Goal: Task Accomplishment & Management: Manage account settings

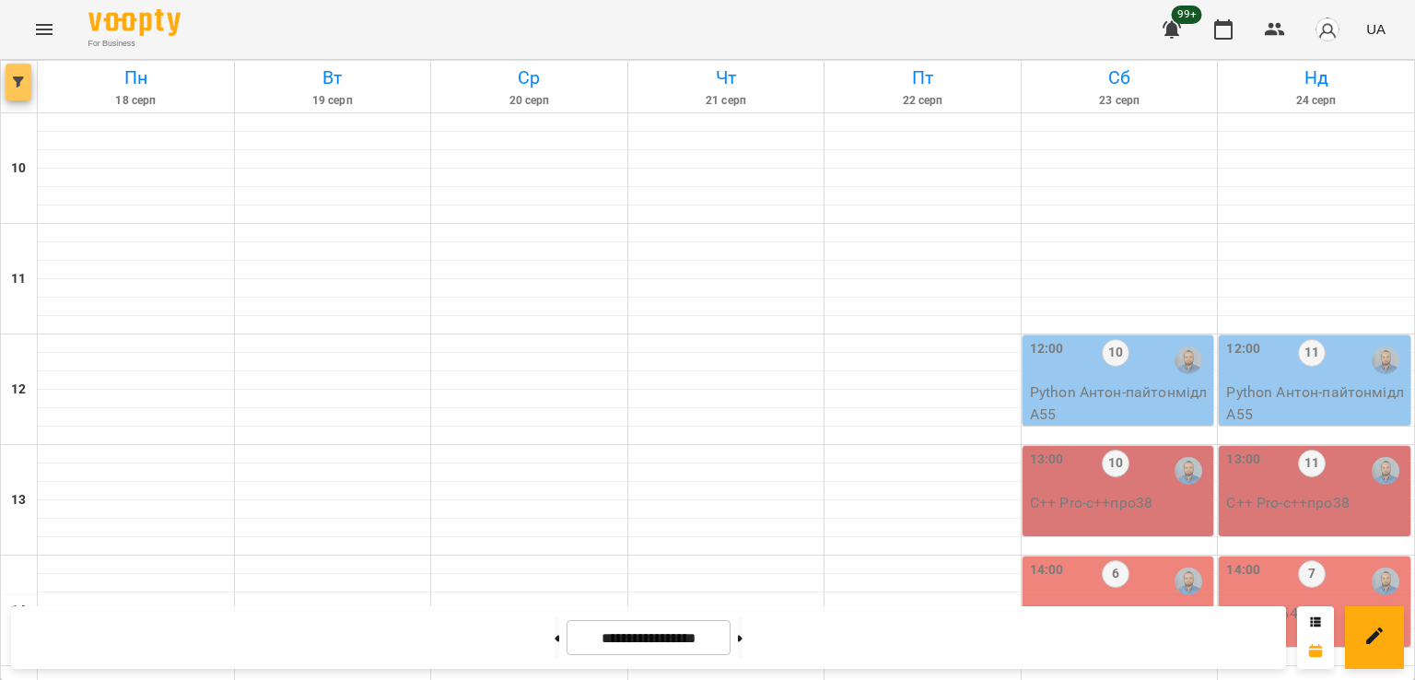
click at [26, 82] on span "button" at bounding box center [19, 81] width 26 height 11
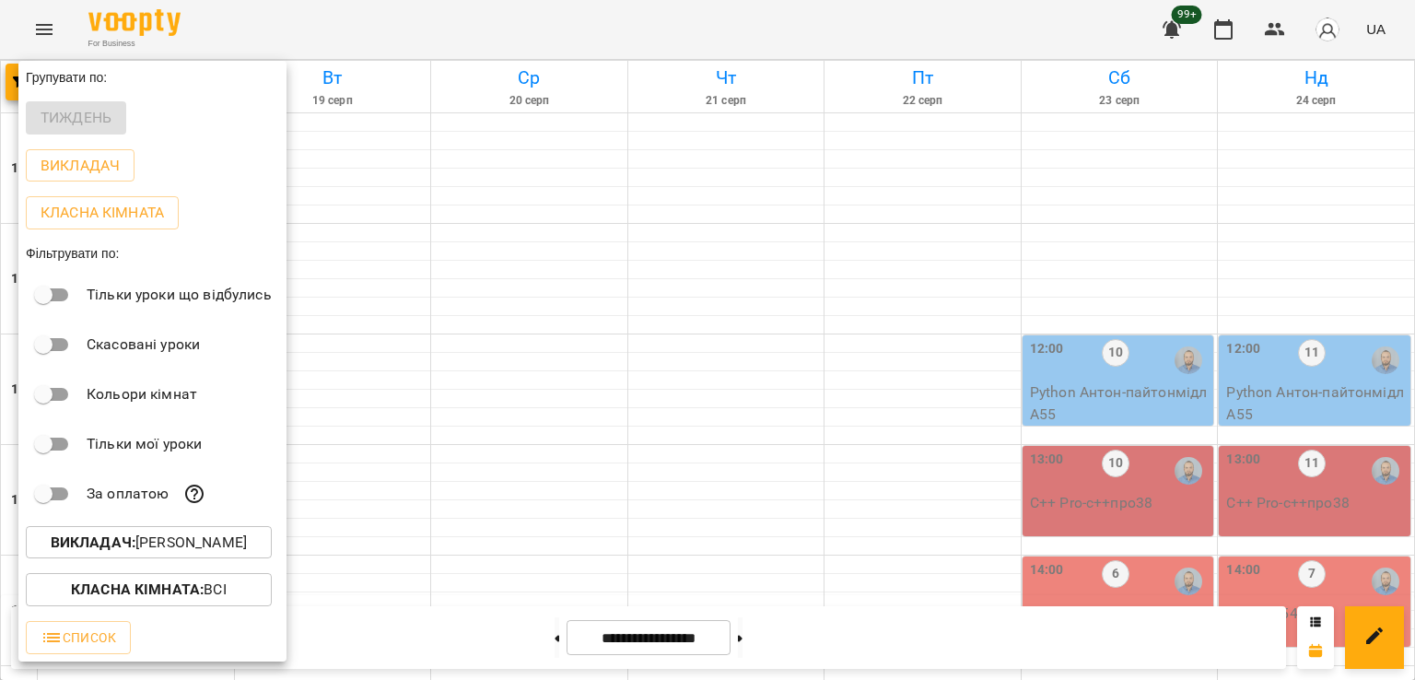
click at [217, 559] on button "Викладач : [PERSON_NAME]" at bounding box center [149, 542] width 246 height 33
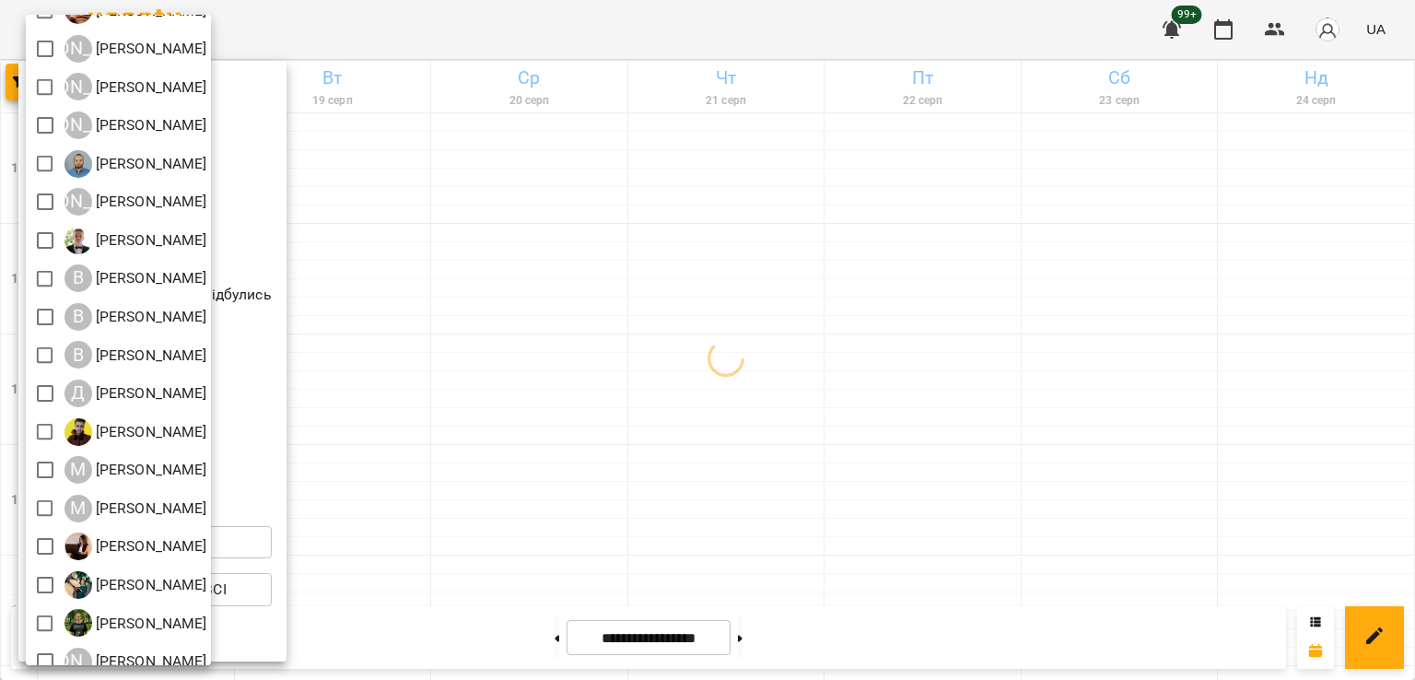
scroll to position [119, 0]
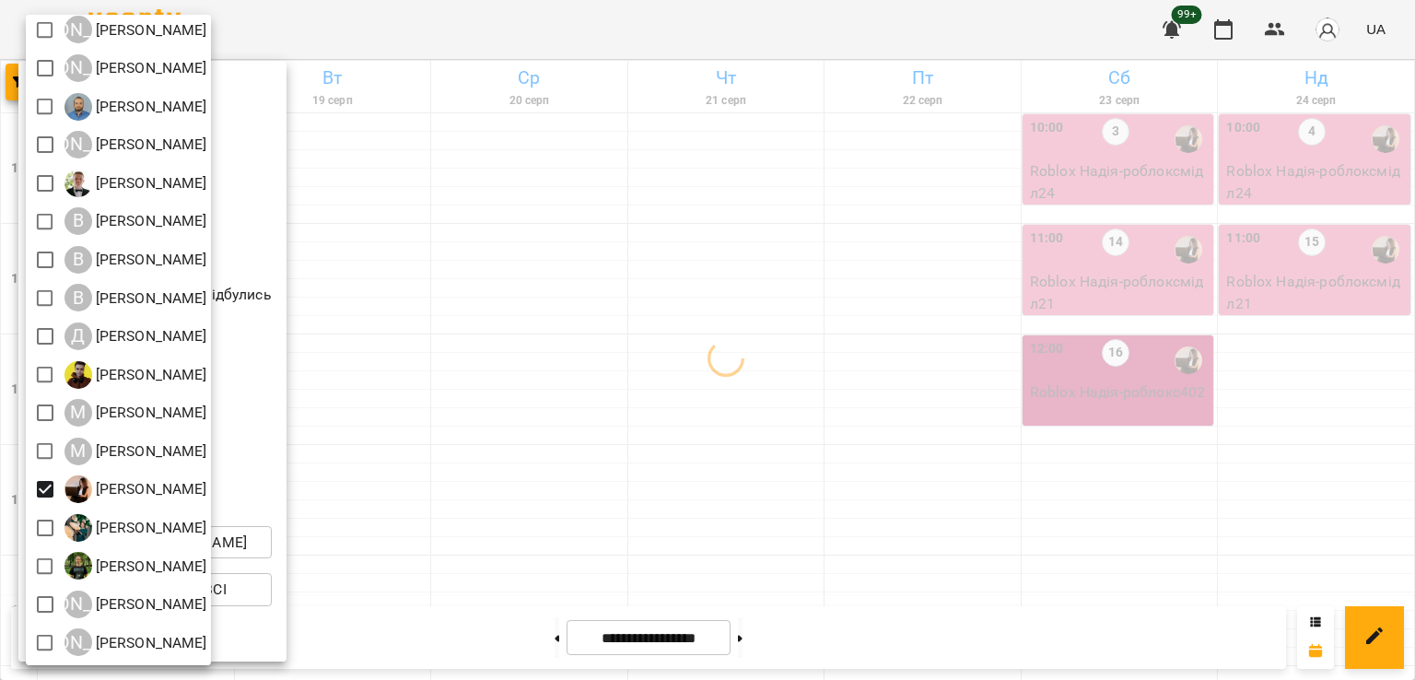
click at [778, 463] on div at bounding box center [707, 340] width 1415 height 680
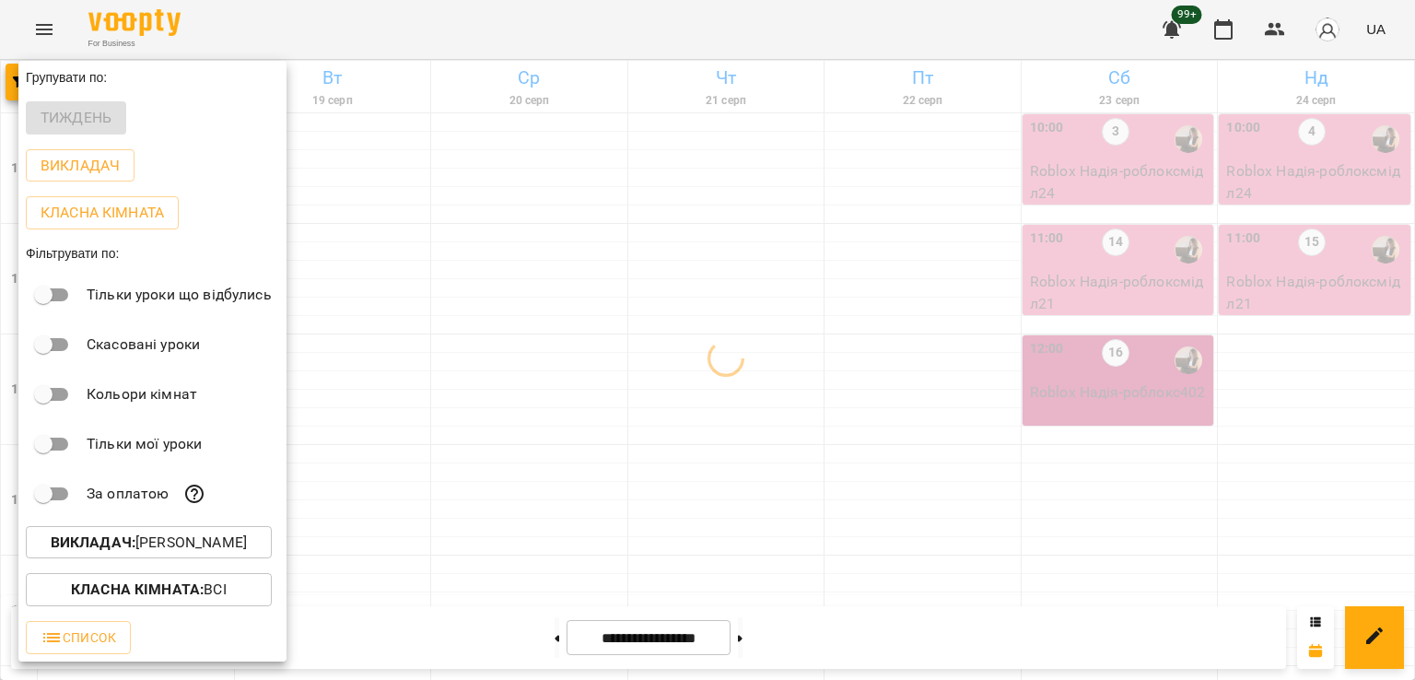
click at [913, 435] on div at bounding box center [707, 340] width 1415 height 680
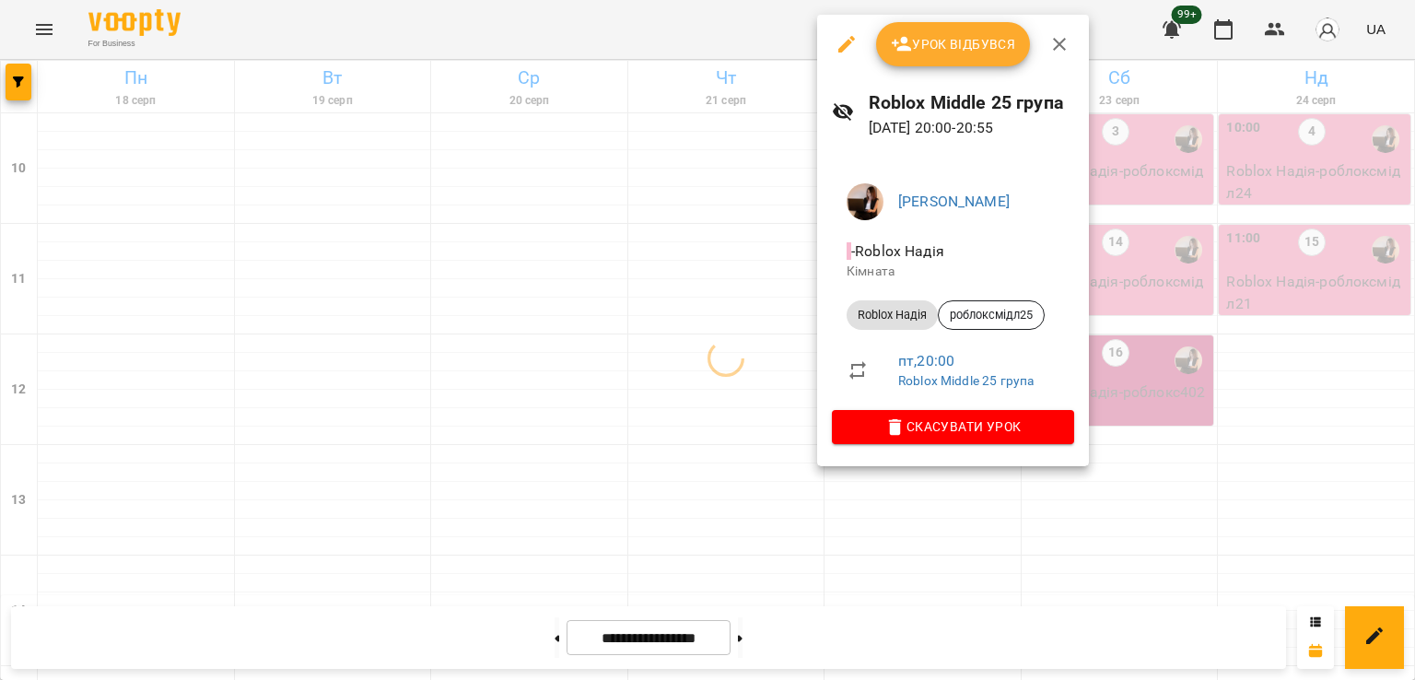
click at [836, 532] on div at bounding box center [707, 340] width 1415 height 680
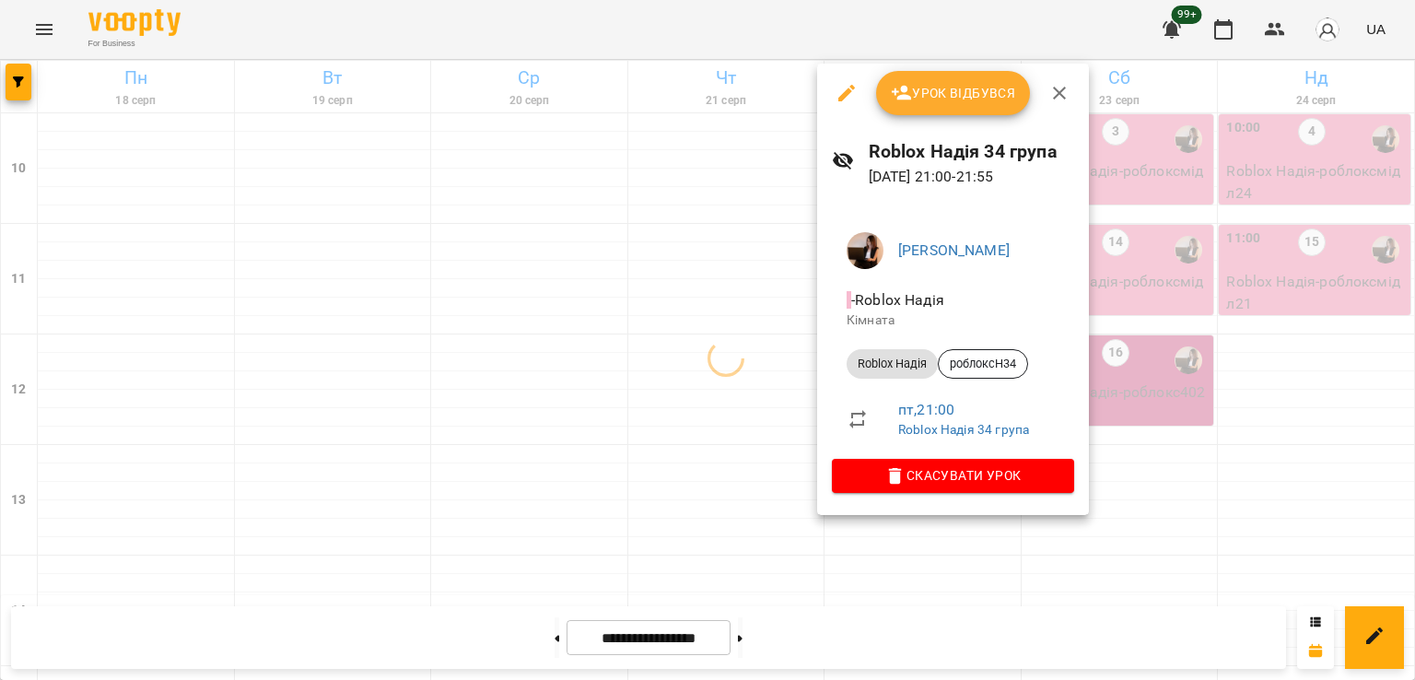
click at [717, 470] on div at bounding box center [707, 340] width 1415 height 680
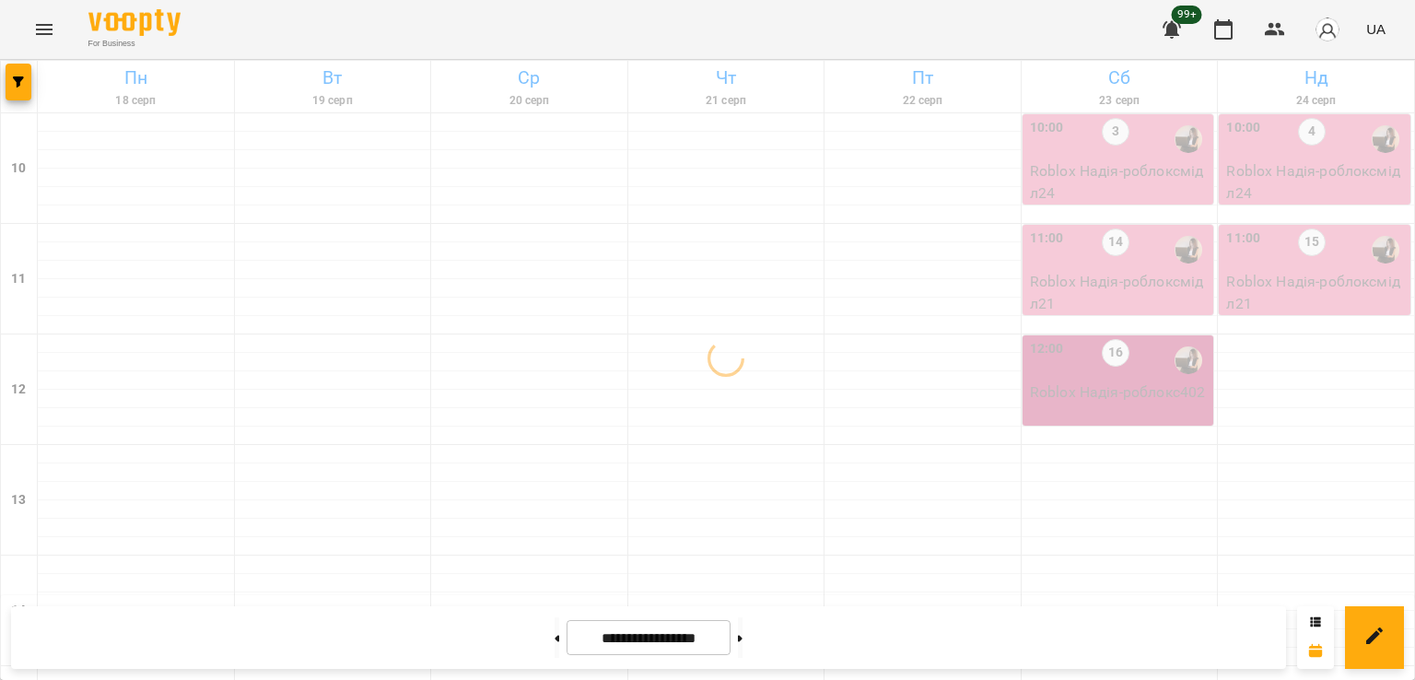
scroll to position [677, 0]
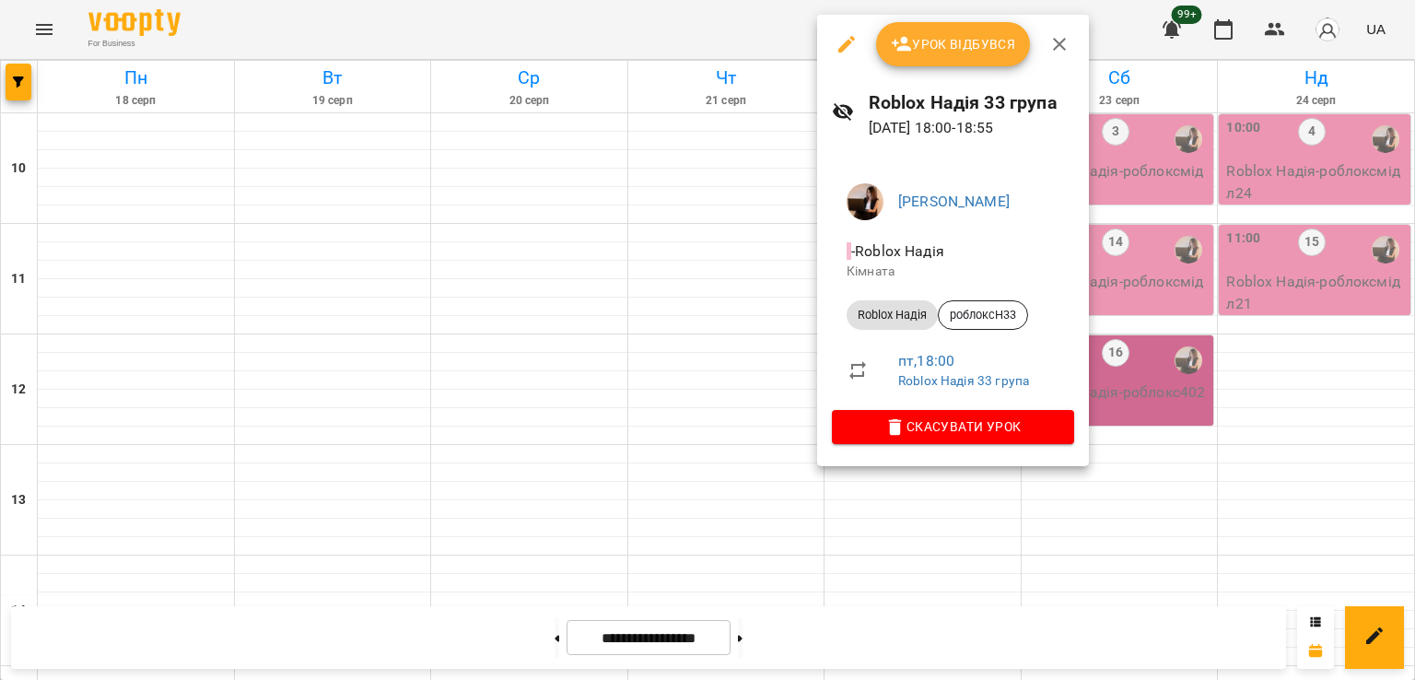
click at [735, 397] on div at bounding box center [707, 340] width 1415 height 680
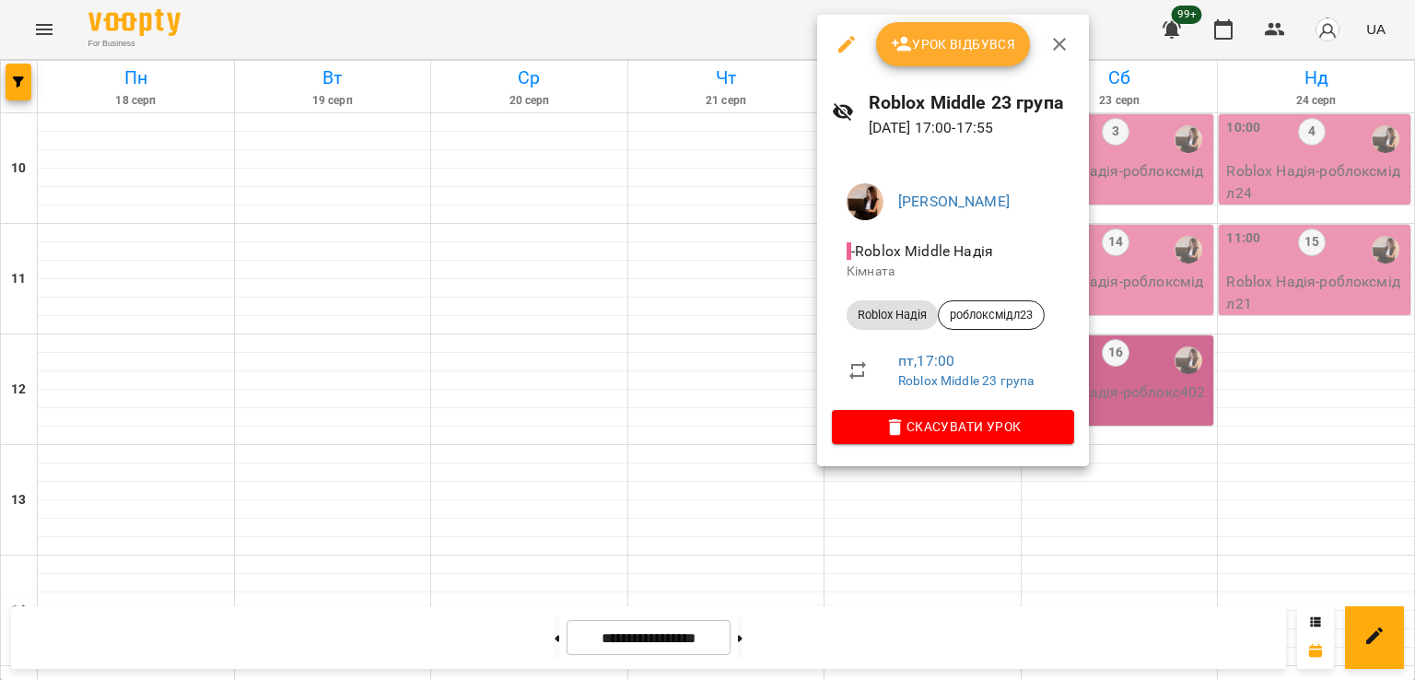
click at [710, 363] on div at bounding box center [707, 340] width 1415 height 680
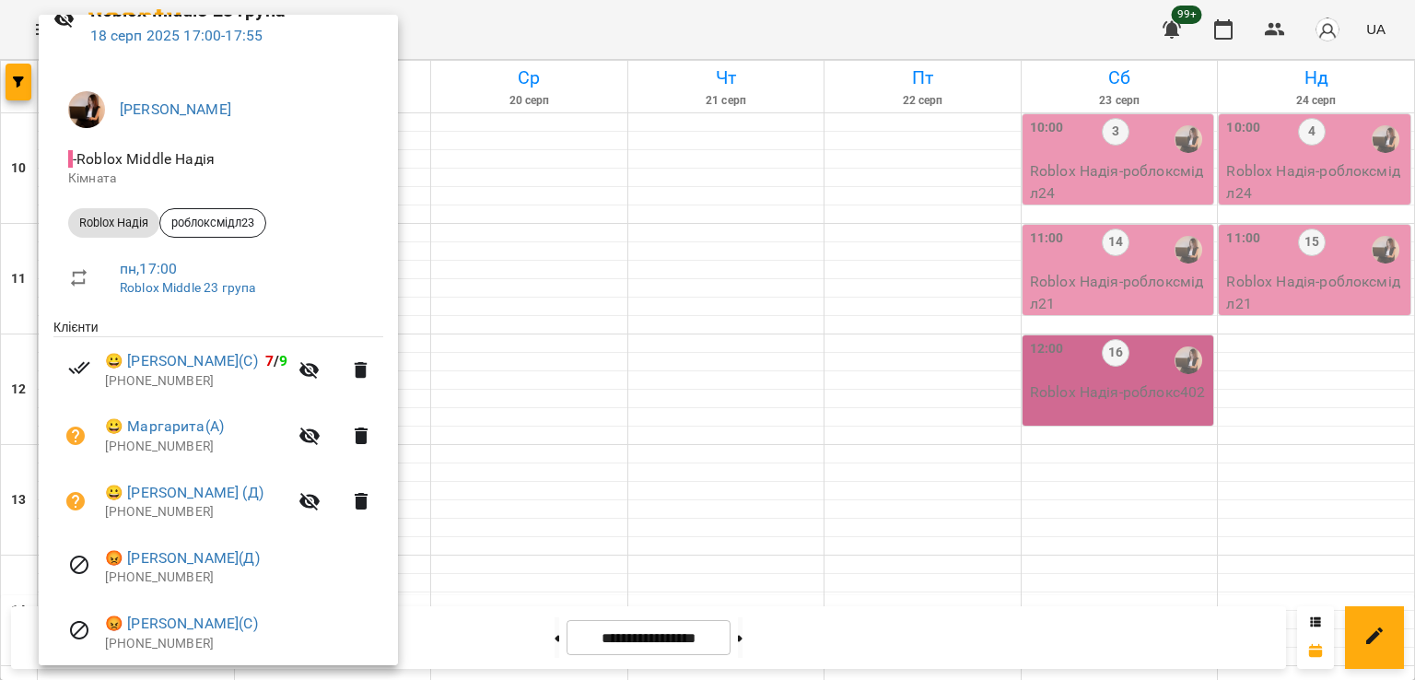
scroll to position [158, 0]
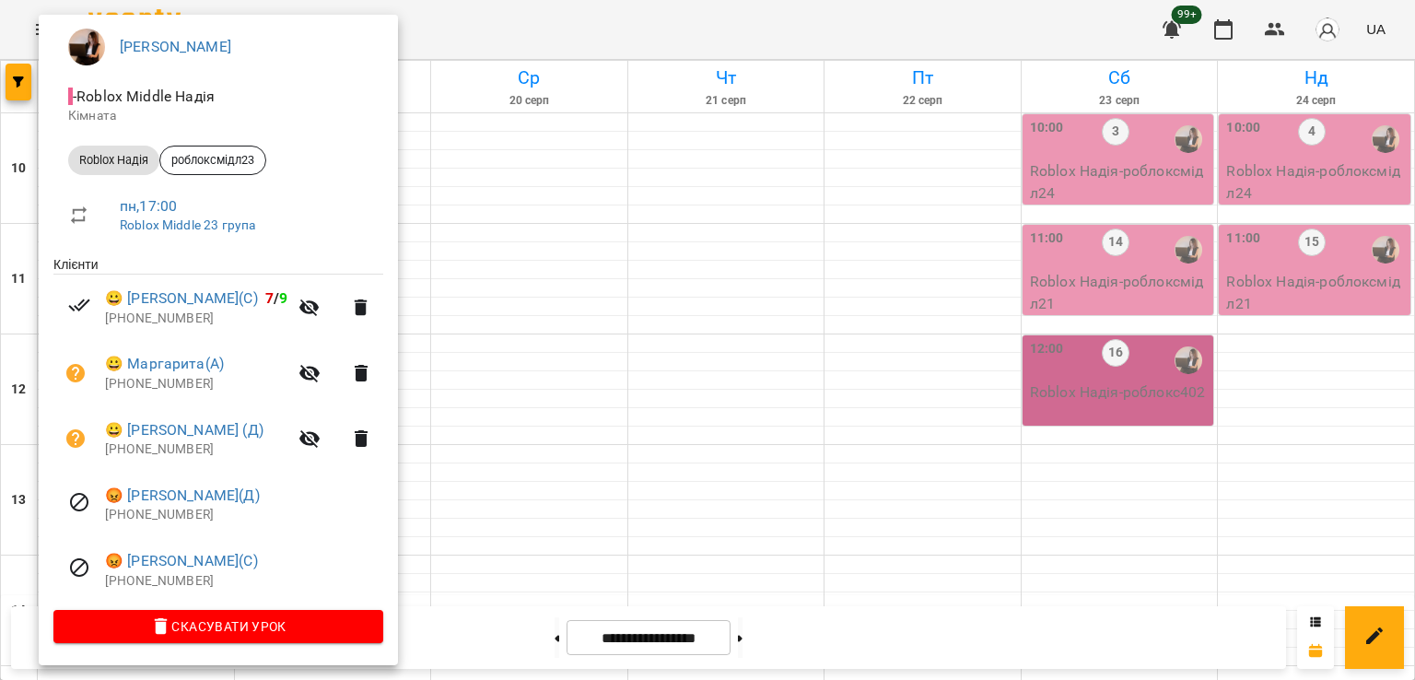
click at [774, 360] on div at bounding box center [707, 340] width 1415 height 680
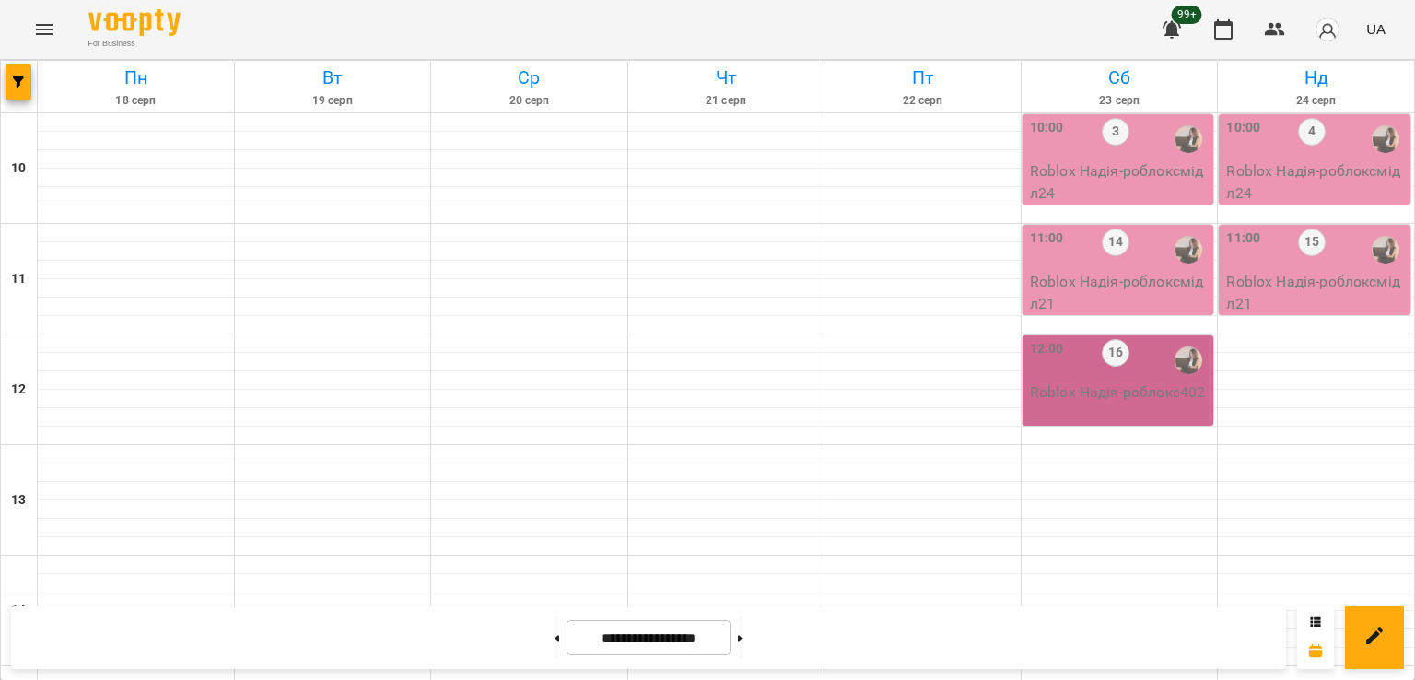
scroll to position [585, 0]
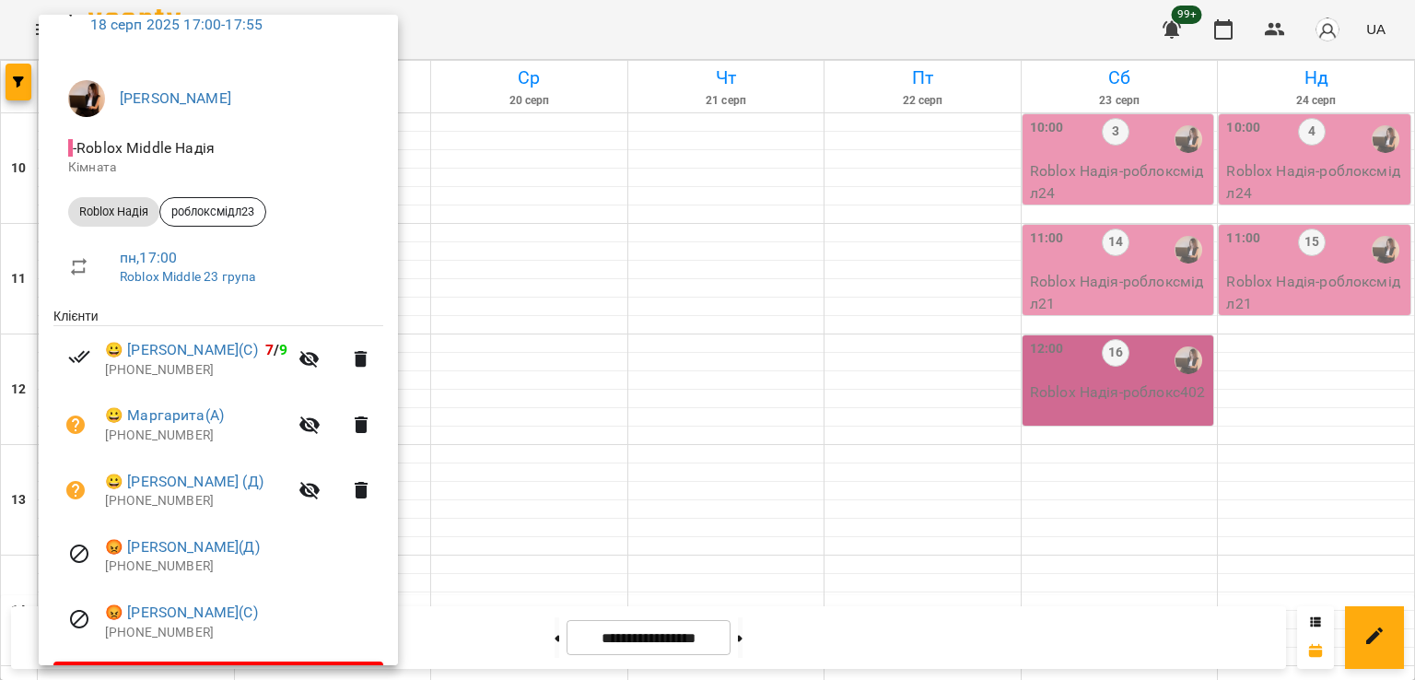
scroll to position [158, 0]
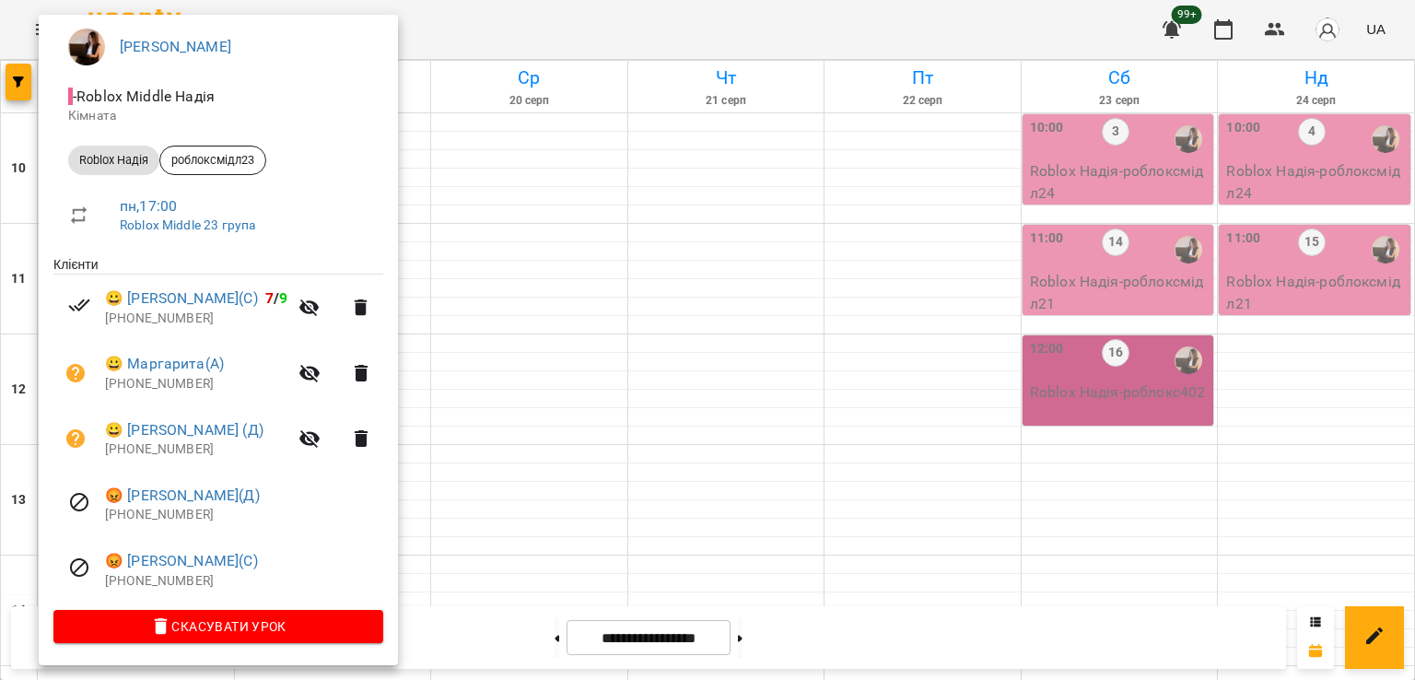
click at [523, 351] on div at bounding box center [707, 340] width 1415 height 680
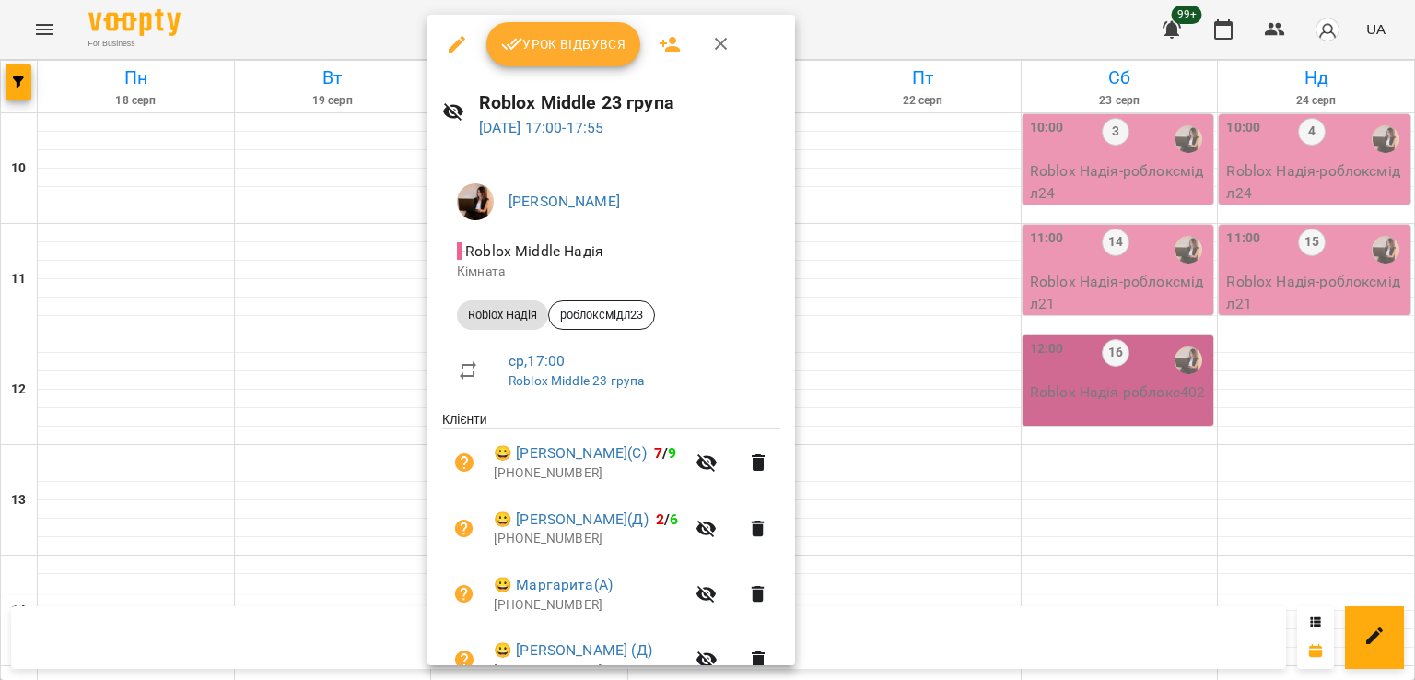
click at [284, 420] on div at bounding box center [707, 340] width 1415 height 680
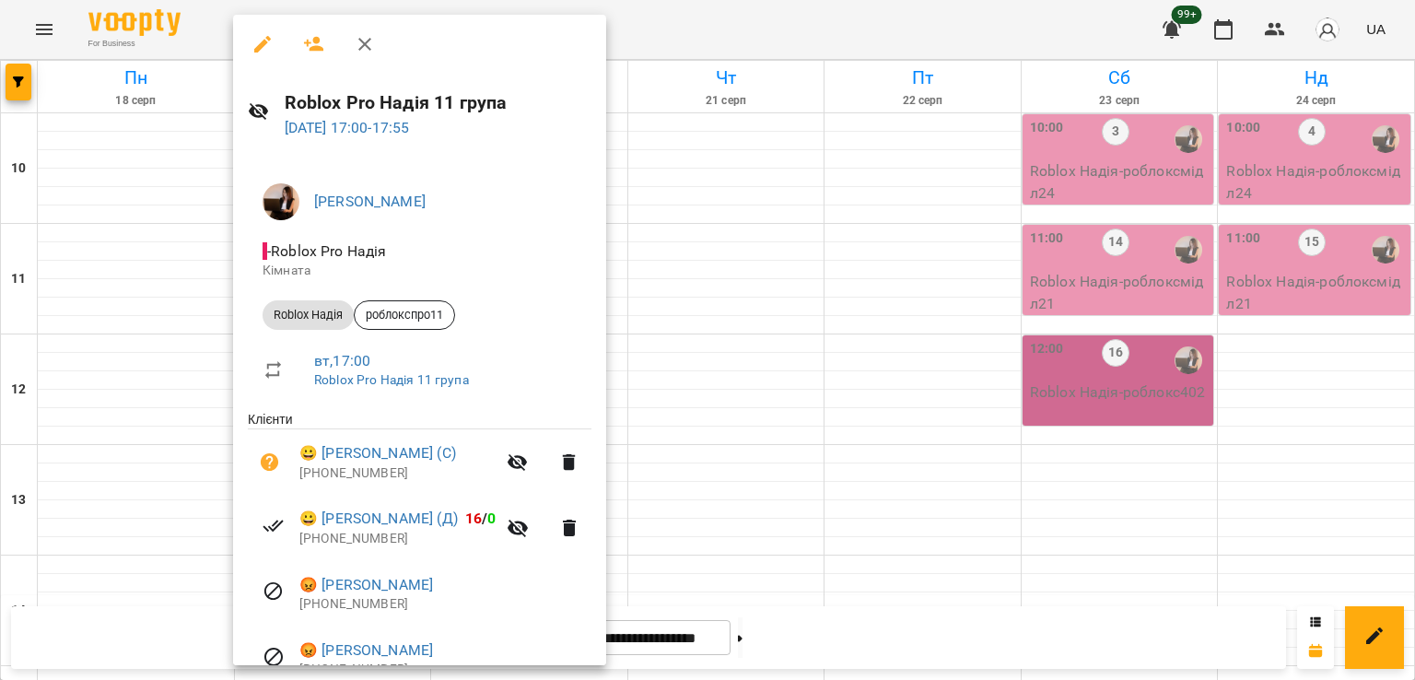
click at [747, 491] on div at bounding box center [707, 340] width 1415 height 680
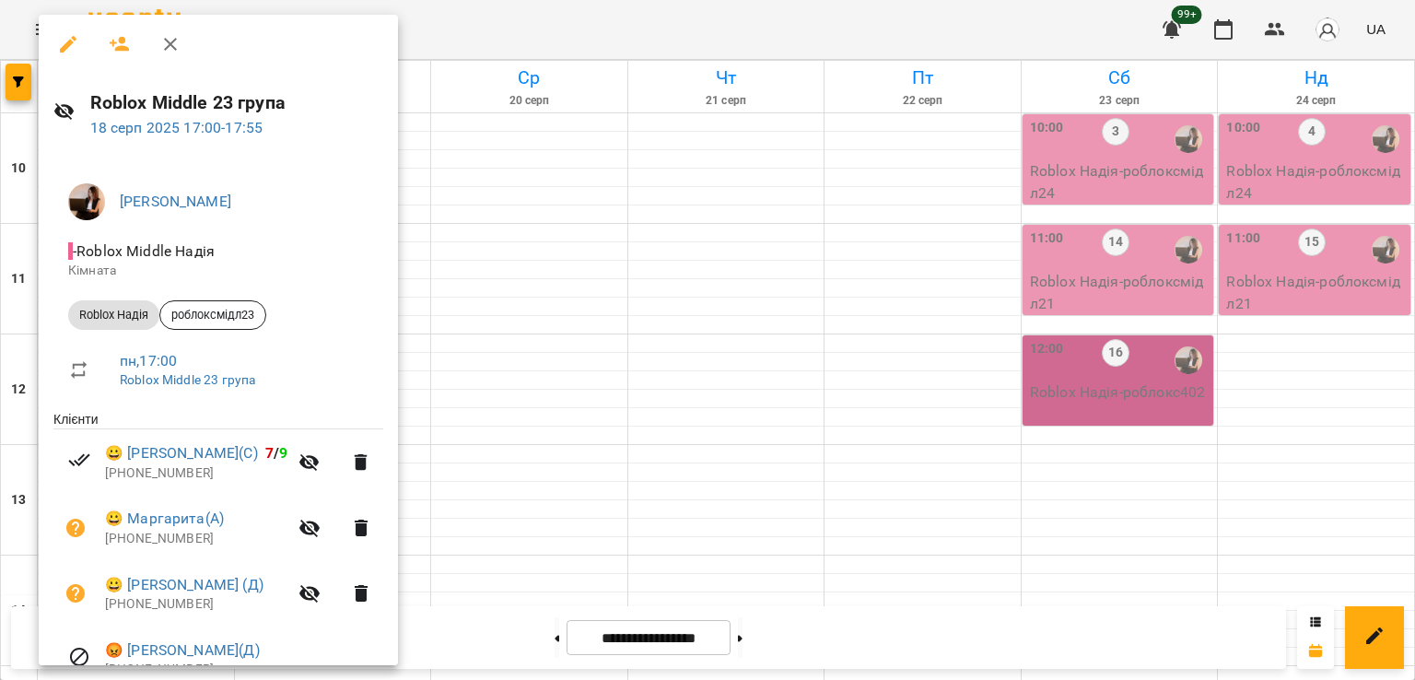
click at [596, 352] on div at bounding box center [707, 340] width 1415 height 680
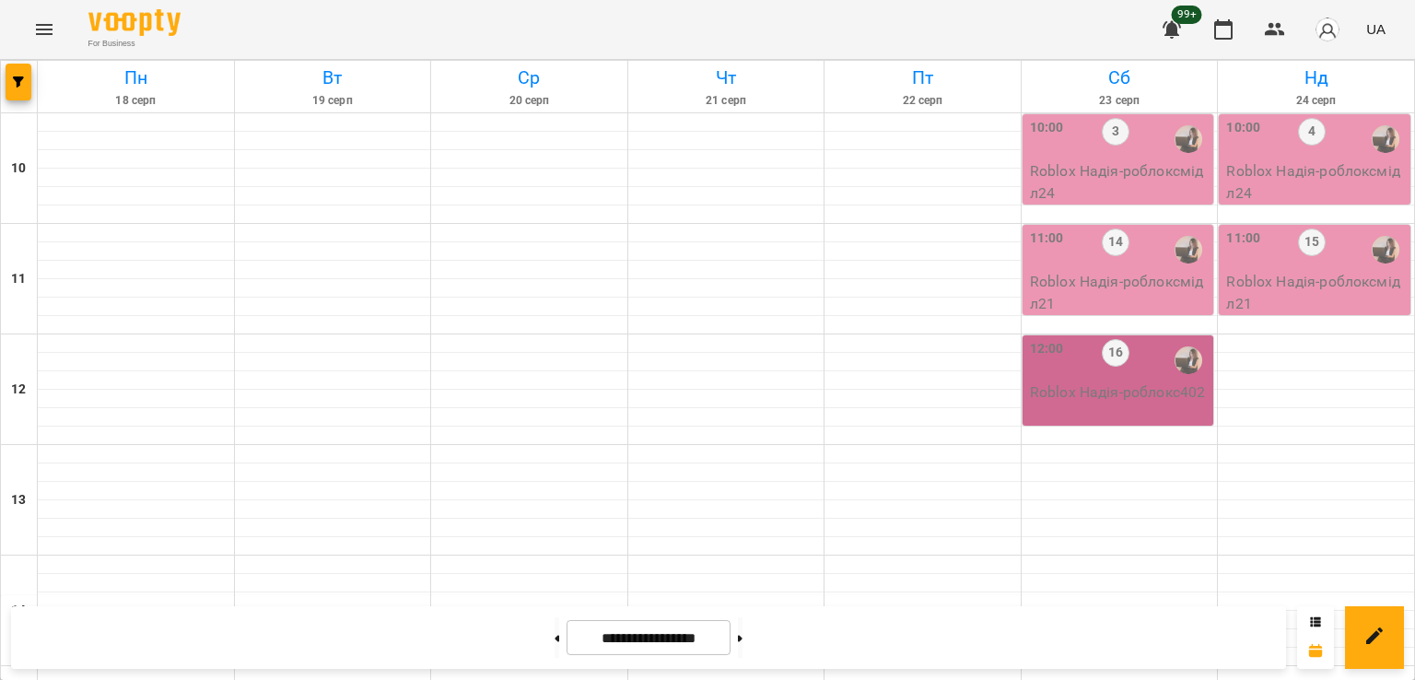
scroll to position [862, 0]
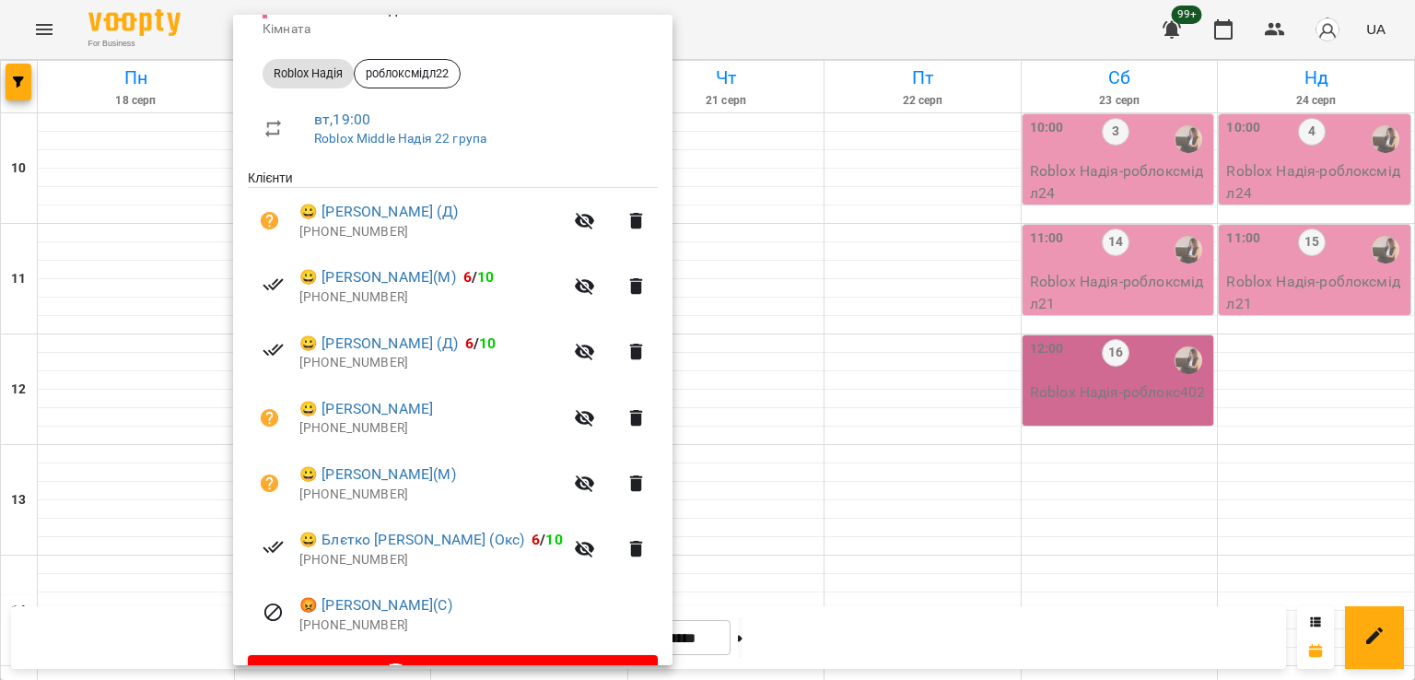
scroll to position [288, 0]
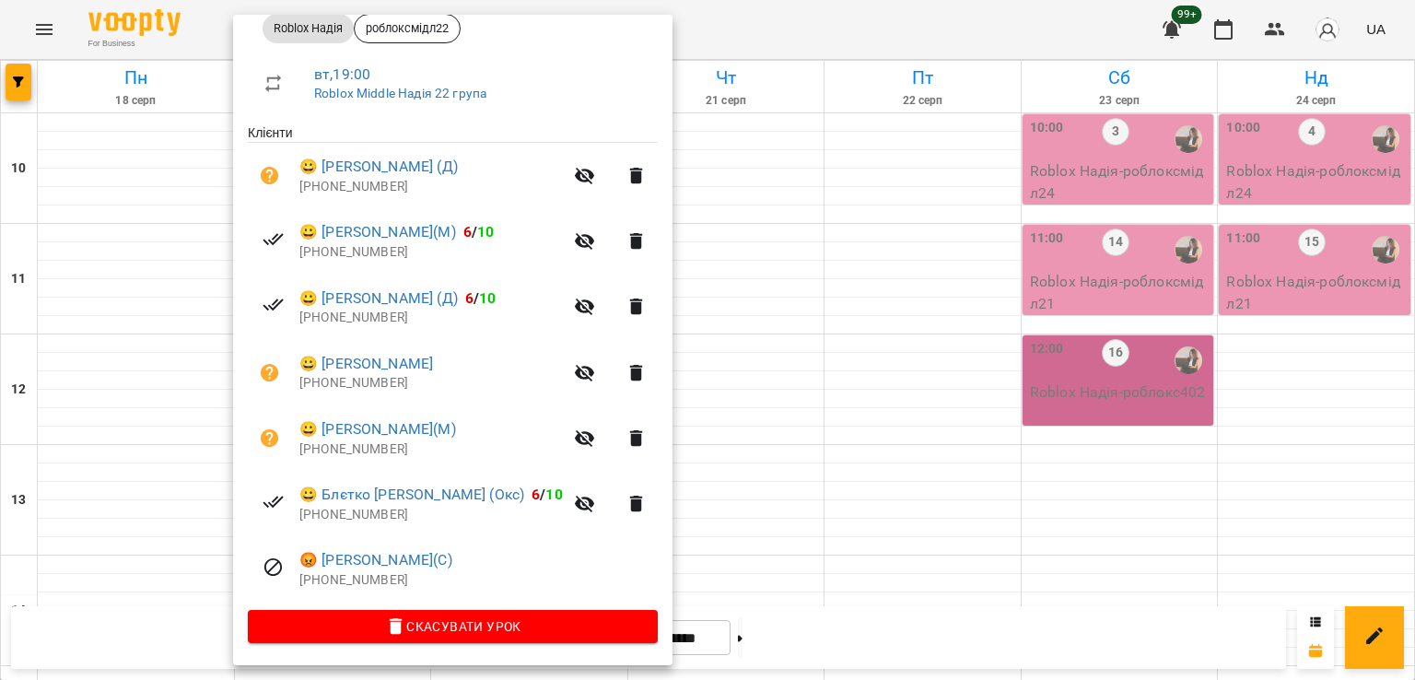
click at [87, 399] on div at bounding box center [707, 340] width 1415 height 680
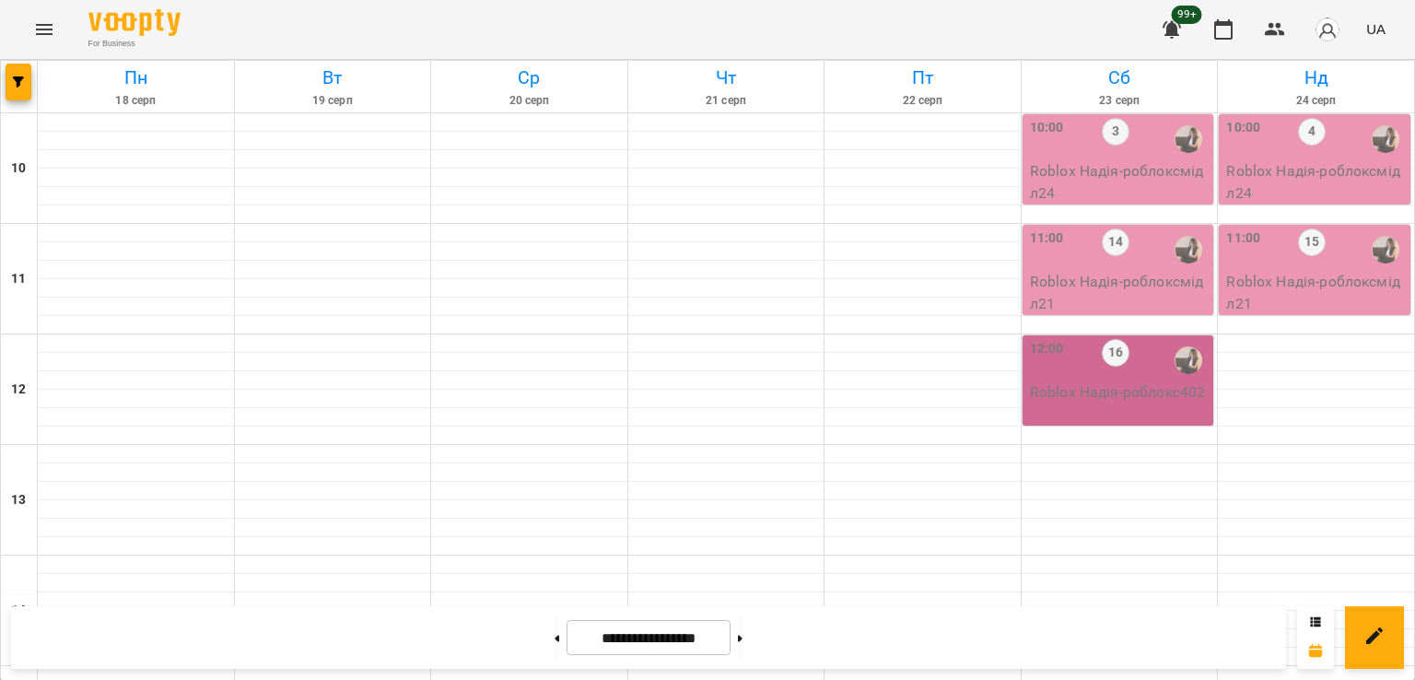
scroll to position [0, 0]
click at [1102, 145] on label "3" at bounding box center [1116, 132] width 28 height 28
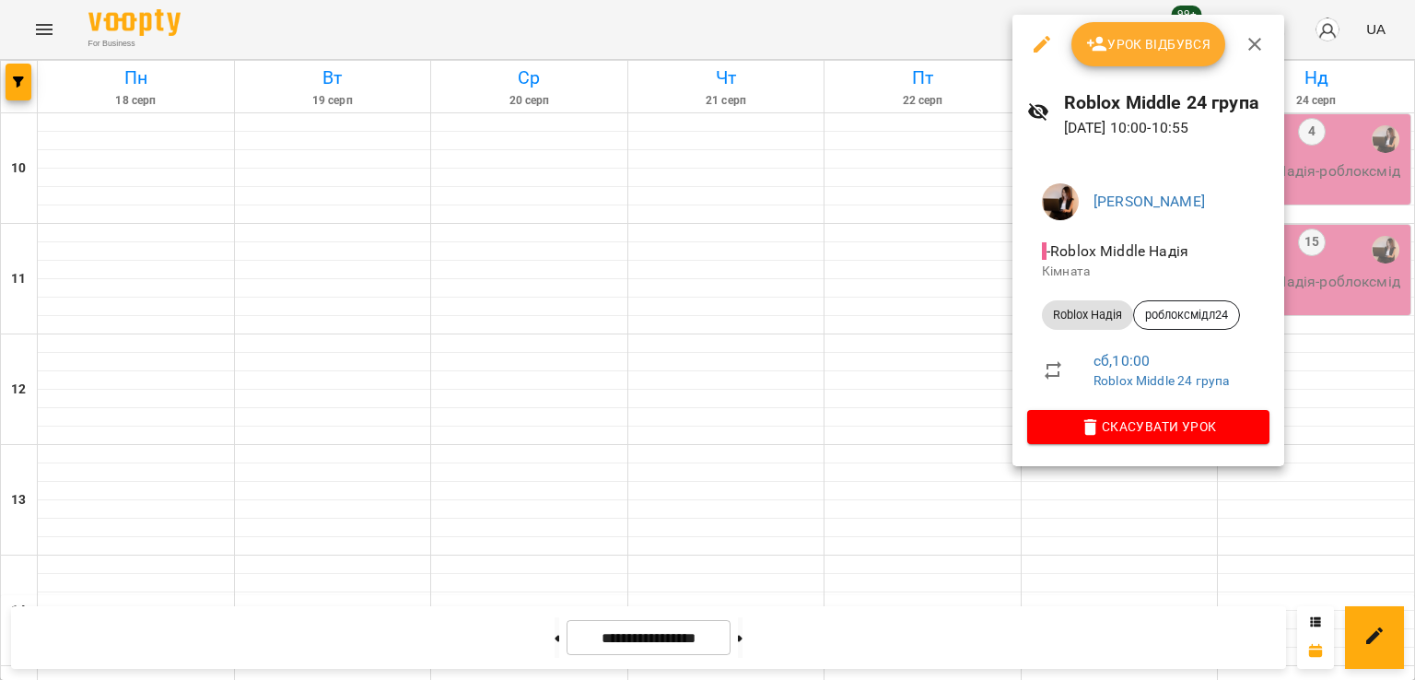
click at [883, 302] on div at bounding box center [707, 340] width 1415 height 680
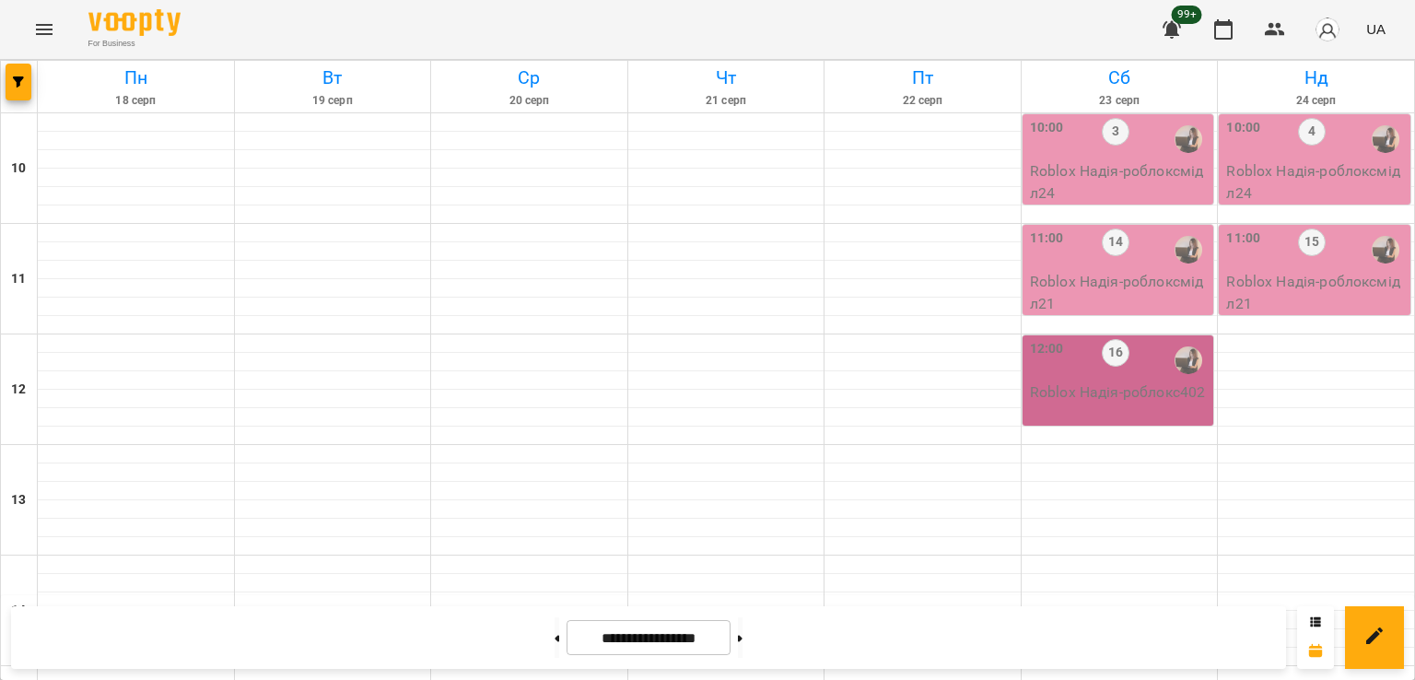
click at [1102, 156] on div "3" at bounding box center [1116, 139] width 28 height 42
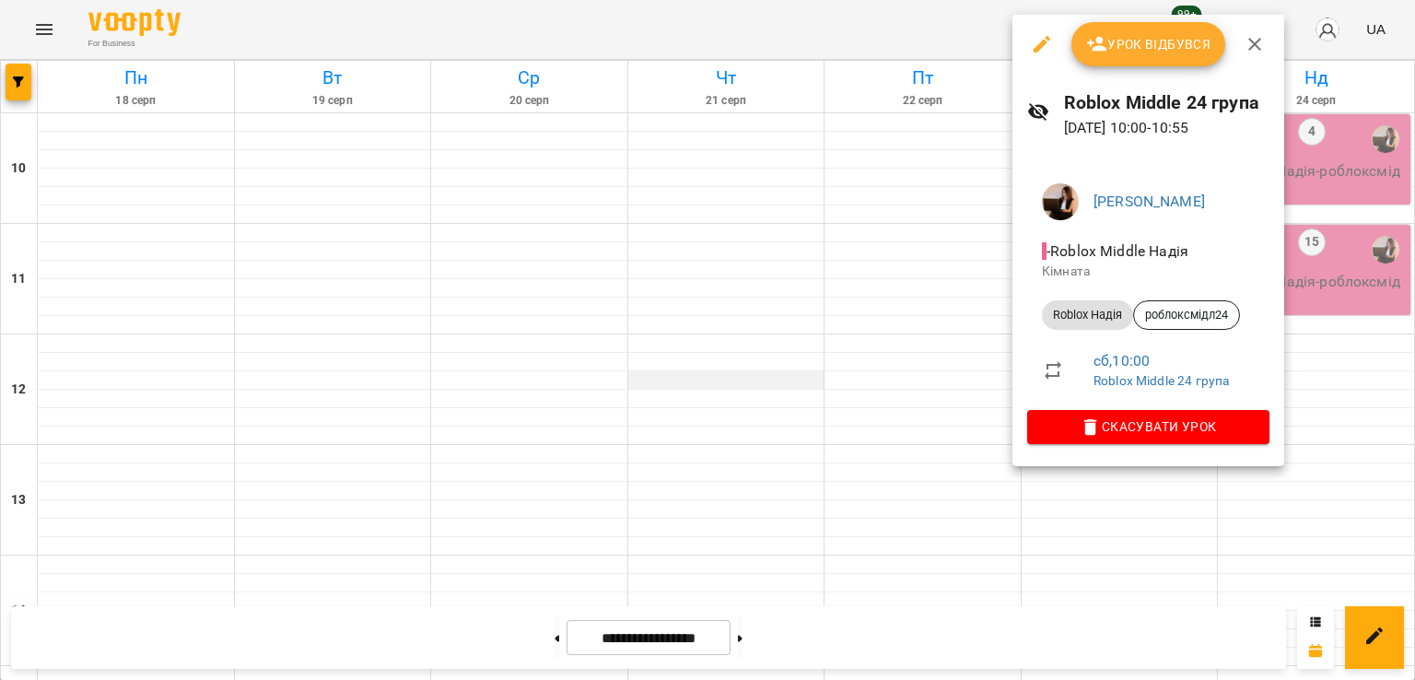
click at [785, 349] on div at bounding box center [707, 340] width 1415 height 680
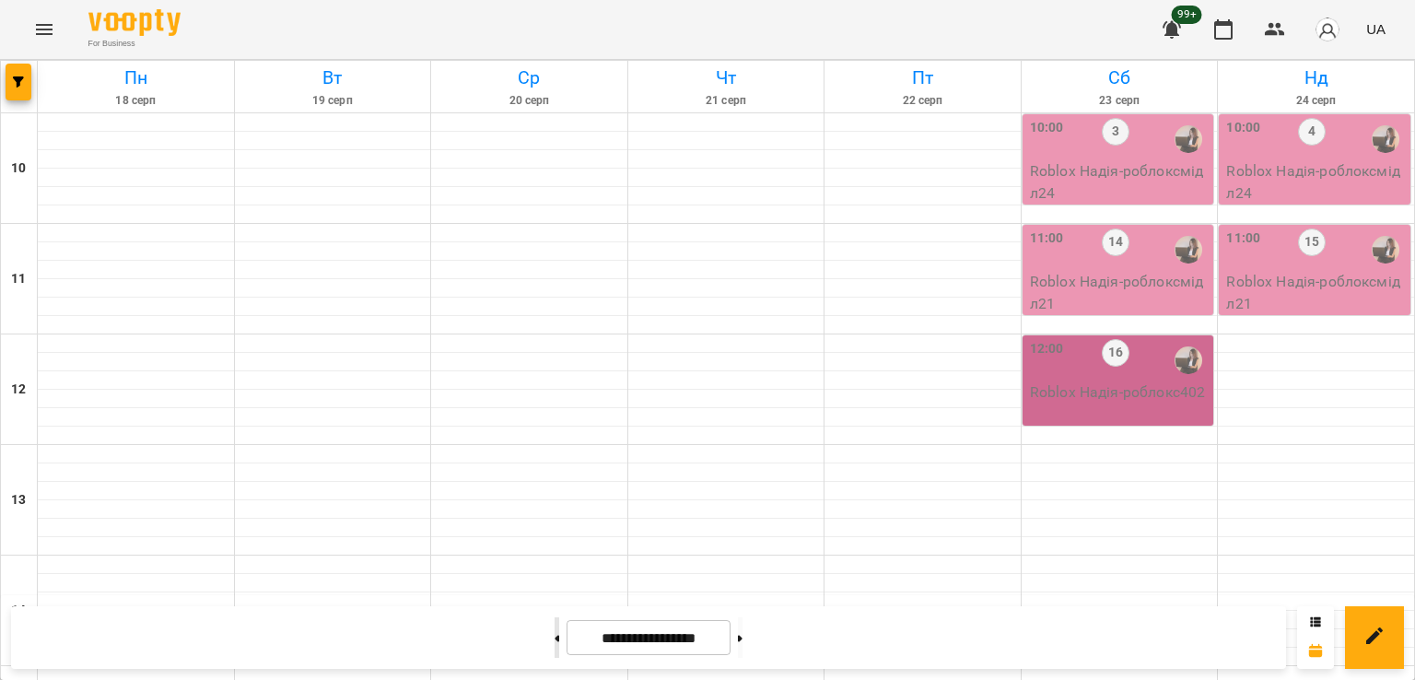
click at [555, 644] on button at bounding box center [557, 637] width 5 height 41
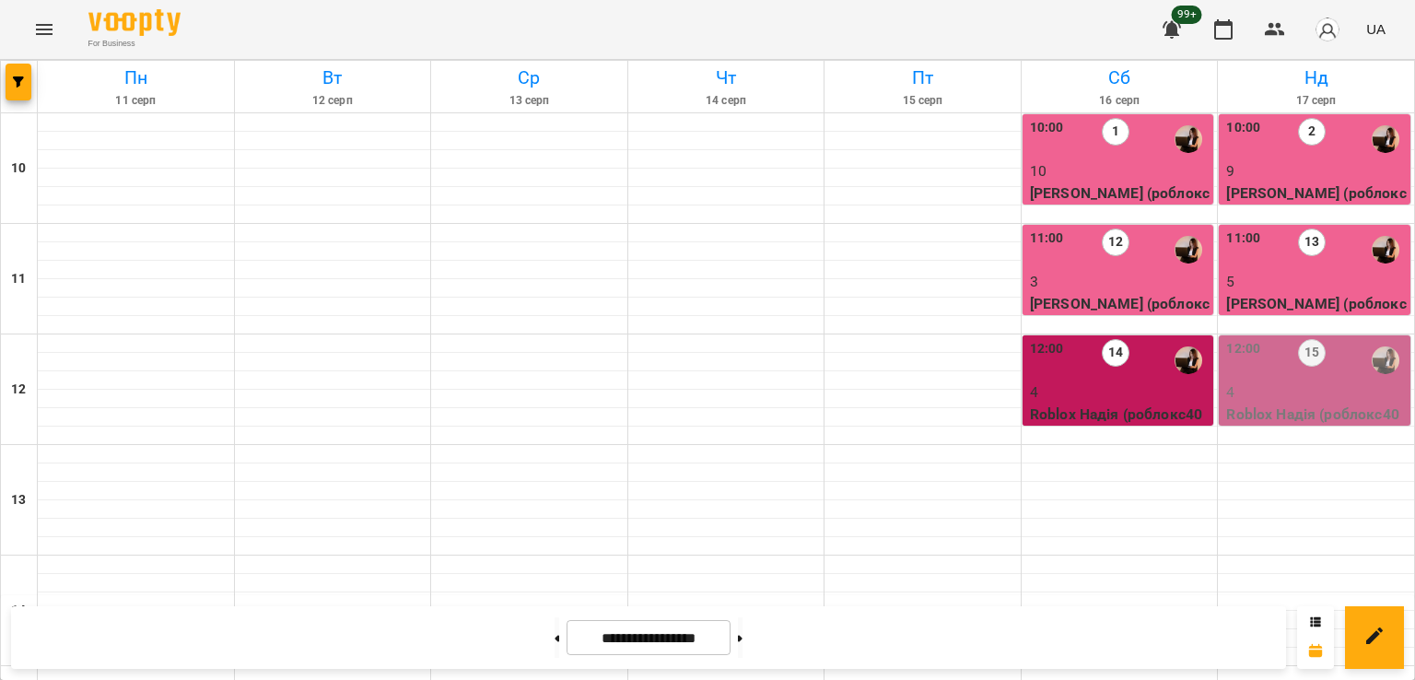
click at [1109, 182] on p "[PERSON_NAME] (роблоксмідл24)" at bounding box center [1120, 203] width 181 height 43
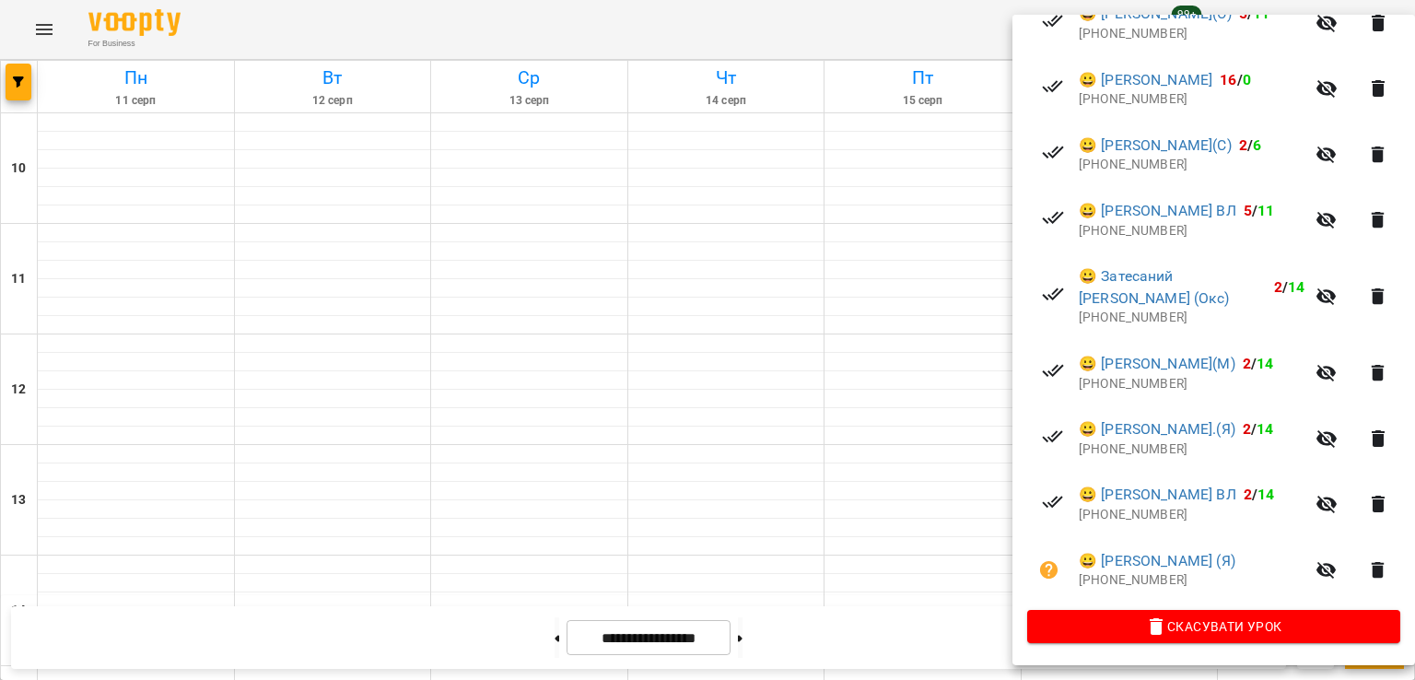
scroll to position [529, 0]
click at [797, 406] on div at bounding box center [707, 340] width 1415 height 680
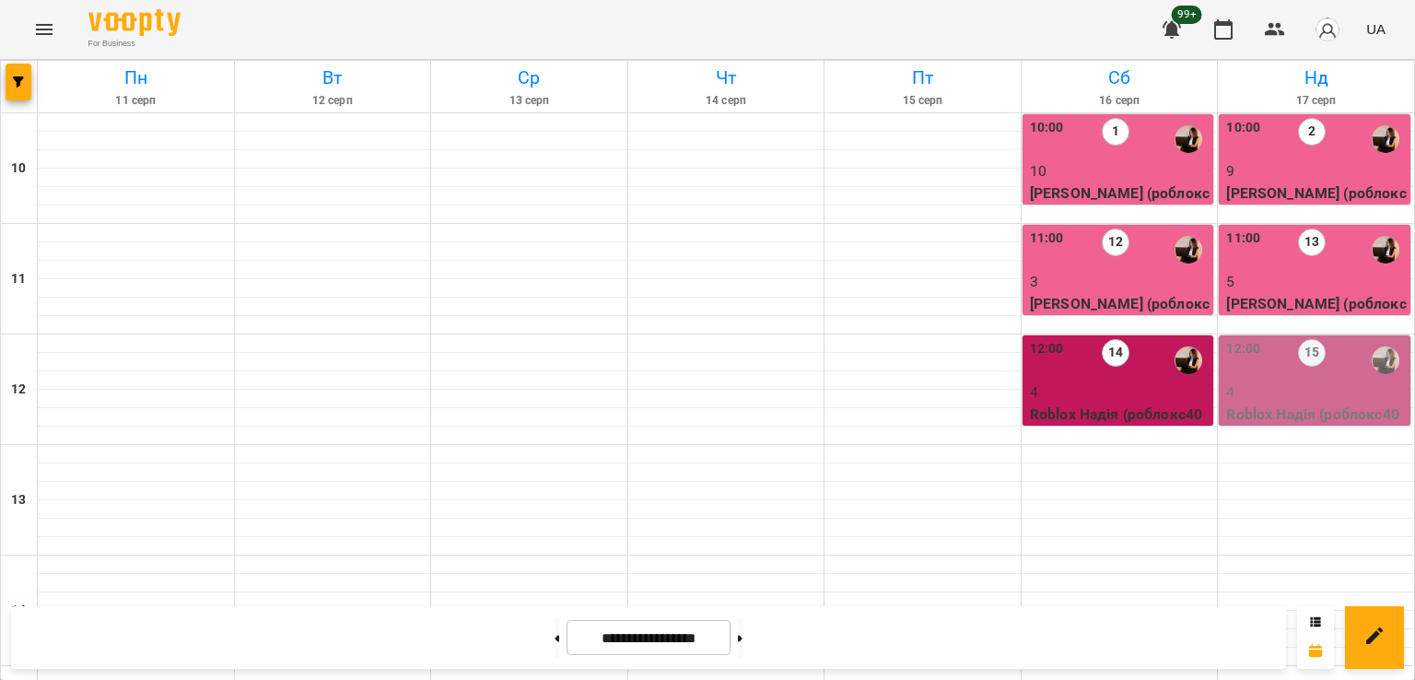
click at [1097, 174] on p "10" at bounding box center [1120, 171] width 181 height 22
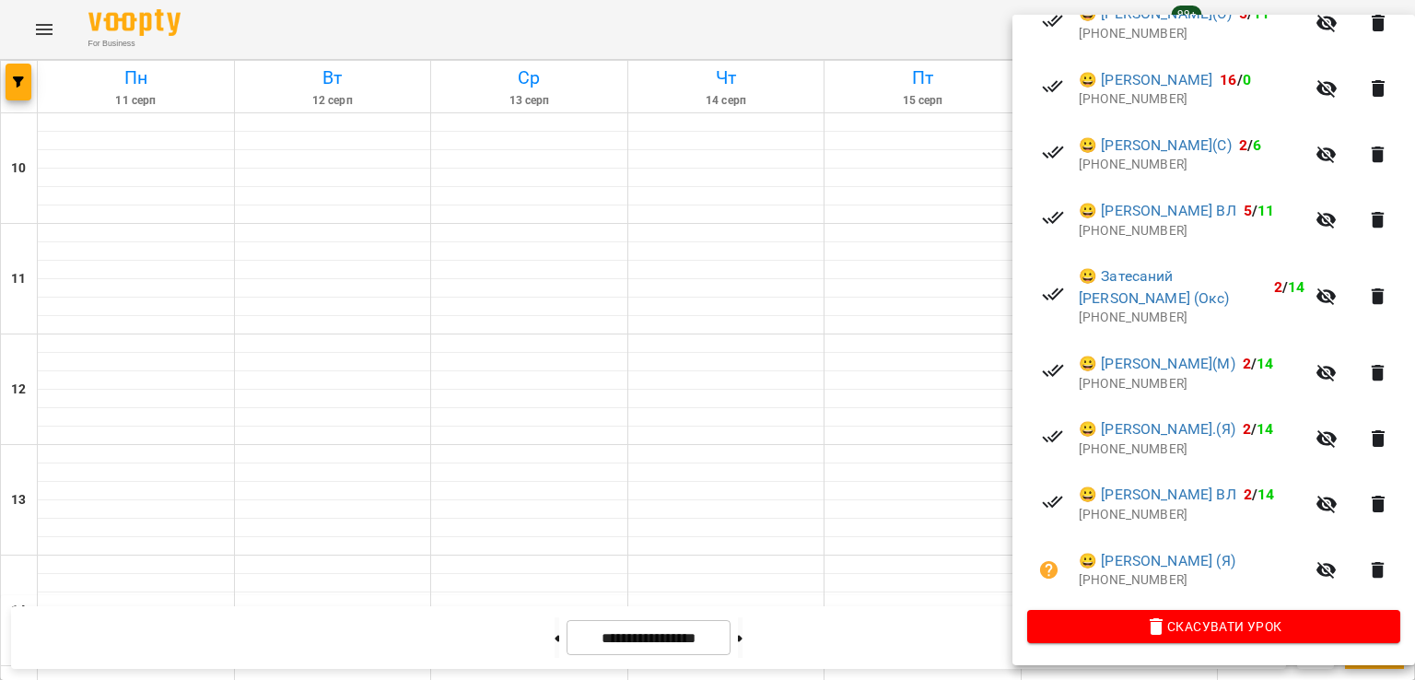
click at [698, 393] on div at bounding box center [707, 340] width 1415 height 680
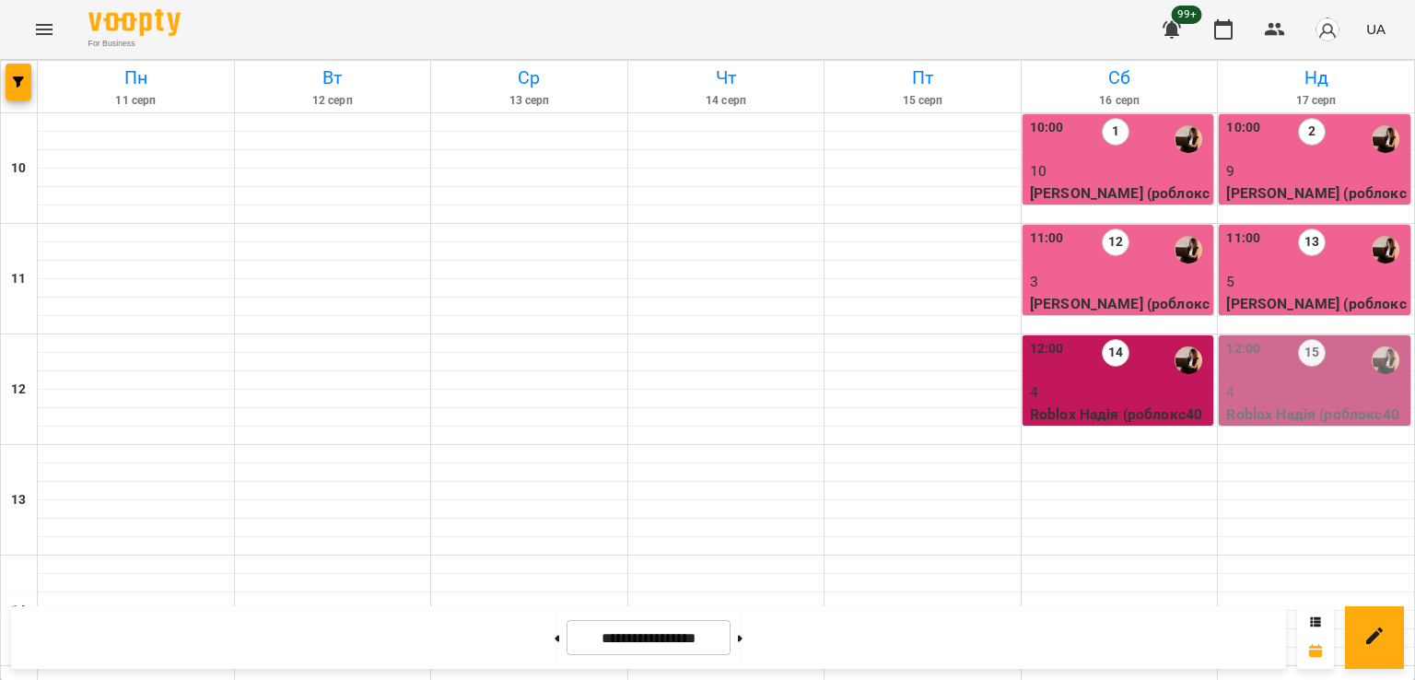
click at [1082, 280] on p "3" at bounding box center [1120, 282] width 181 height 22
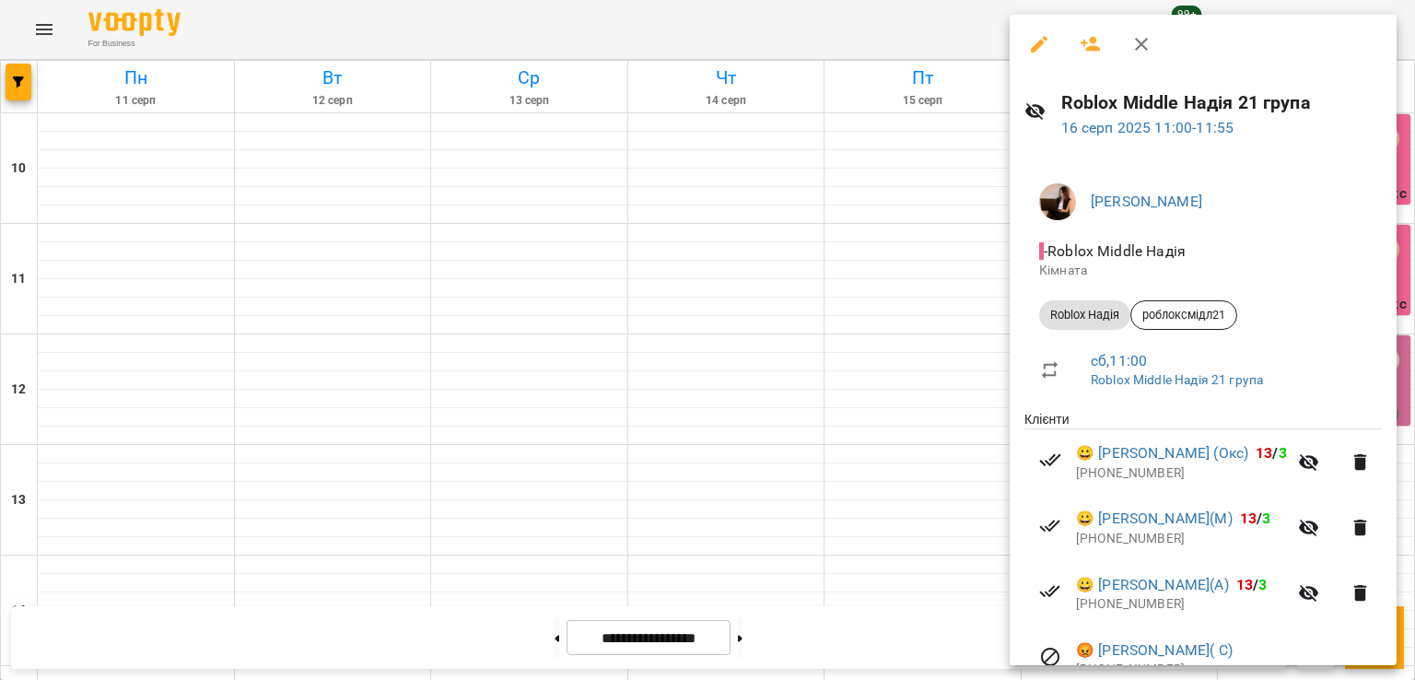
click at [656, 335] on div at bounding box center [707, 340] width 1415 height 680
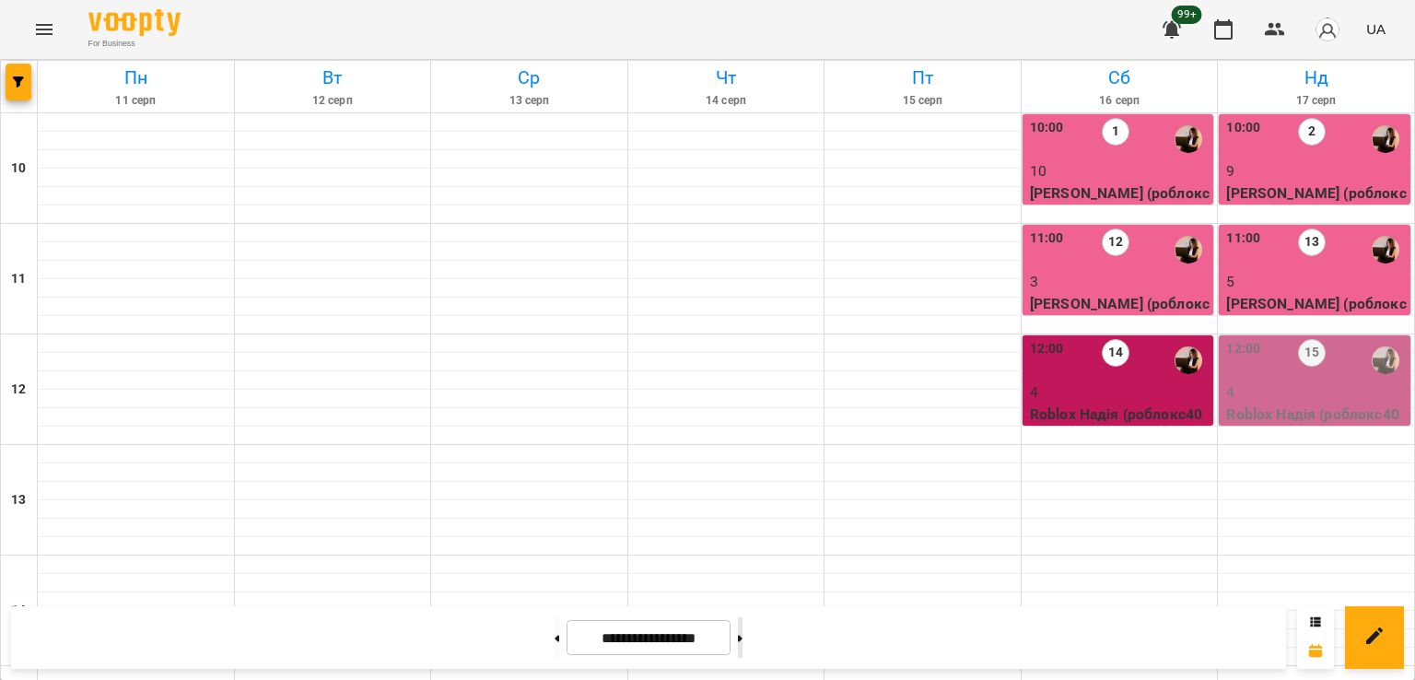
click at [743, 631] on button at bounding box center [740, 637] width 5 height 41
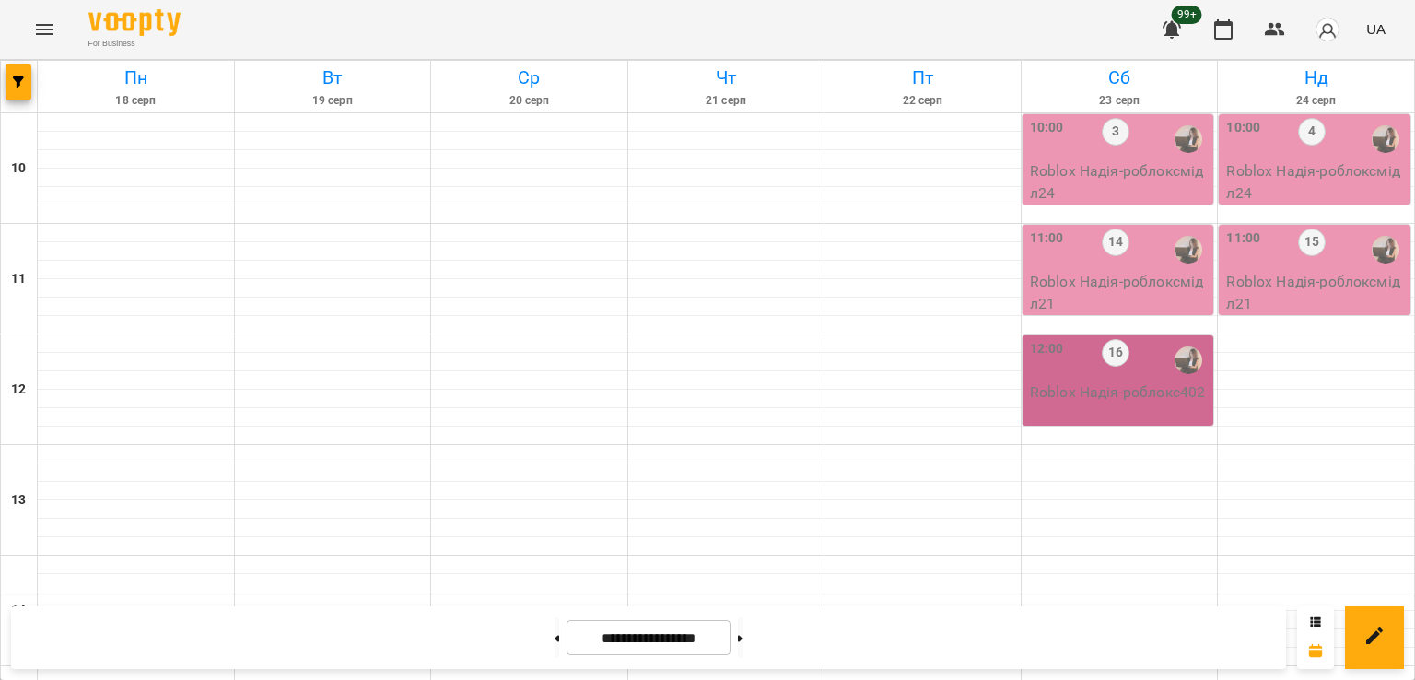
scroll to position [553, 0]
click at [13, 85] on icon "button" at bounding box center [18, 81] width 11 height 11
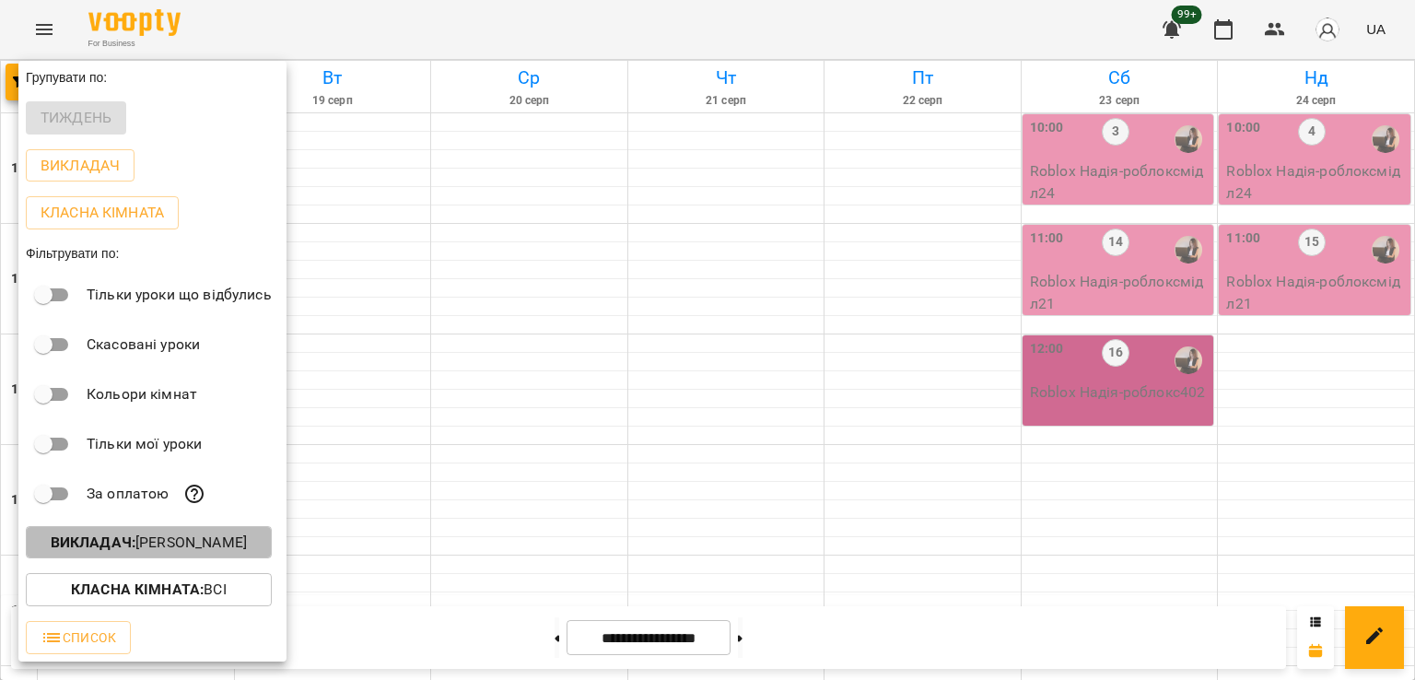
click at [205, 539] on p "Викладач : [PERSON_NAME]" at bounding box center [149, 543] width 196 height 22
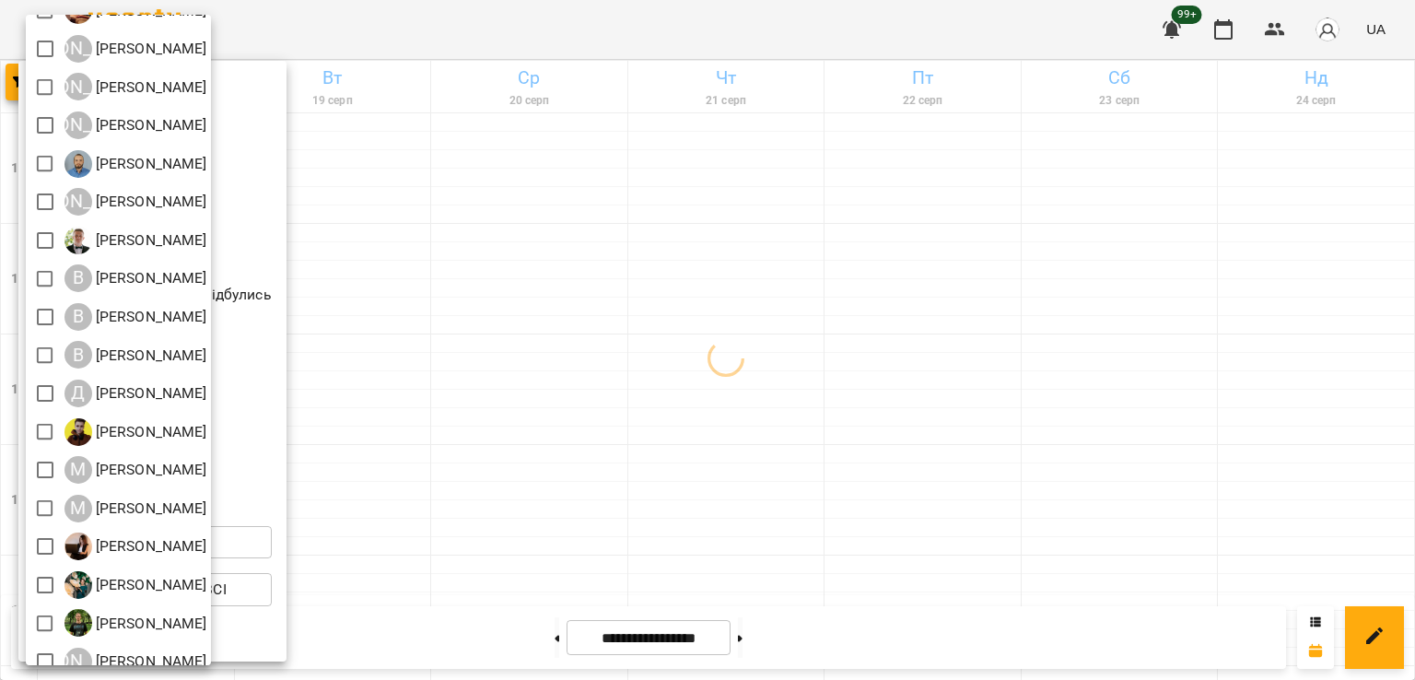
scroll to position [119, 0]
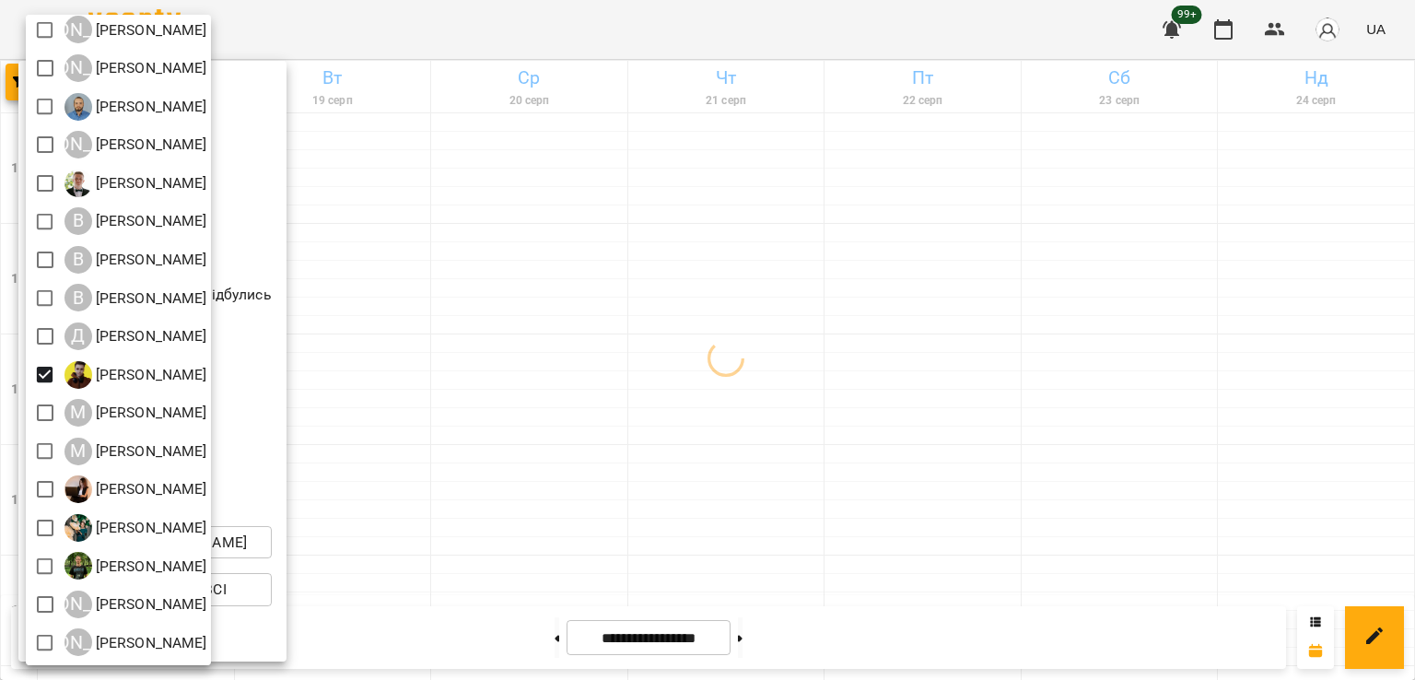
click at [541, 393] on div at bounding box center [707, 340] width 1415 height 680
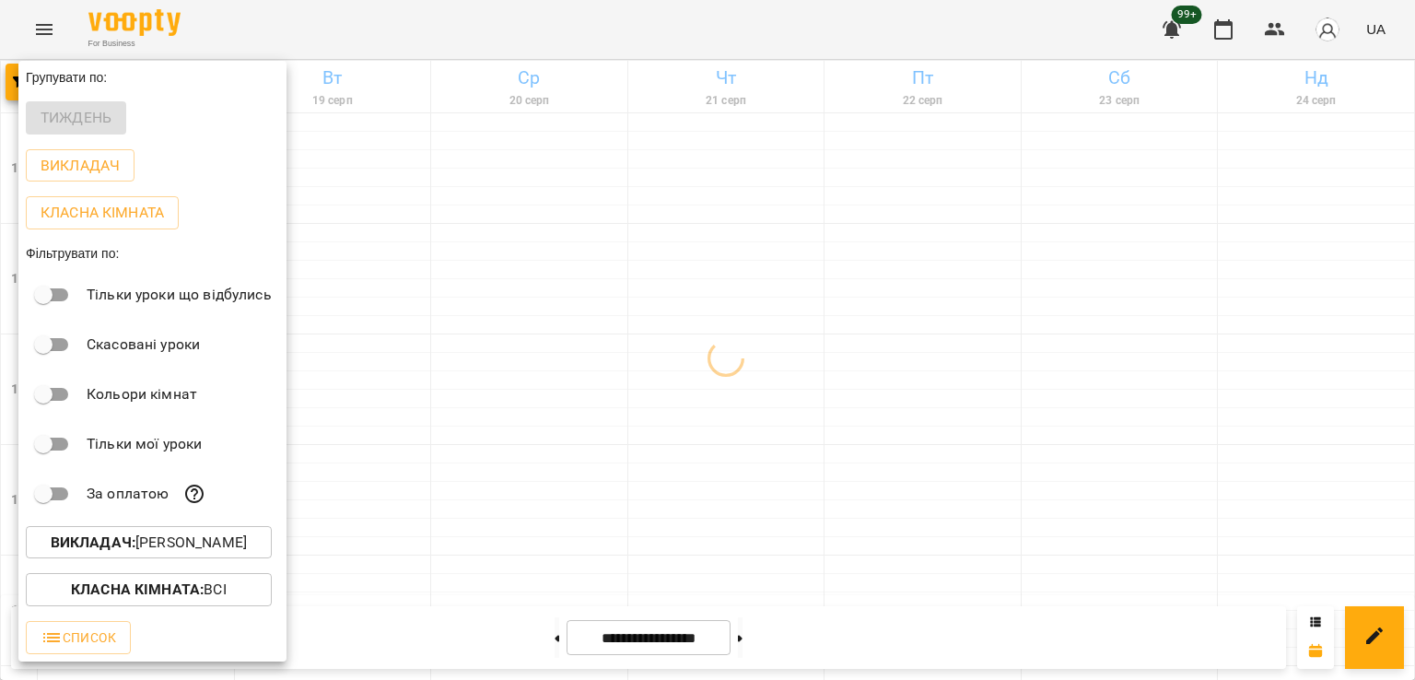
click at [469, 514] on div at bounding box center [707, 340] width 1415 height 680
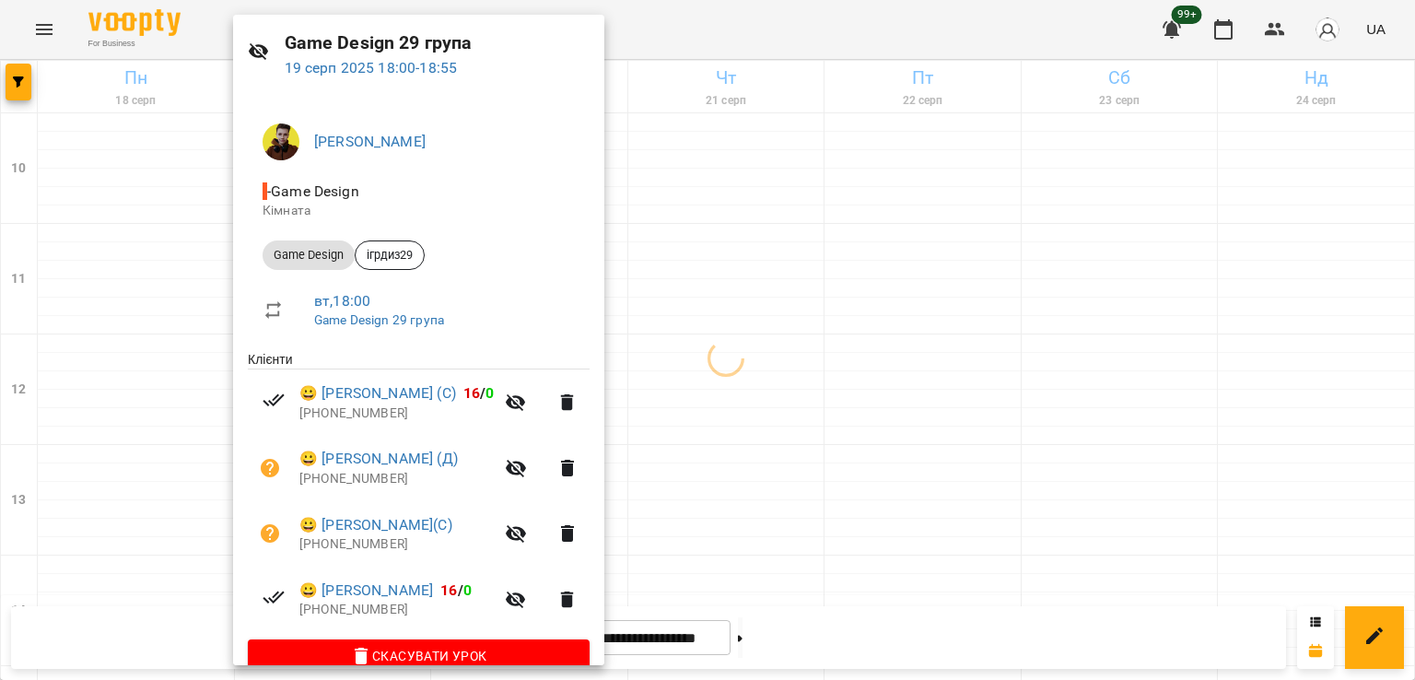
scroll to position [92, 0]
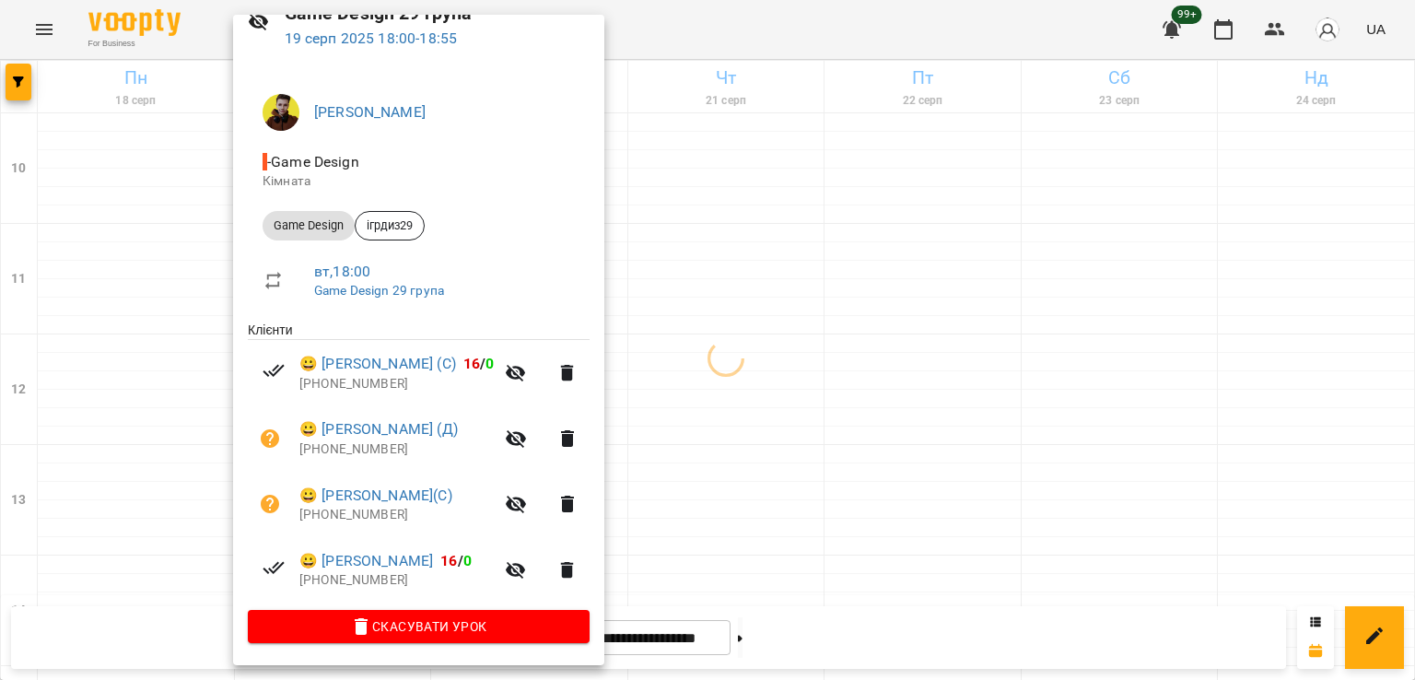
click at [114, 487] on div at bounding box center [707, 340] width 1415 height 680
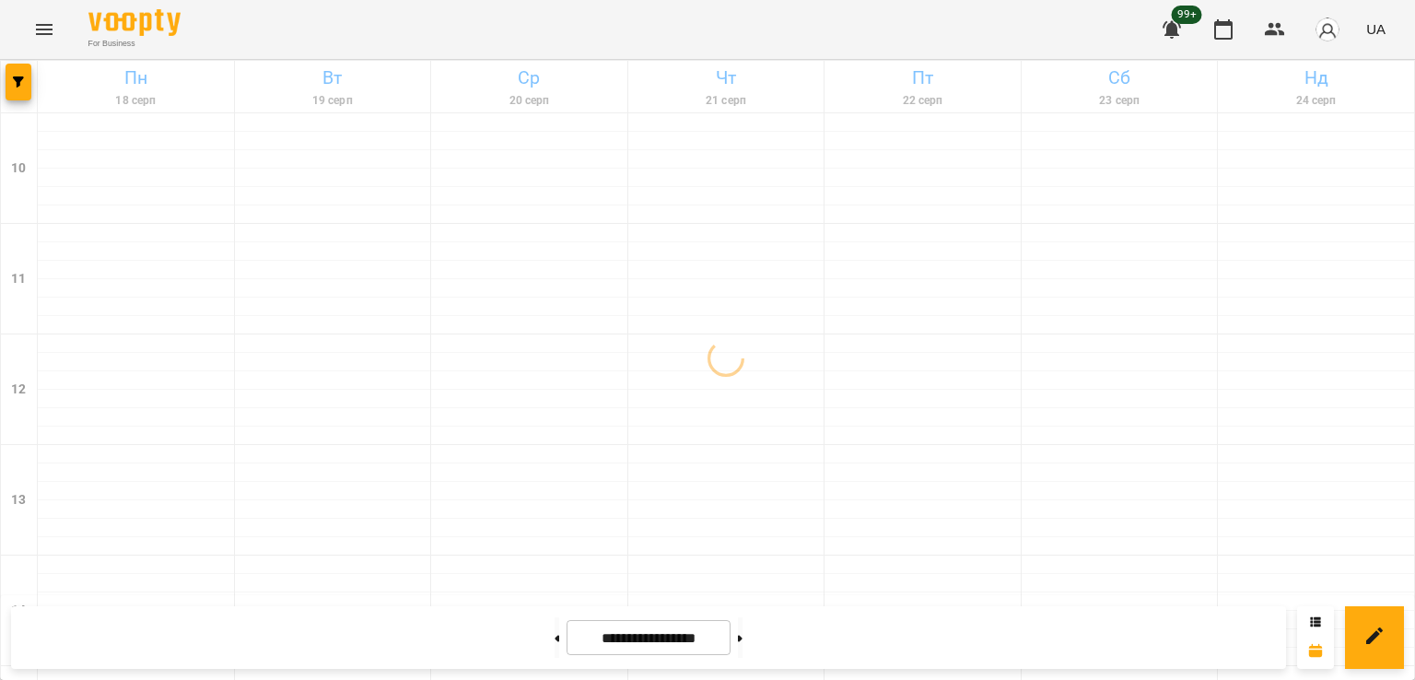
scroll to position [829, 0]
click at [555, 635] on button at bounding box center [557, 637] width 5 height 41
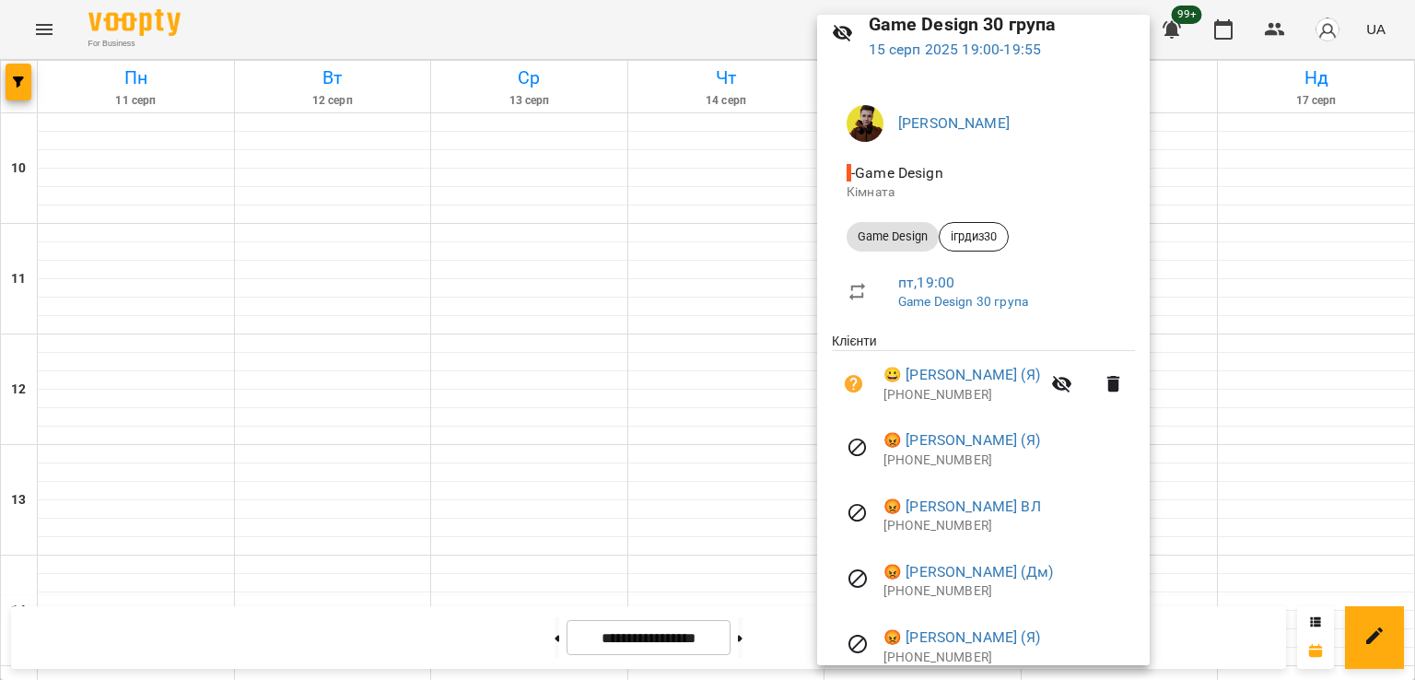
scroll to position [158, 0]
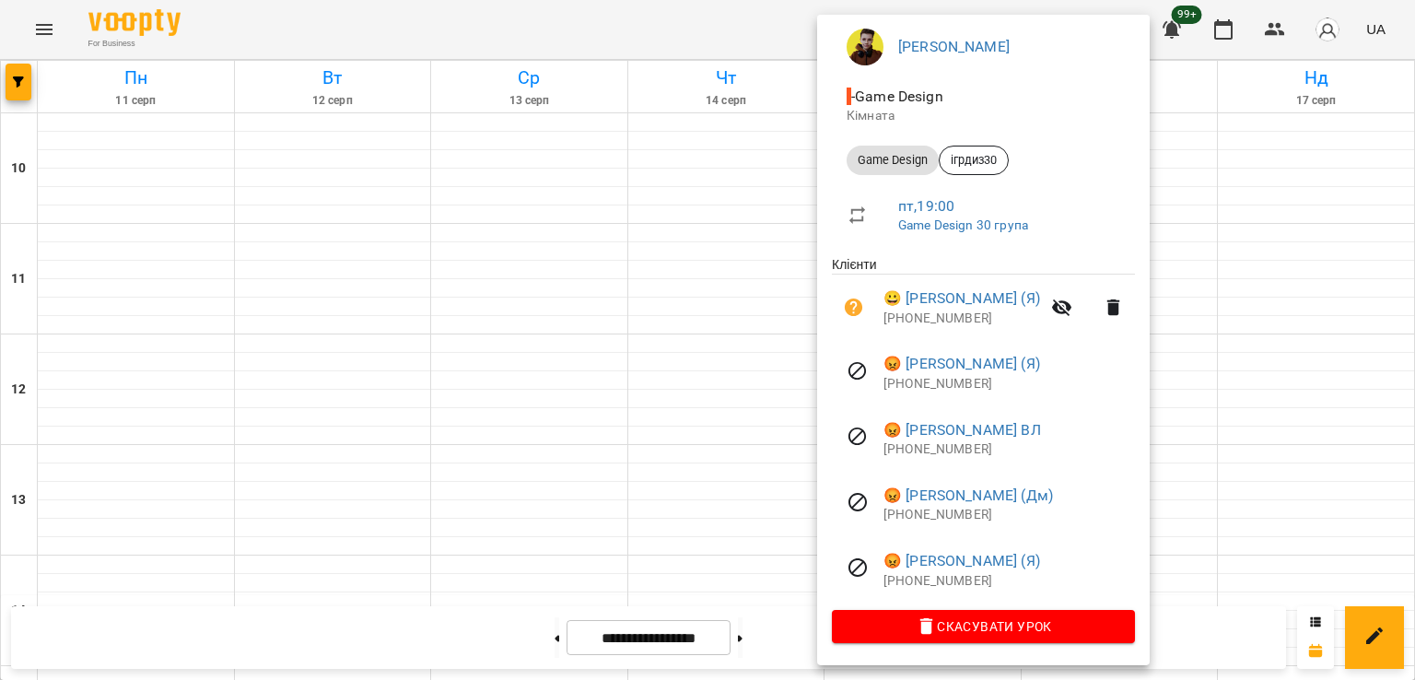
click at [623, 325] on div at bounding box center [707, 340] width 1415 height 680
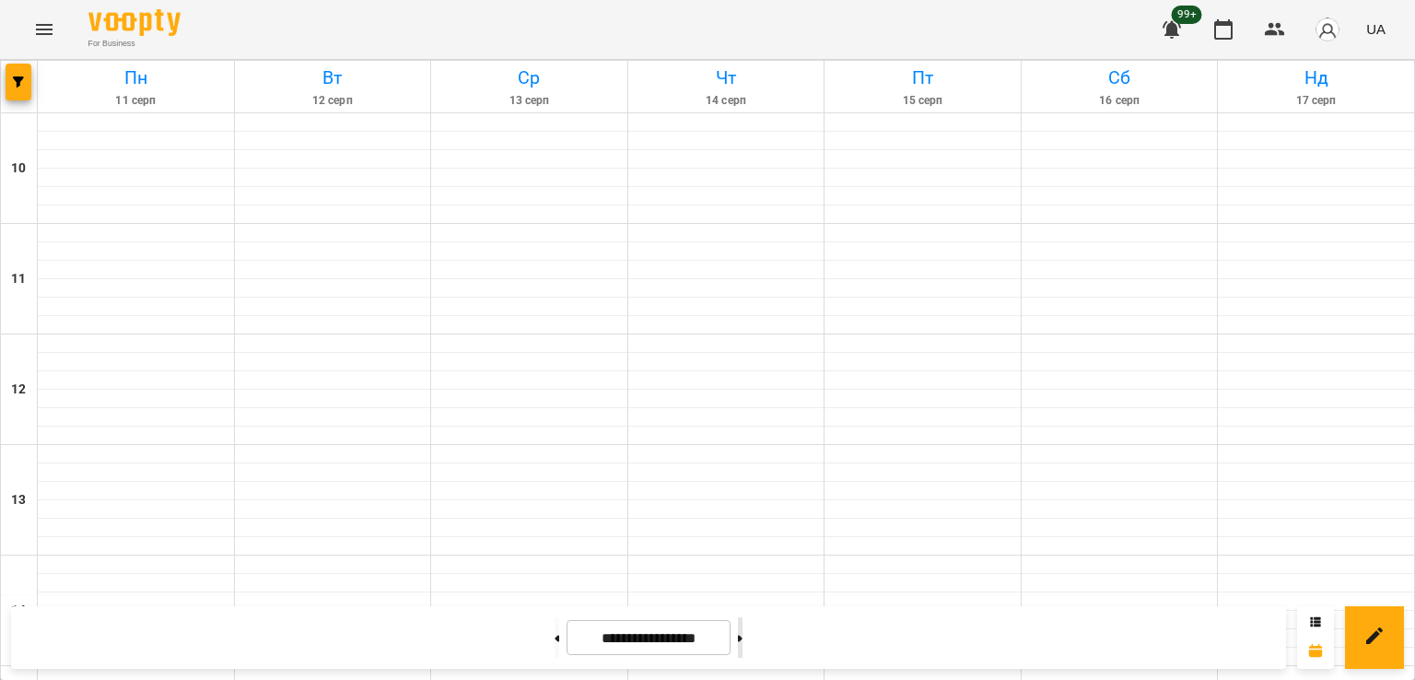
click at [743, 642] on button at bounding box center [740, 637] width 5 height 41
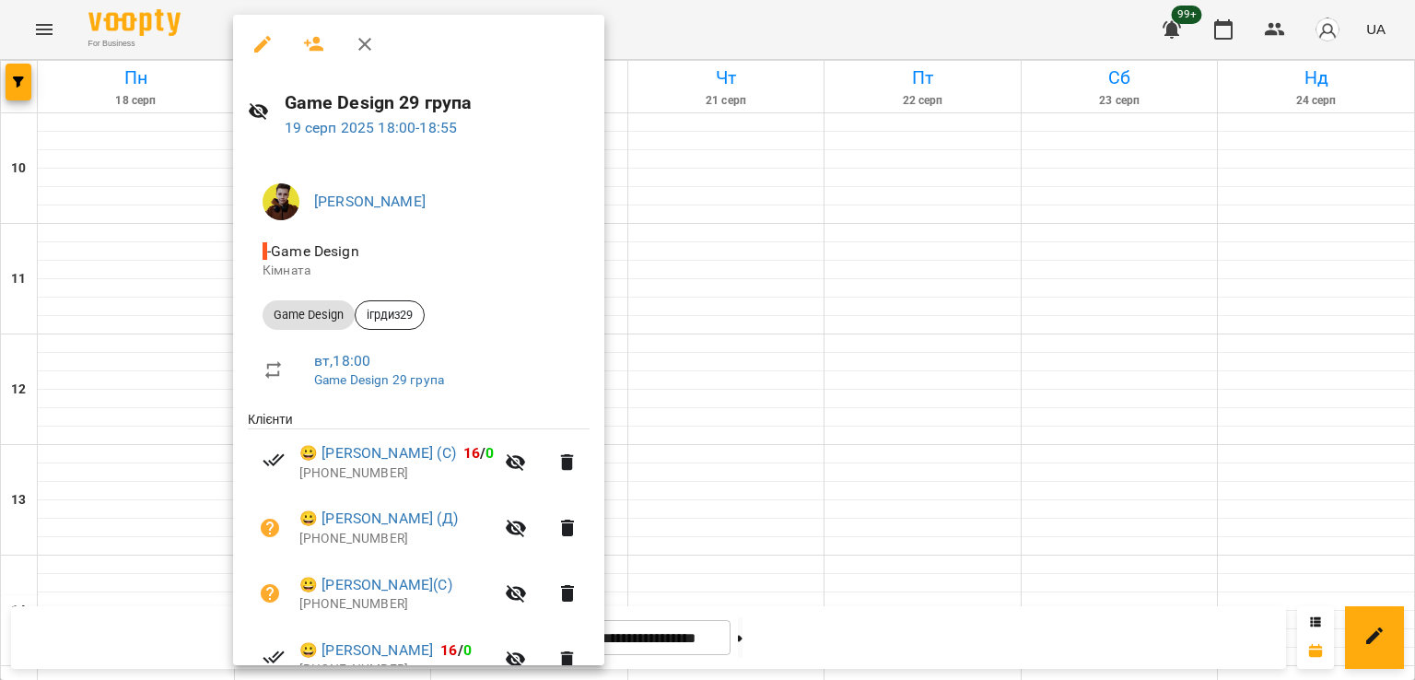
scroll to position [92, 0]
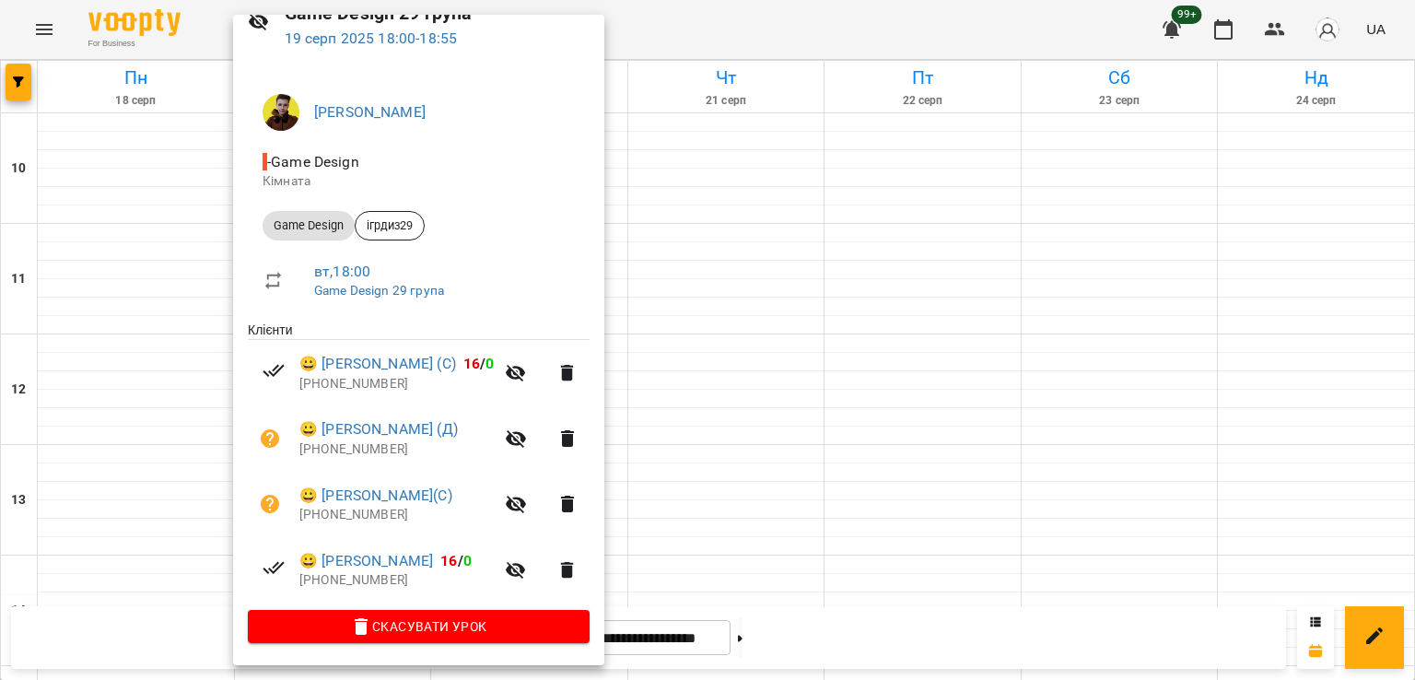
click at [700, 282] on div at bounding box center [707, 340] width 1415 height 680
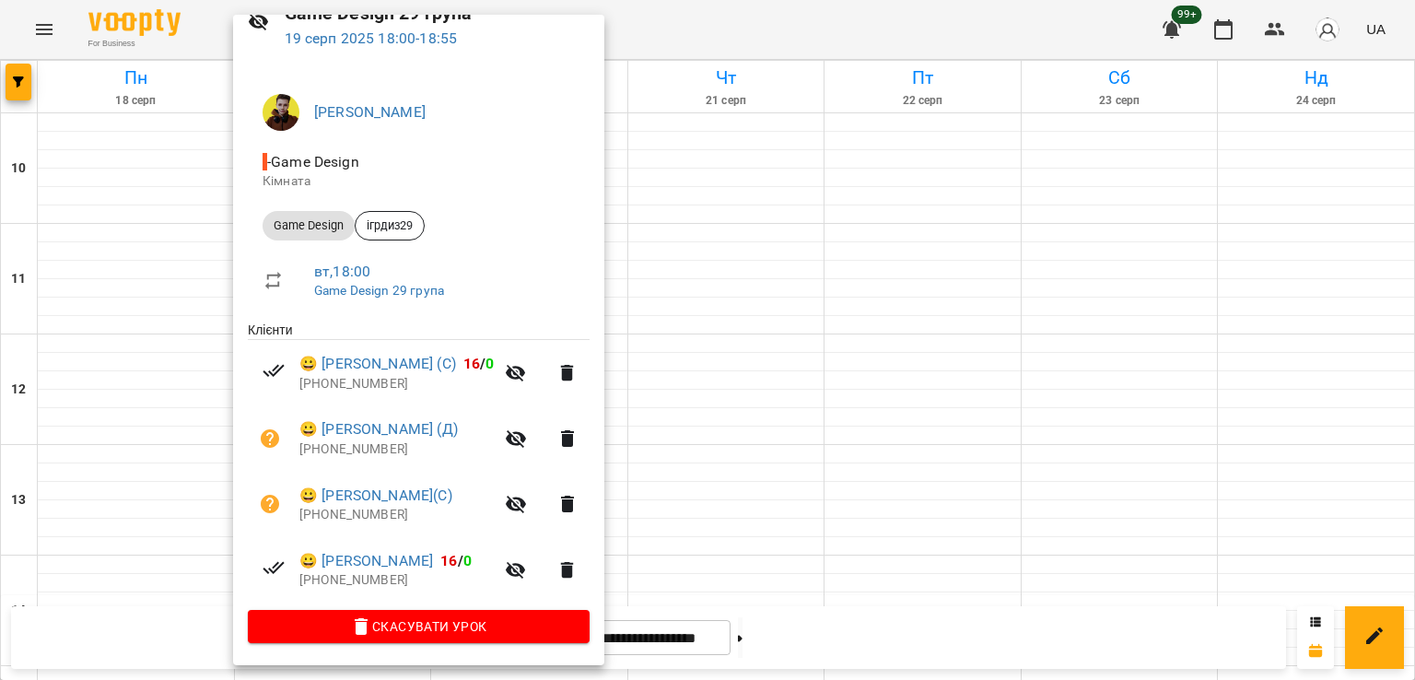
click at [706, 349] on div at bounding box center [707, 340] width 1415 height 680
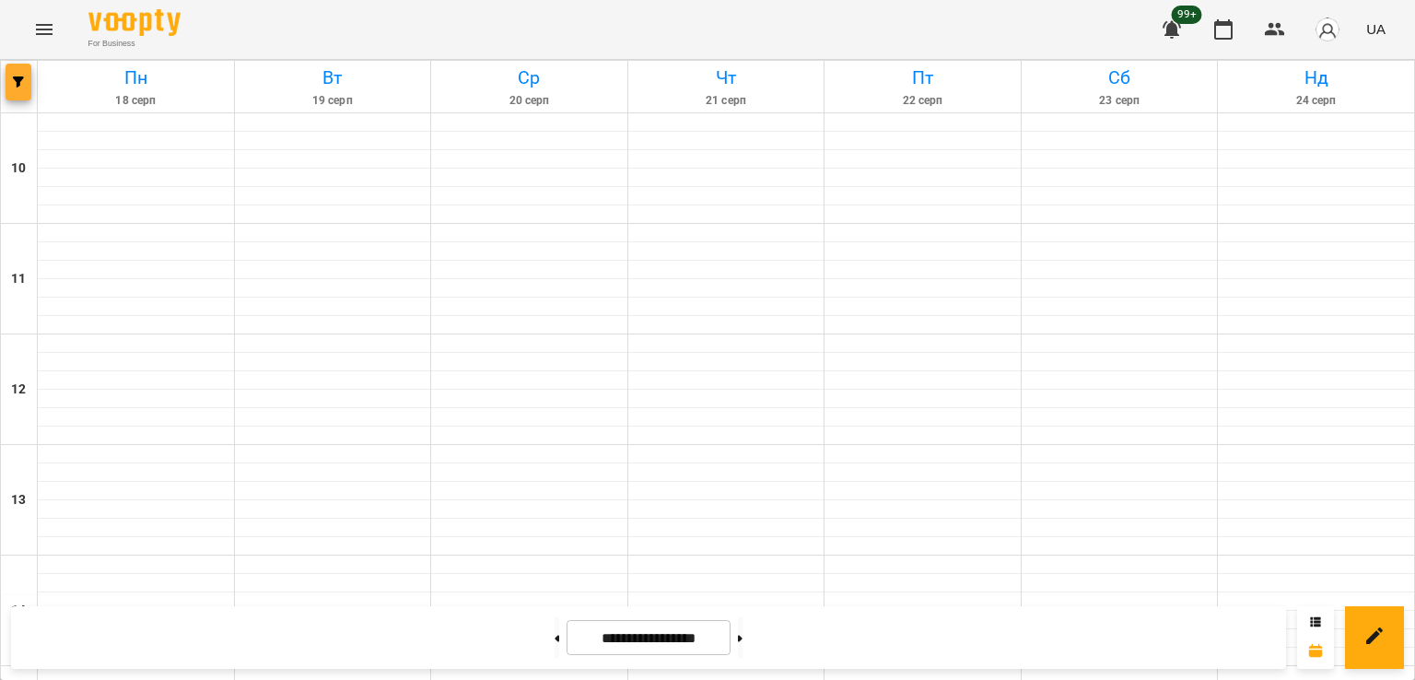
click at [29, 88] on button "button" at bounding box center [19, 82] width 26 height 37
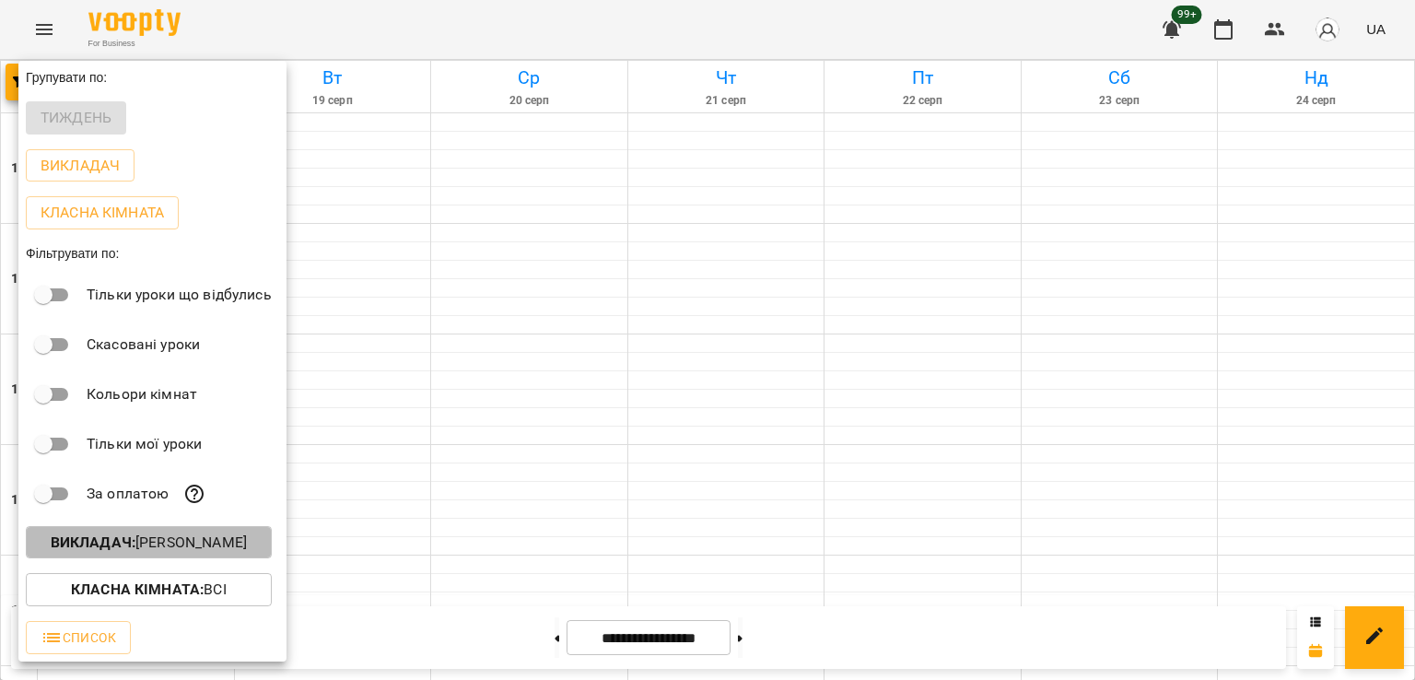
click at [201, 557] on button "Викладач : [PERSON_NAME]" at bounding box center [149, 542] width 246 height 33
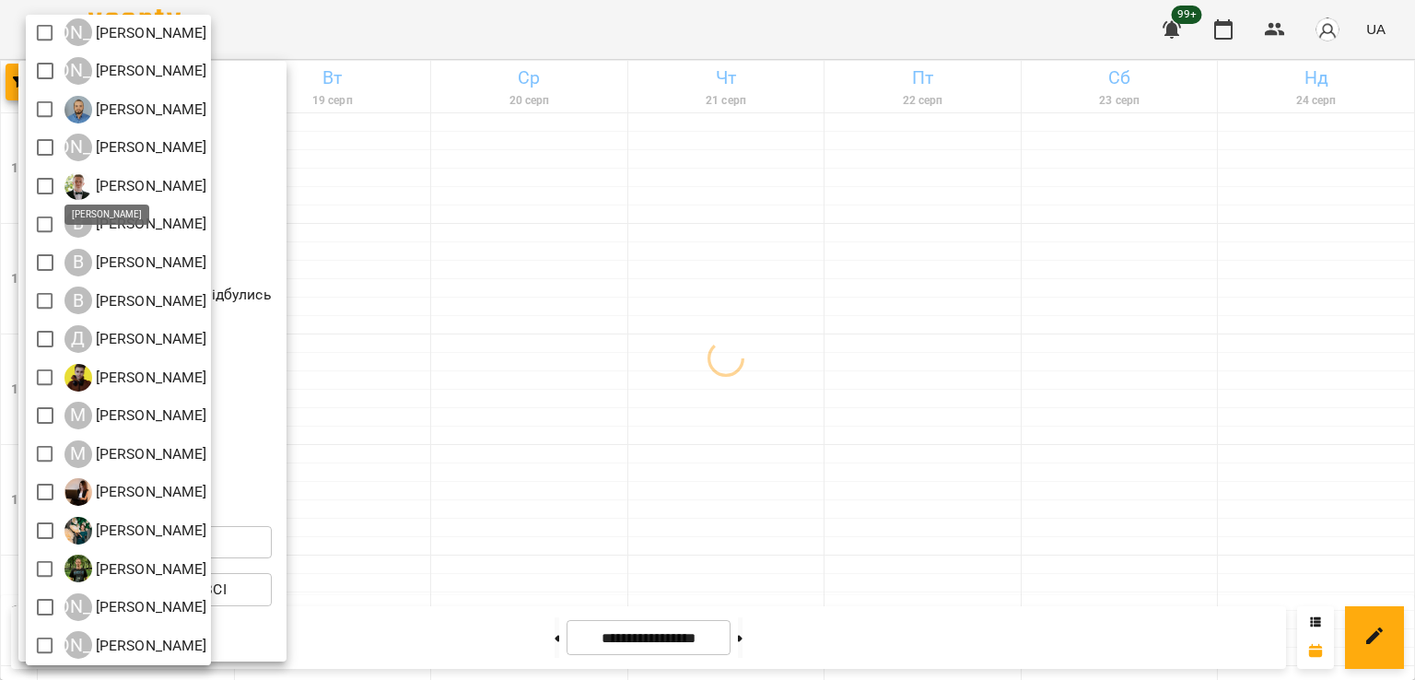
scroll to position [119, 0]
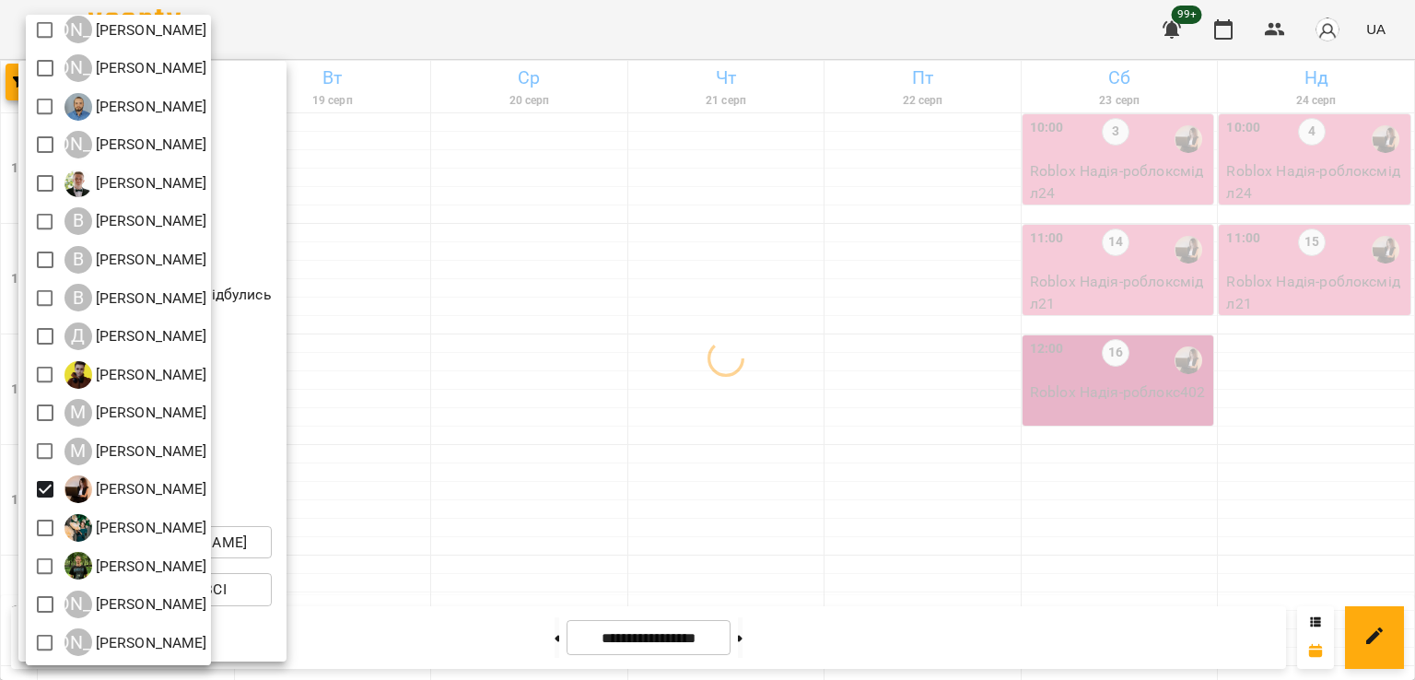
click at [700, 409] on div at bounding box center [707, 340] width 1415 height 680
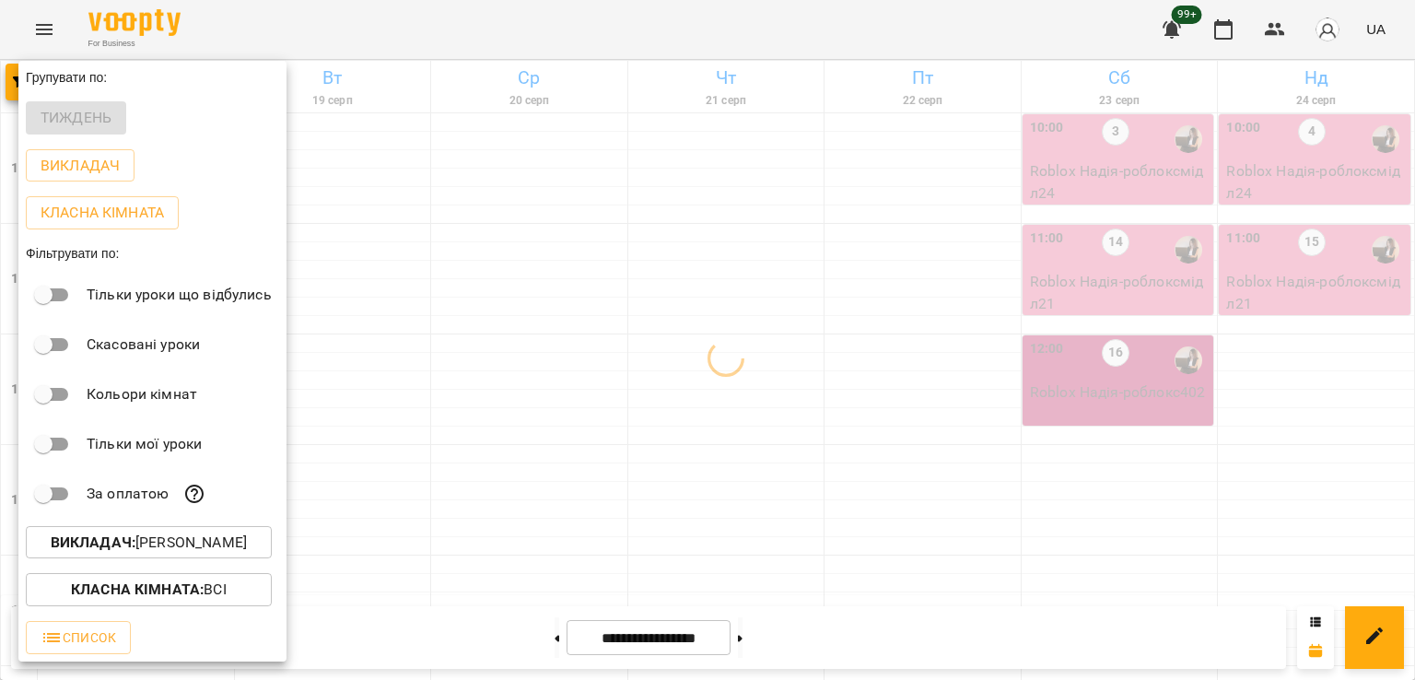
click at [769, 390] on div at bounding box center [707, 340] width 1415 height 680
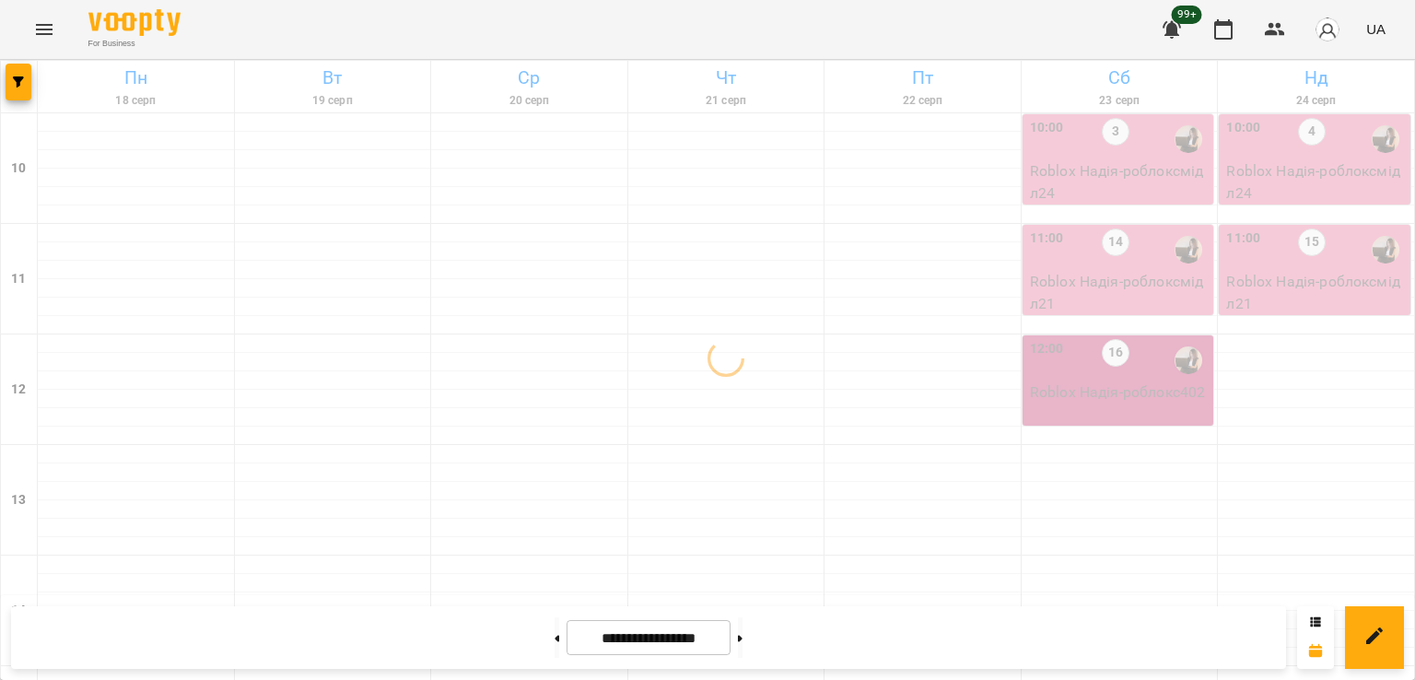
scroll to position [645, 0]
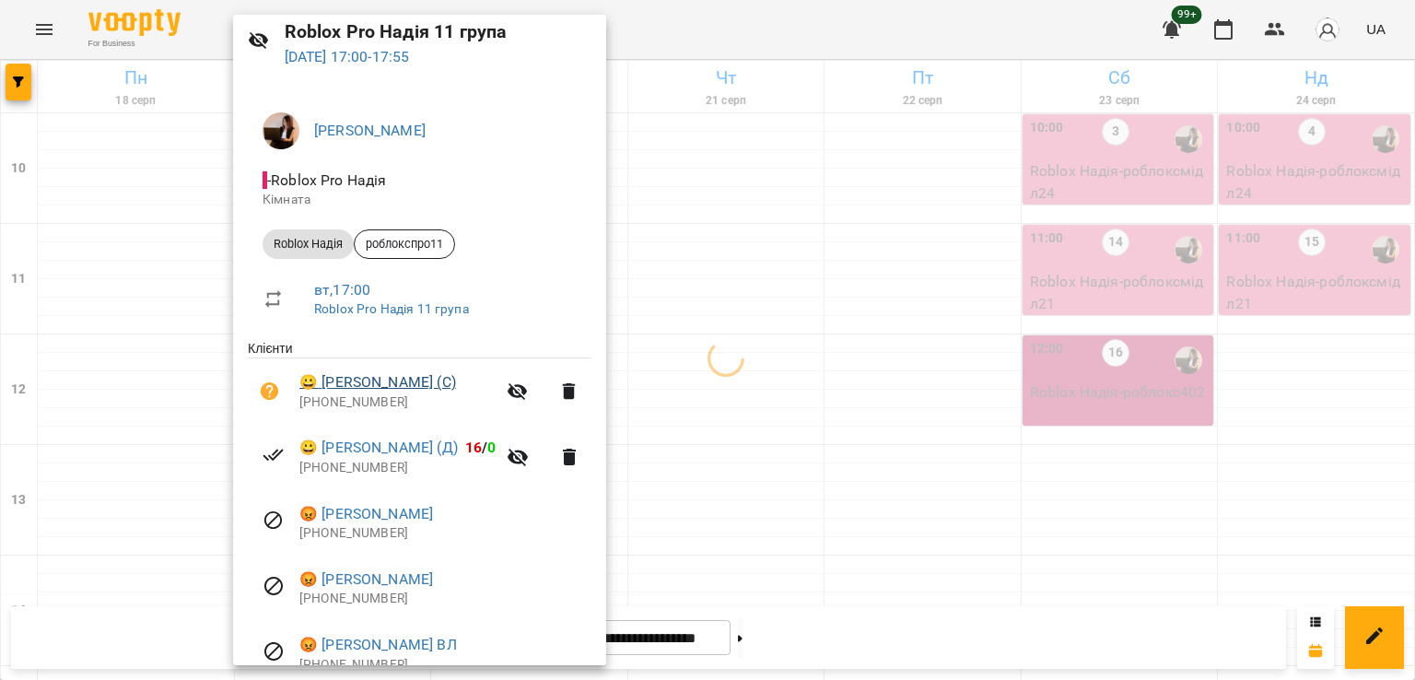
scroll to position [158, 0]
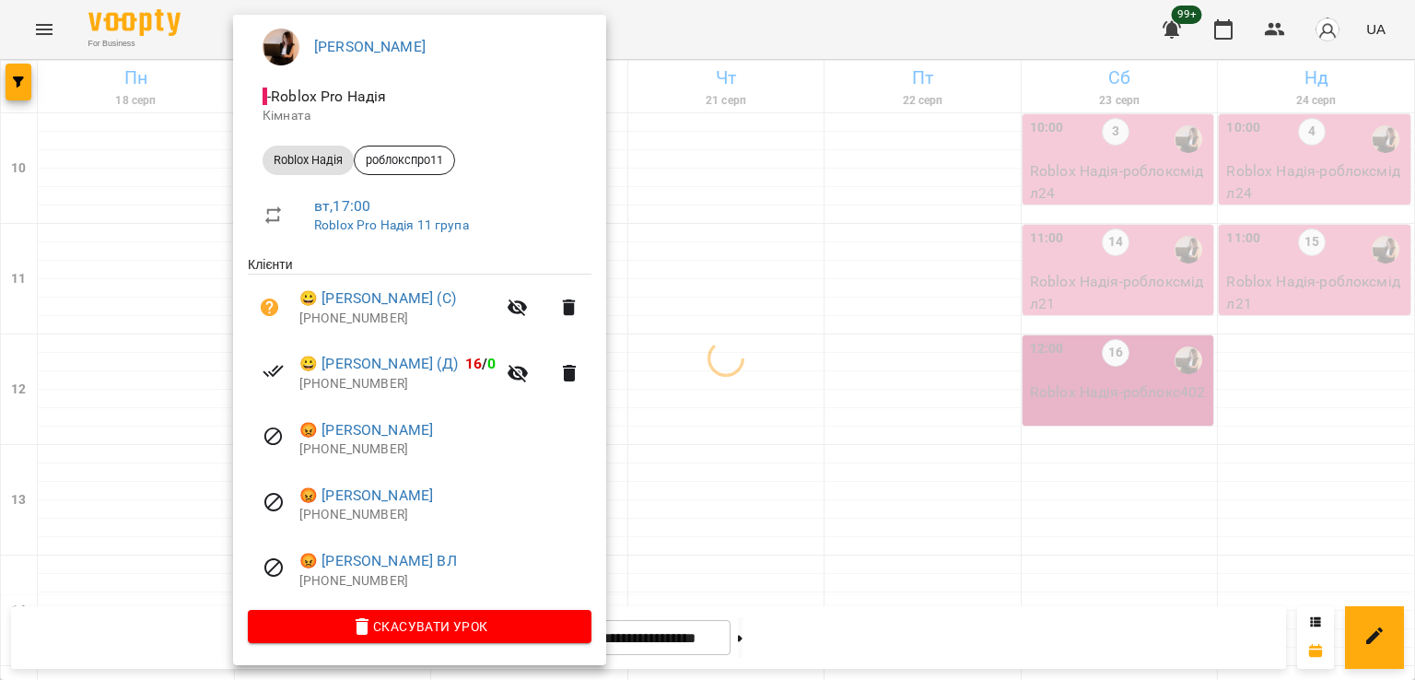
click at [765, 417] on div at bounding box center [707, 340] width 1415 height 680
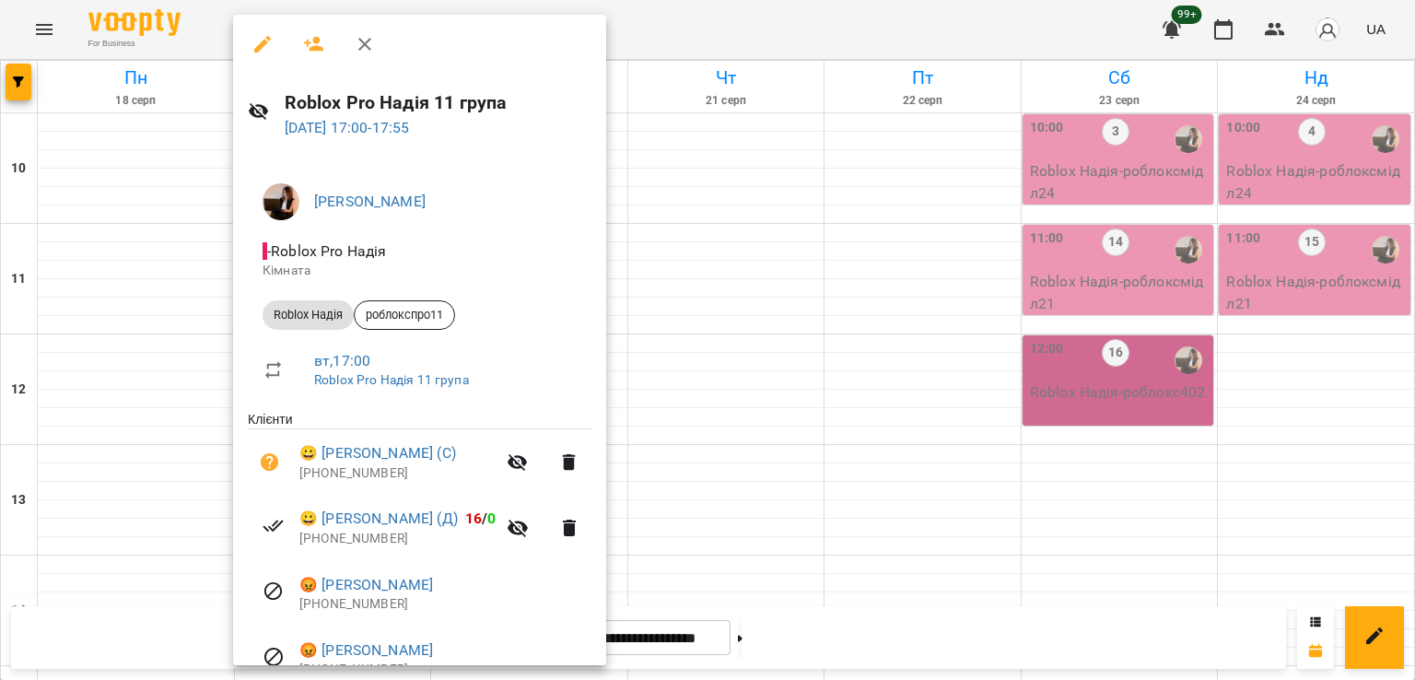
click at [781, 412] on div at bounding box center [707, 340] width 1415 height 680
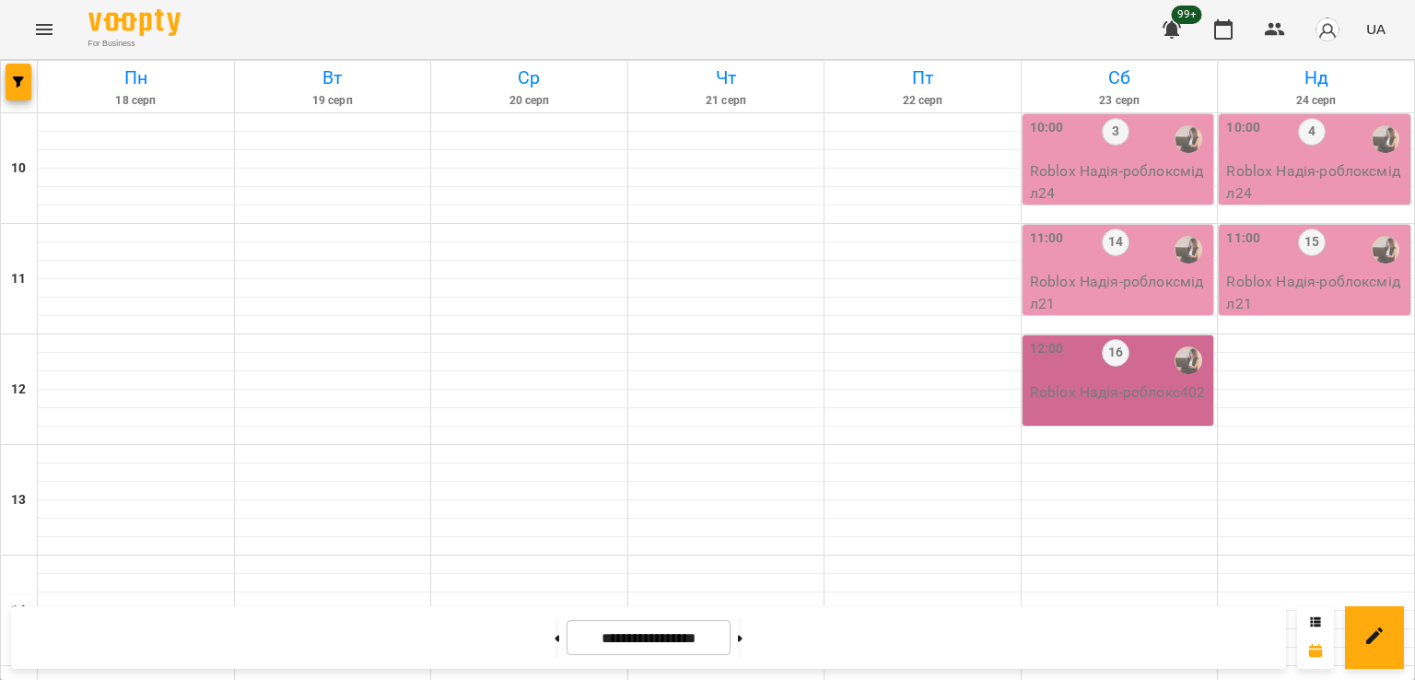
scroll to position [0, 0]
click at [1068, 390] on p "Roblox Надія - роблокс402" at bounding box center [1120, 392] width 181 height 22
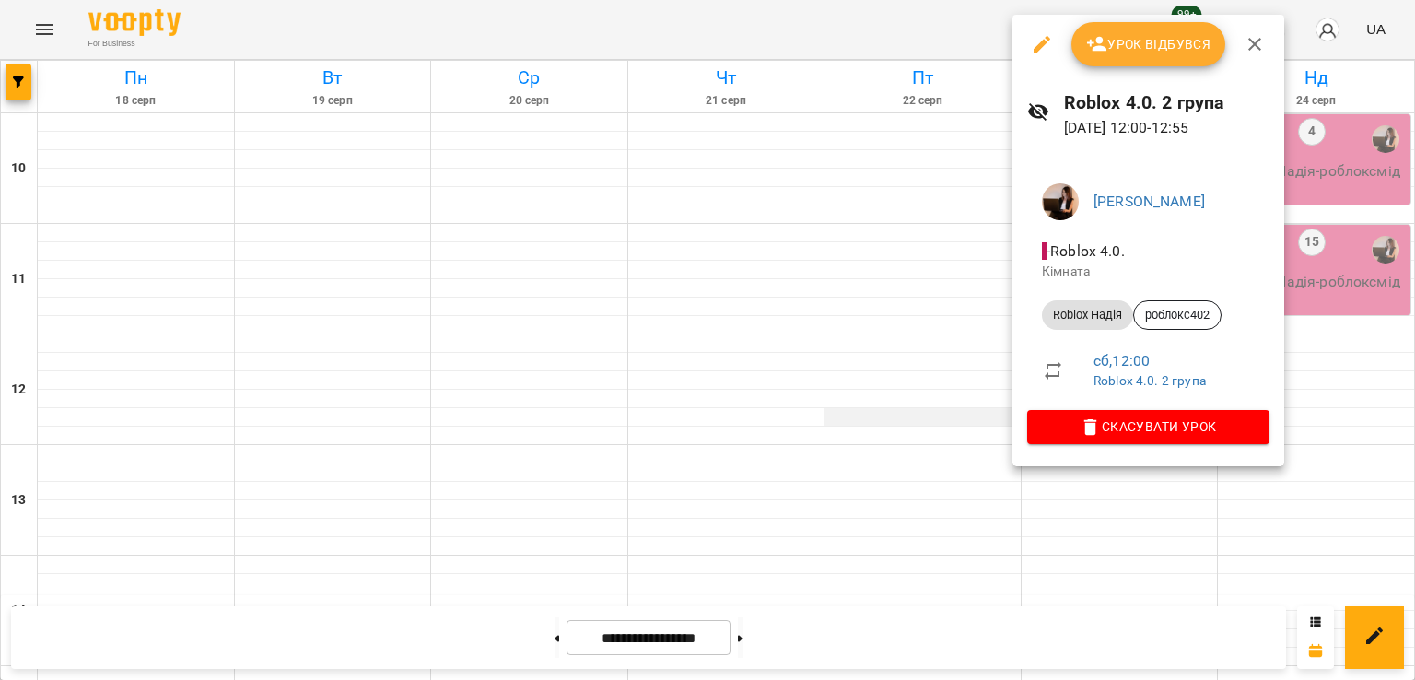
click at [943, 424] on div at bounding box center [707, 340] width 1415 height 680
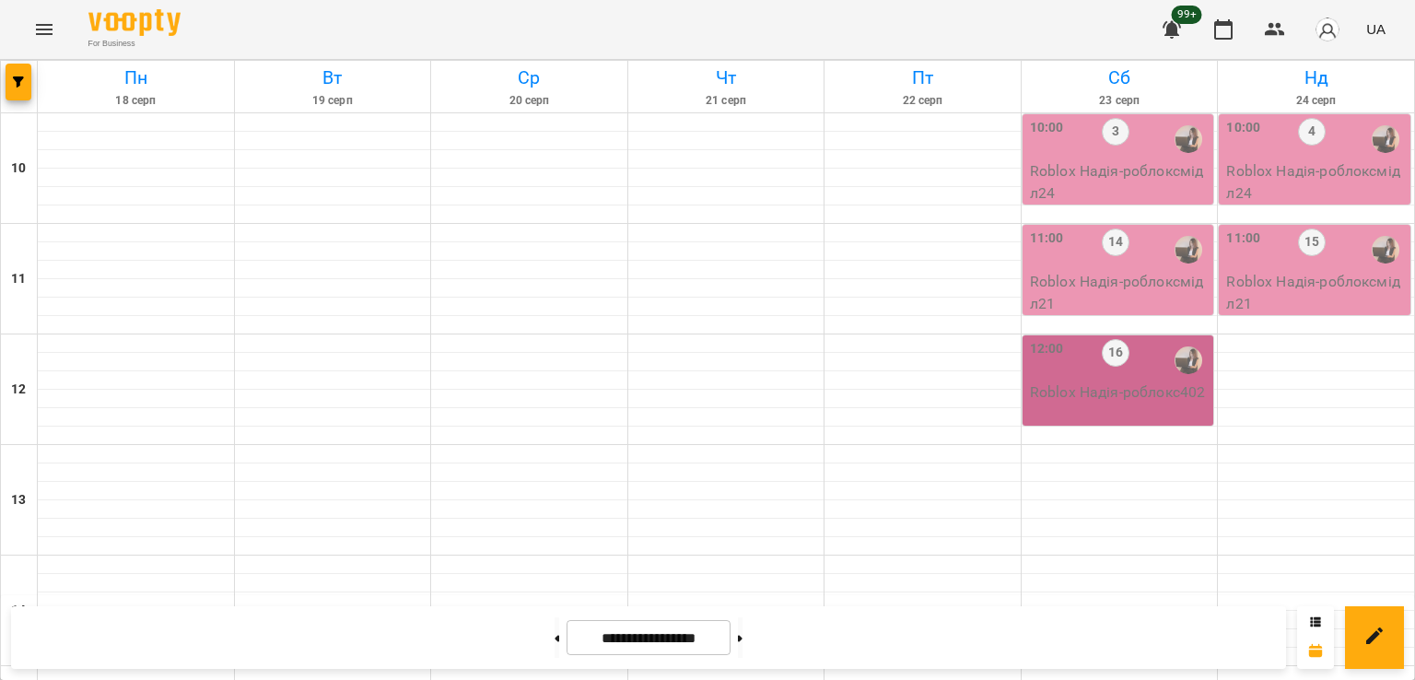
click at [1091, 278] on p "Roblox Надія - роблоксмідл21" at bounding box center [1120, 292] width 181 height 43
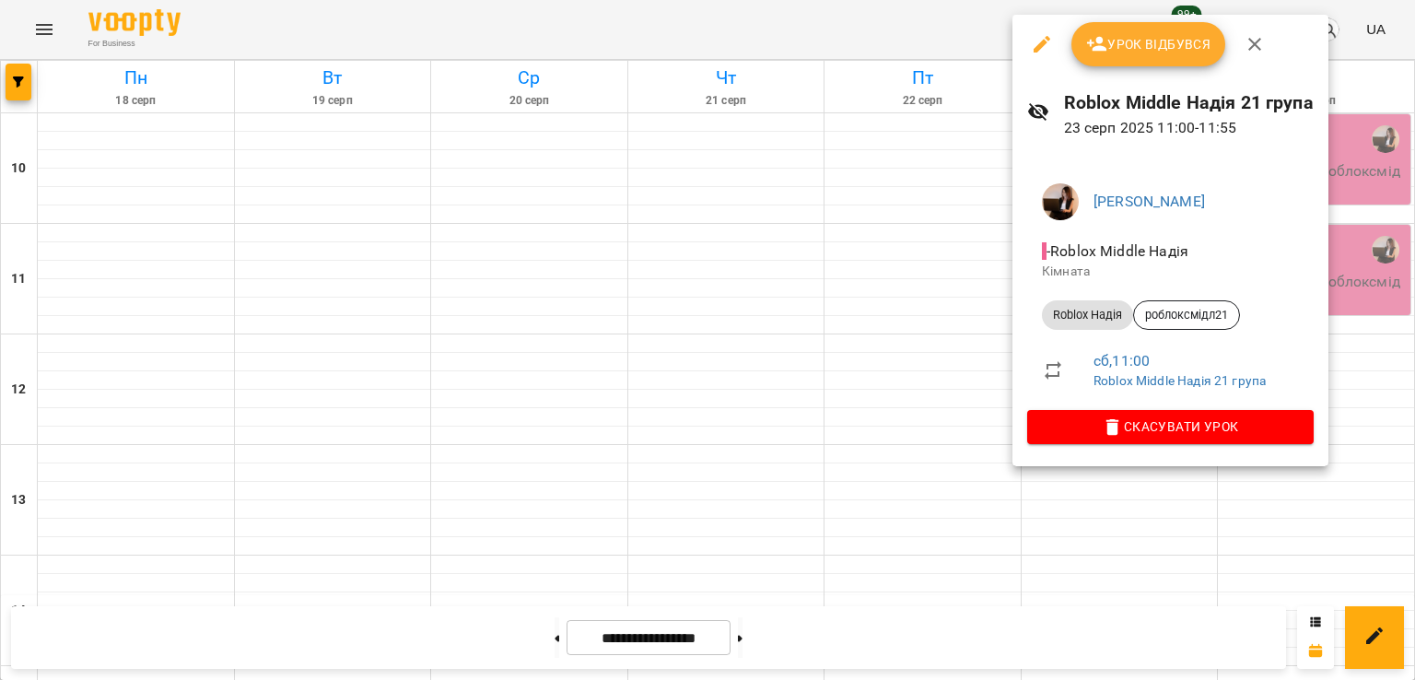
click at [869, 355] on div at bounding box center [707, 340] width 1415 height 680
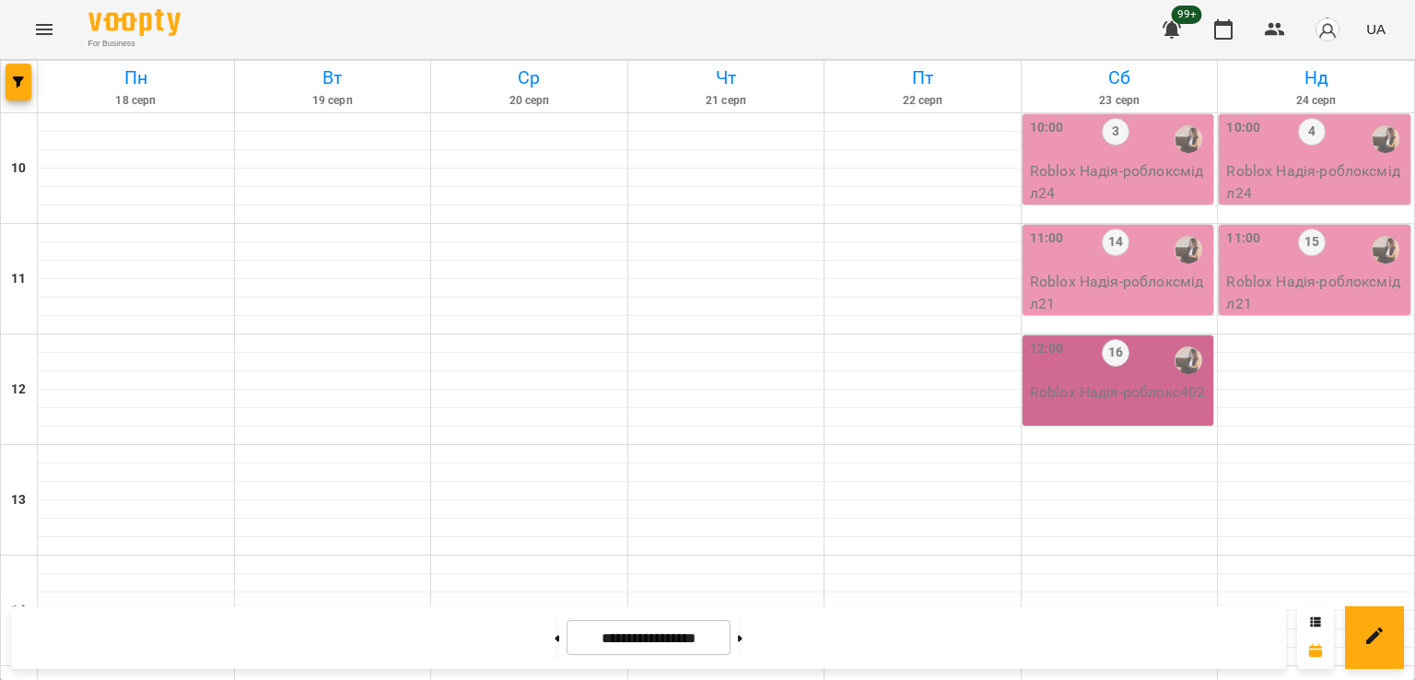
scroll to position [921, 0]
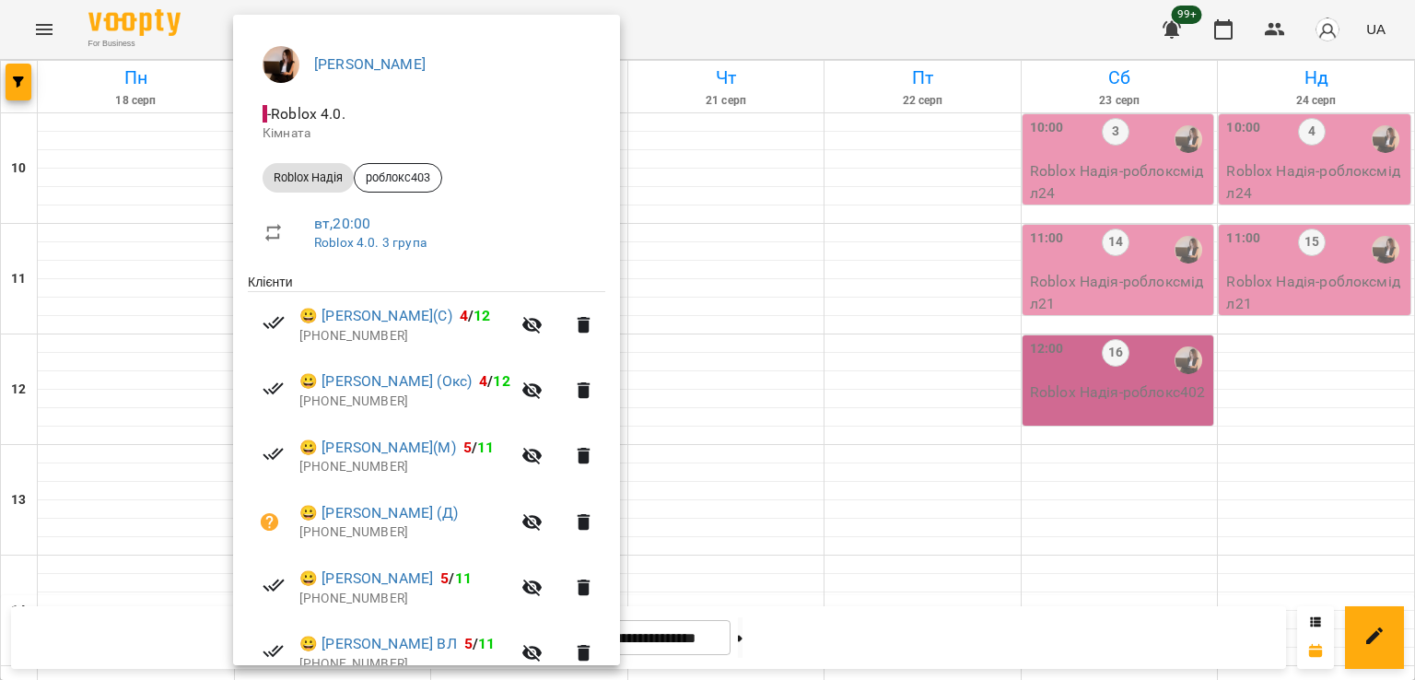
scroll to position [184, 0]
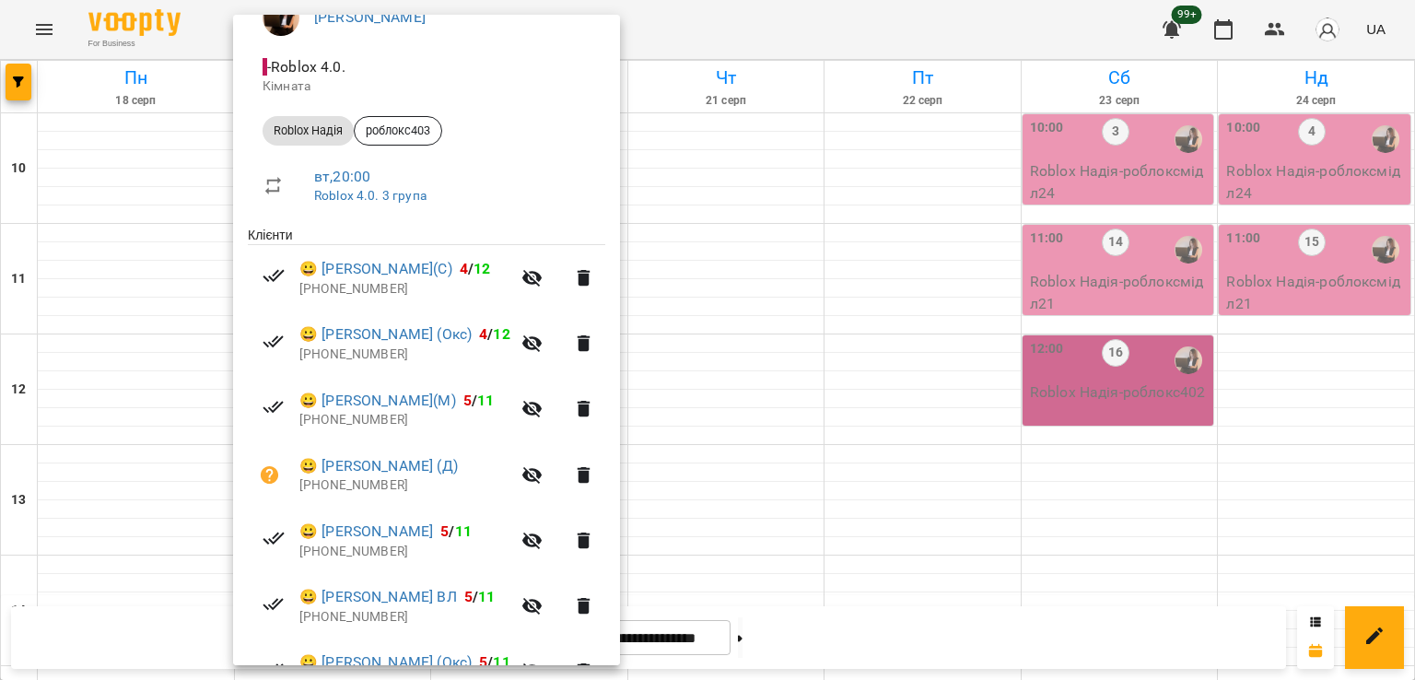
click at [784, 382] on div at bounding box center [707, 340] width 1415 height 680
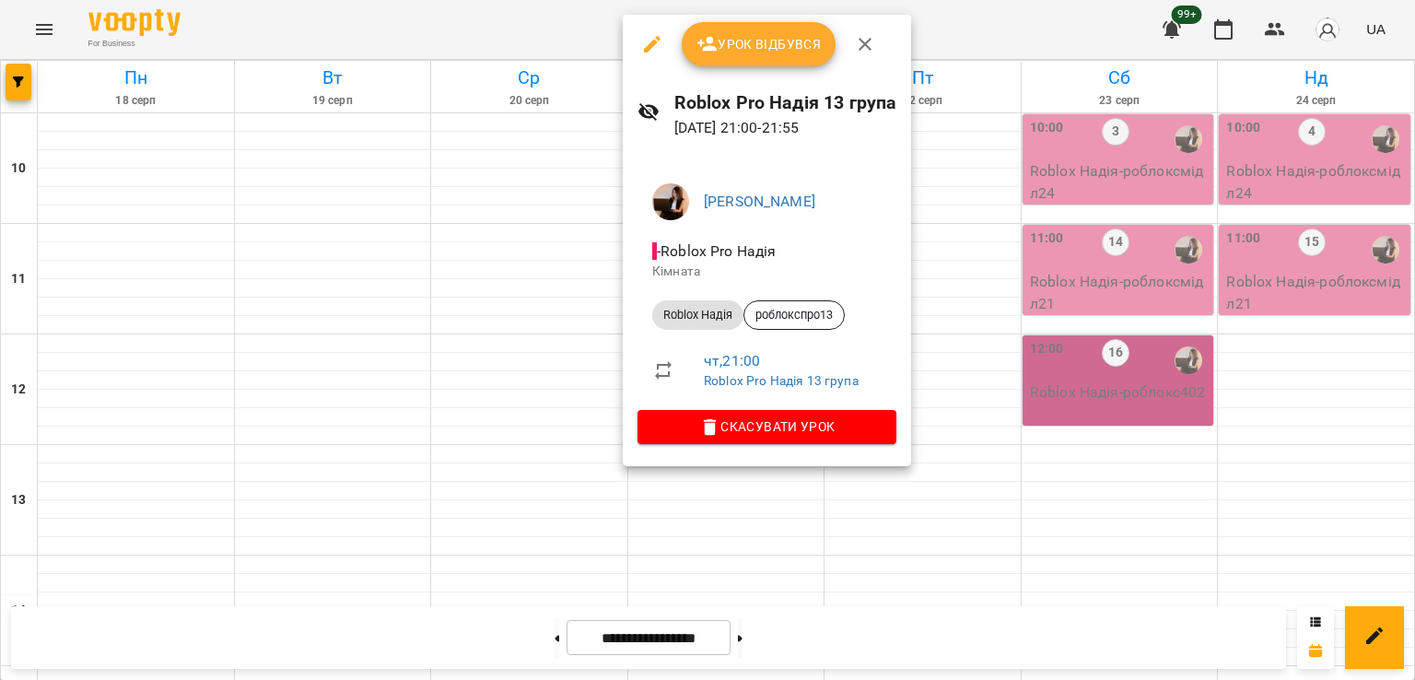
click at [493, 436] on div at bounding box center [707, 340] width 1415 height 680
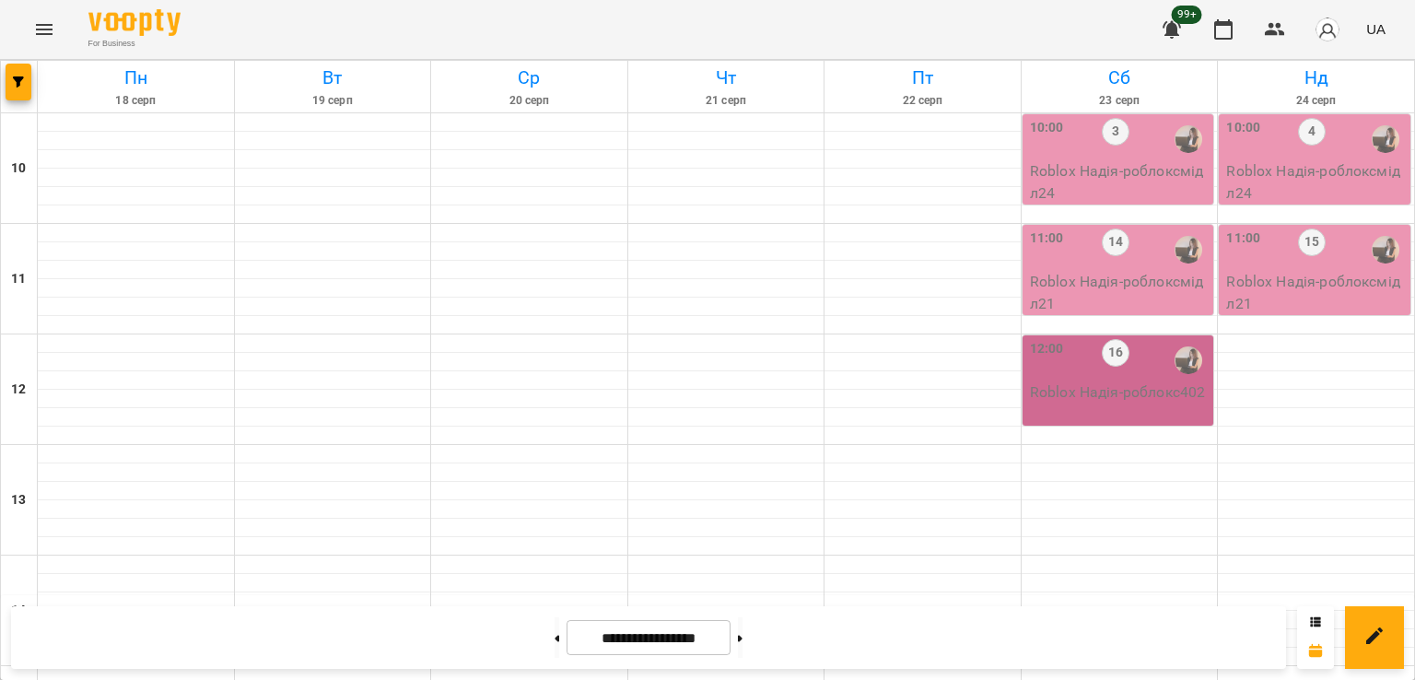
scroll to position [645, 0]
click at [15, 81] on icon "button" at bounding box center [18, 81] width 11 height 11
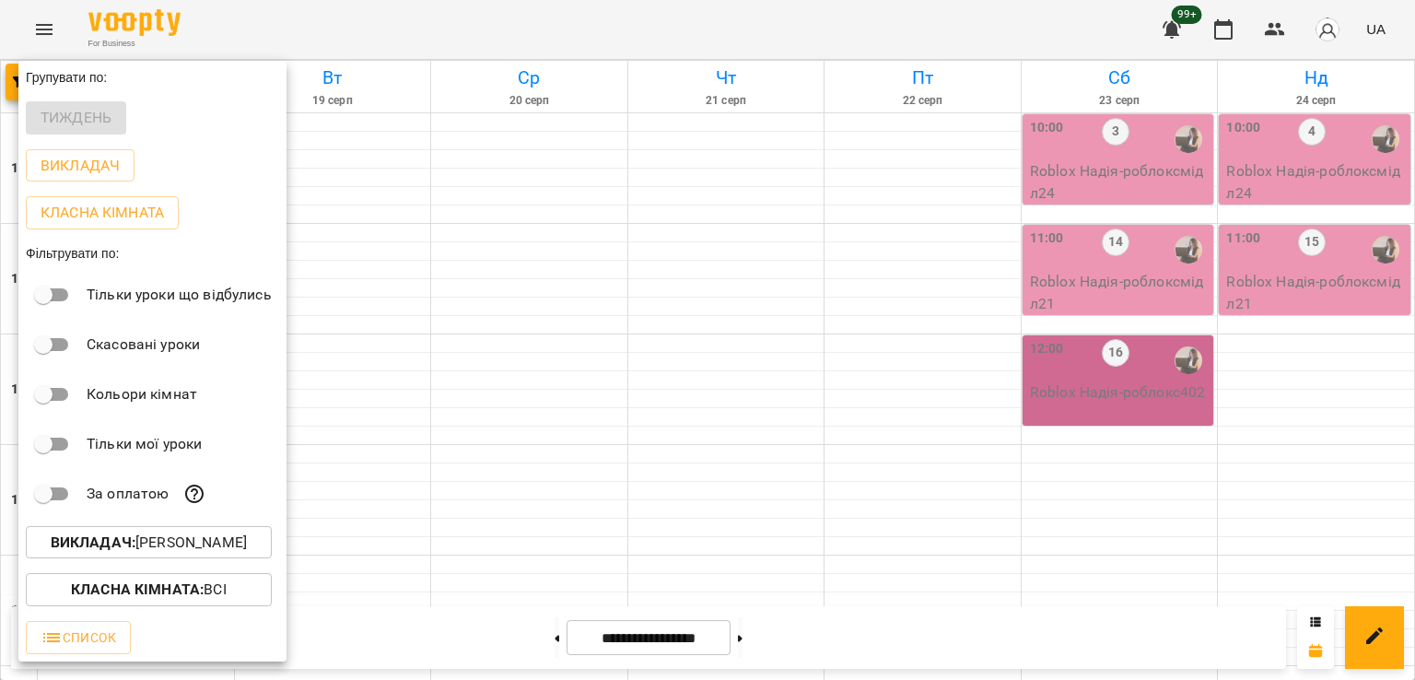
click at [213, 552] on p "Викладач : [PERSON_NAME]" at bounding box center [149, 543] width 196 height 22
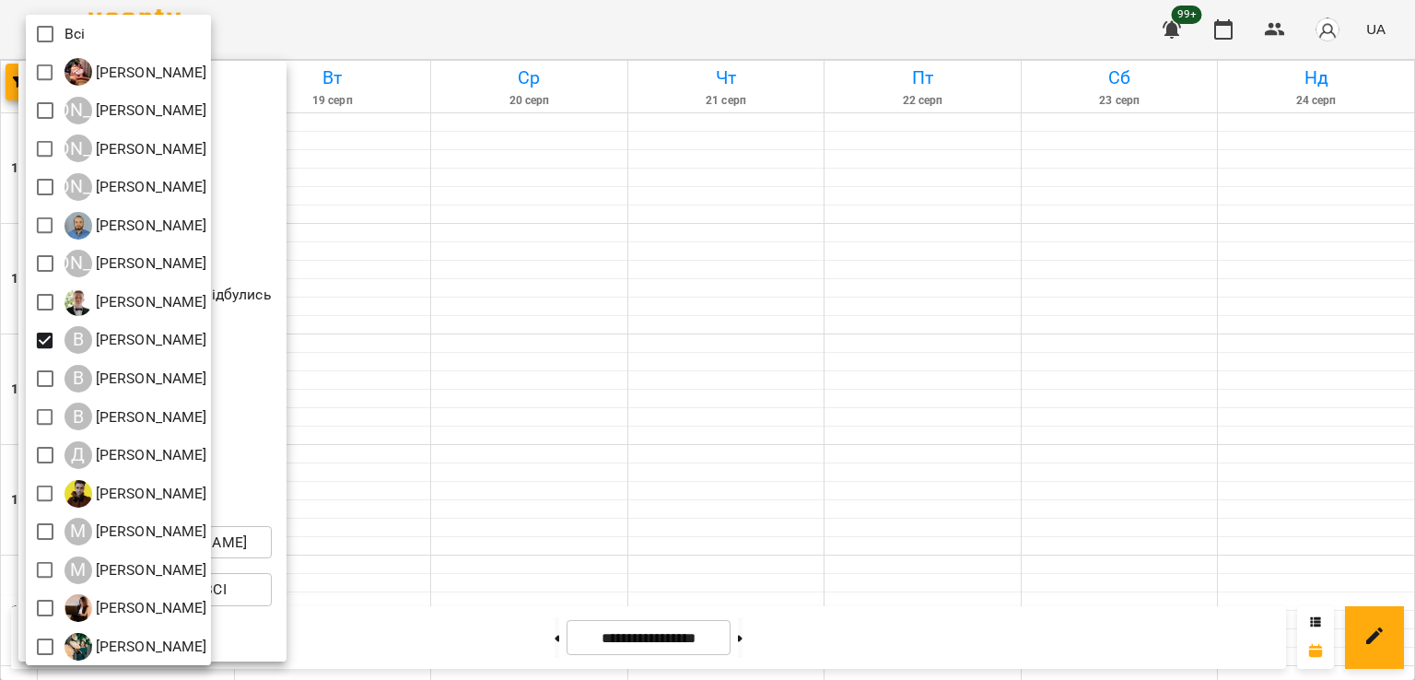
click at [630, 408] on div at bounding box center [707, 340] width 1415 height 680
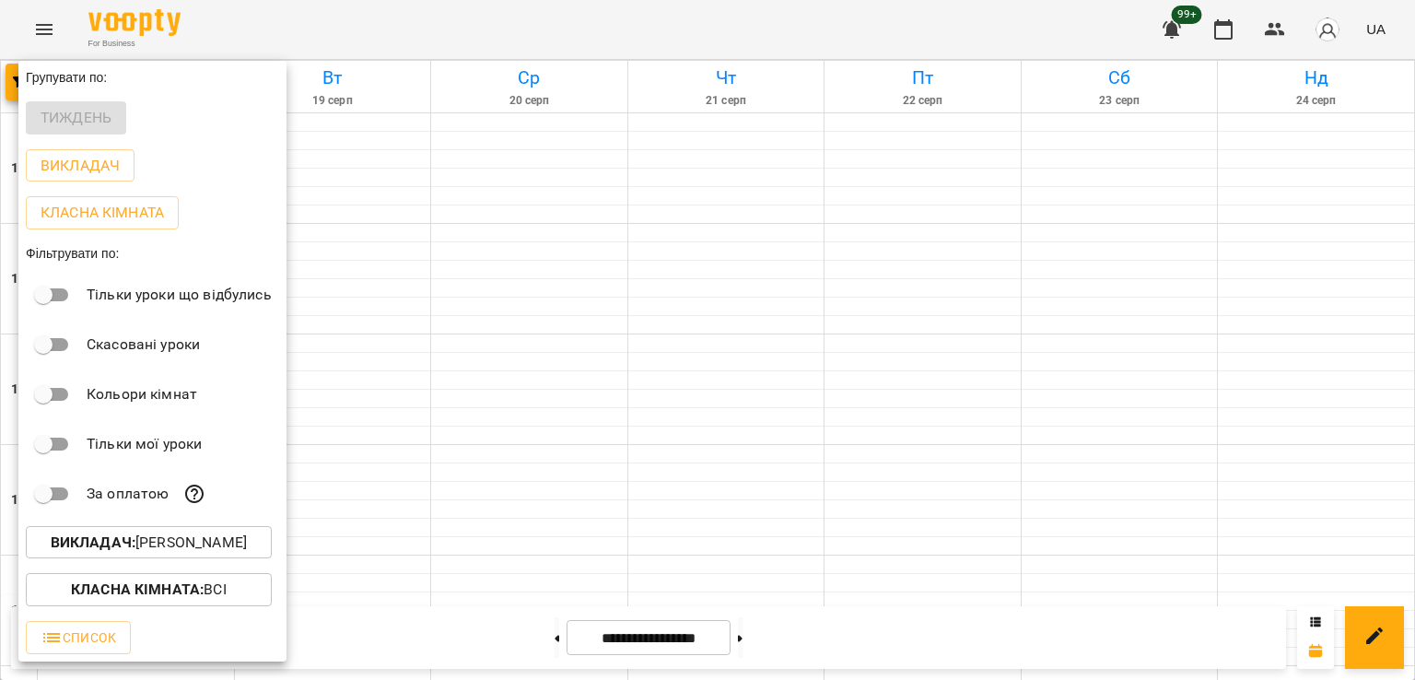
click at [619, 419] on div at bounding box center [707, 340] width 1415 height 680
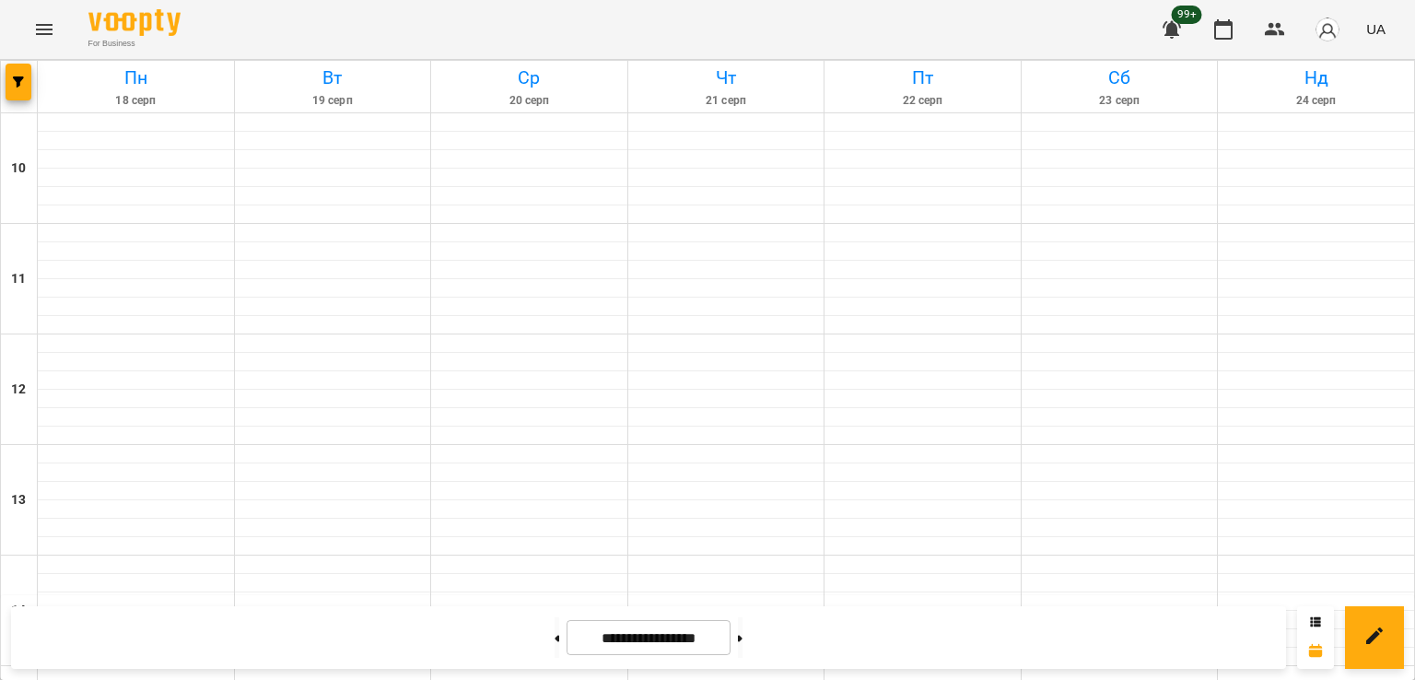
scroll to position [954, 0]
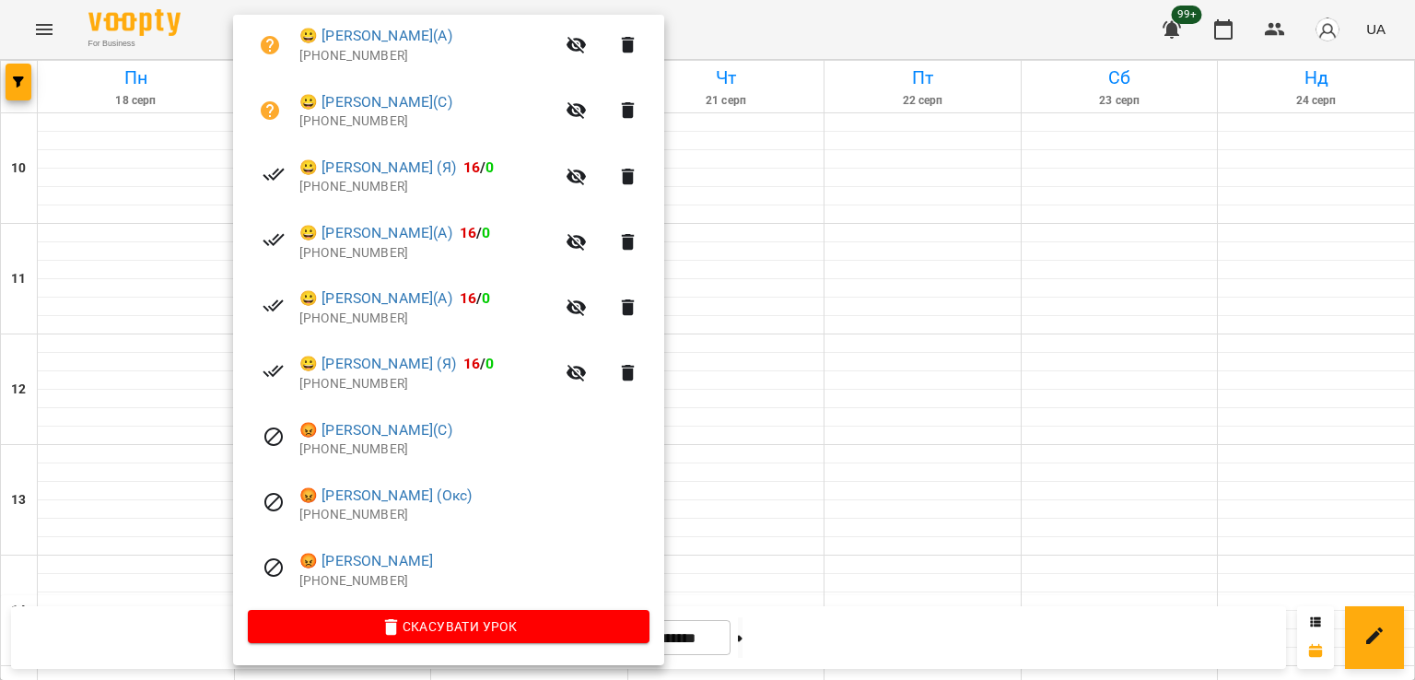
scroll to position [486, 0]
click at [749, 408] on div at bounding box center [707, 340] width 1415 height 680
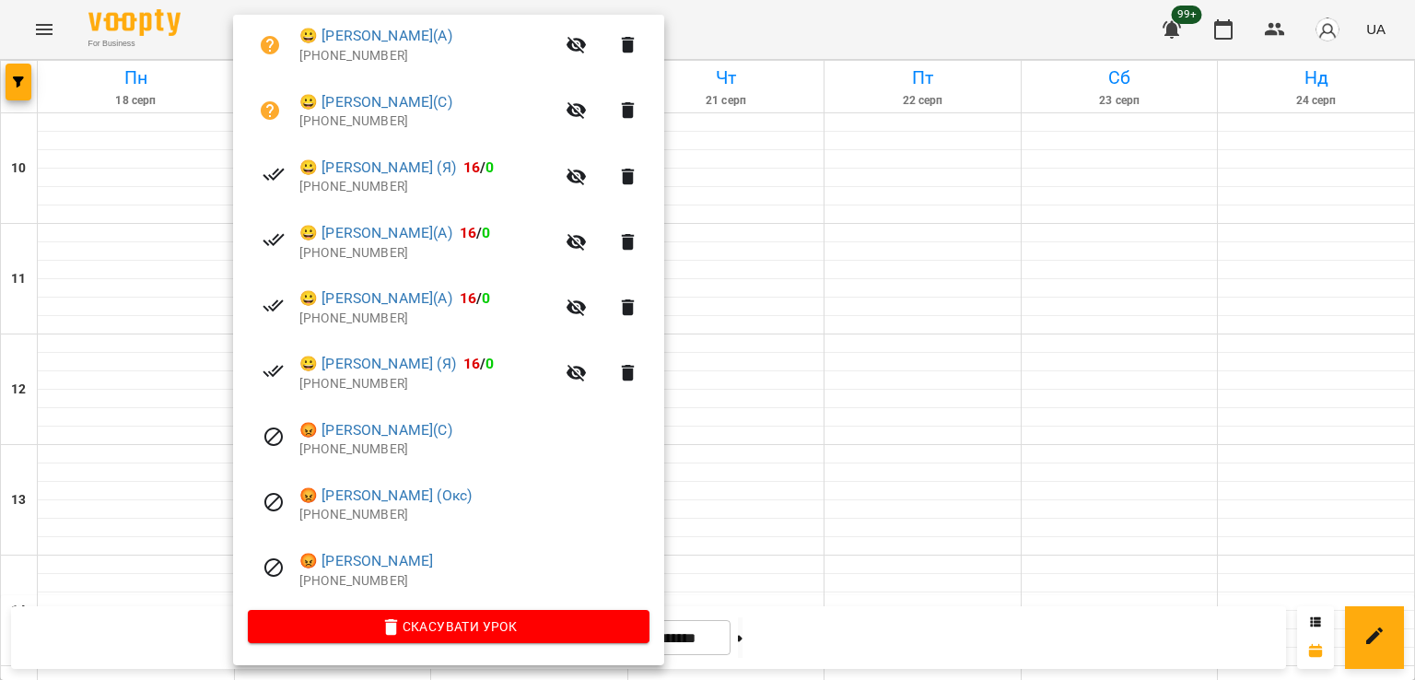
click at [740, 413] on div at bounding box center [707, 340] width 1415 height 680
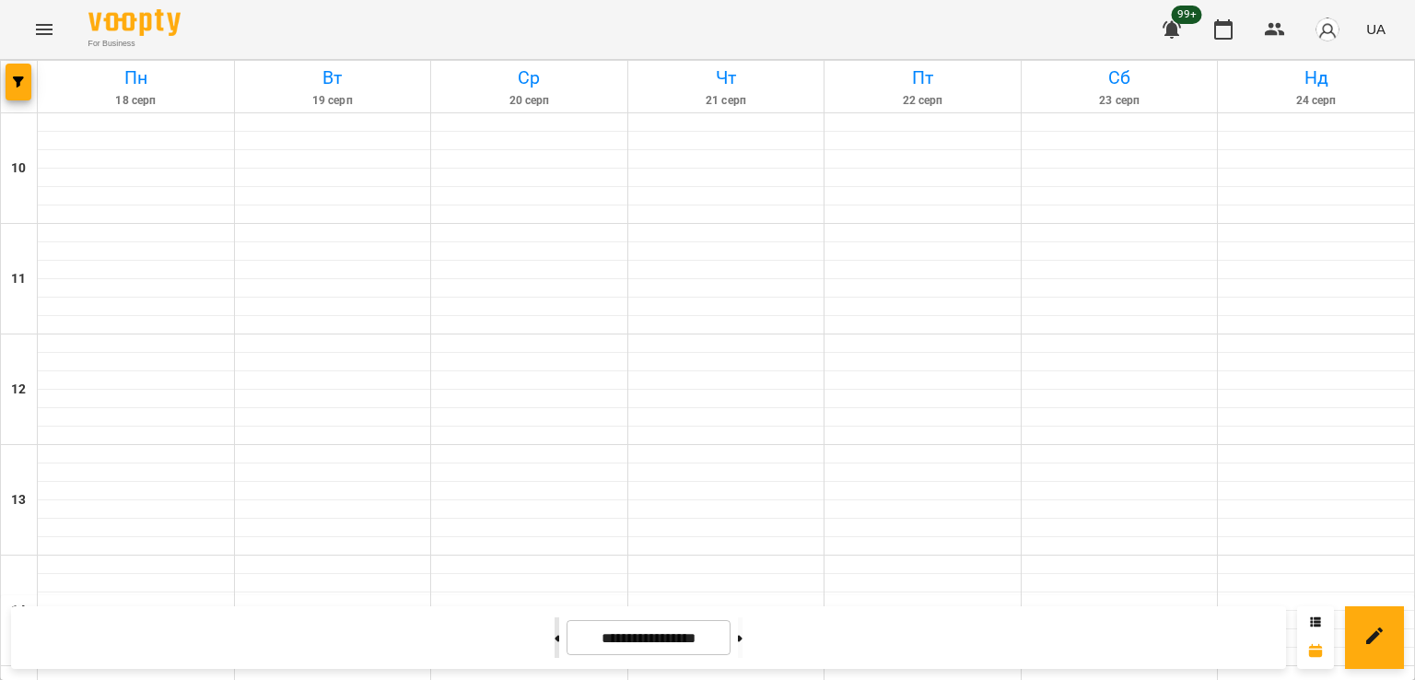
click at [555, 644] on button at bounding box center [557, 637] width 5 height 41
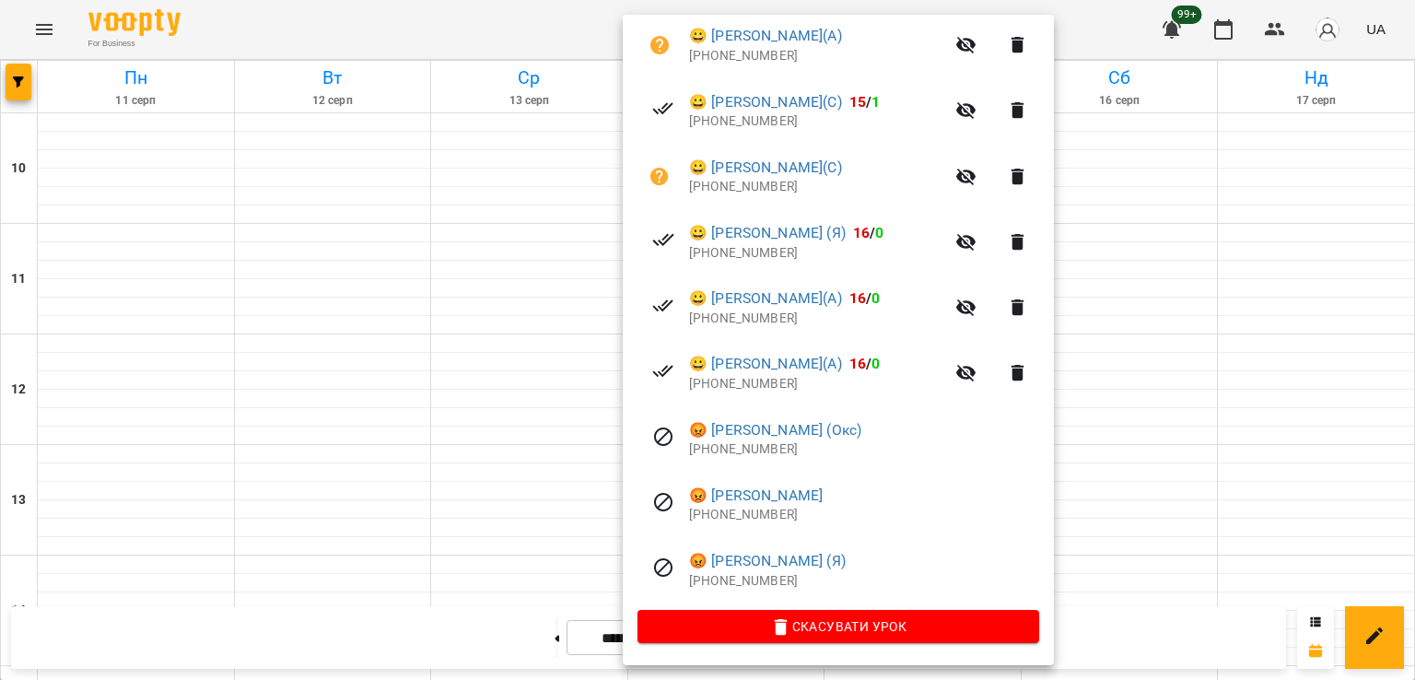
click at [450, 381] on div at bounding box center [707, 340] width 1415 height 680
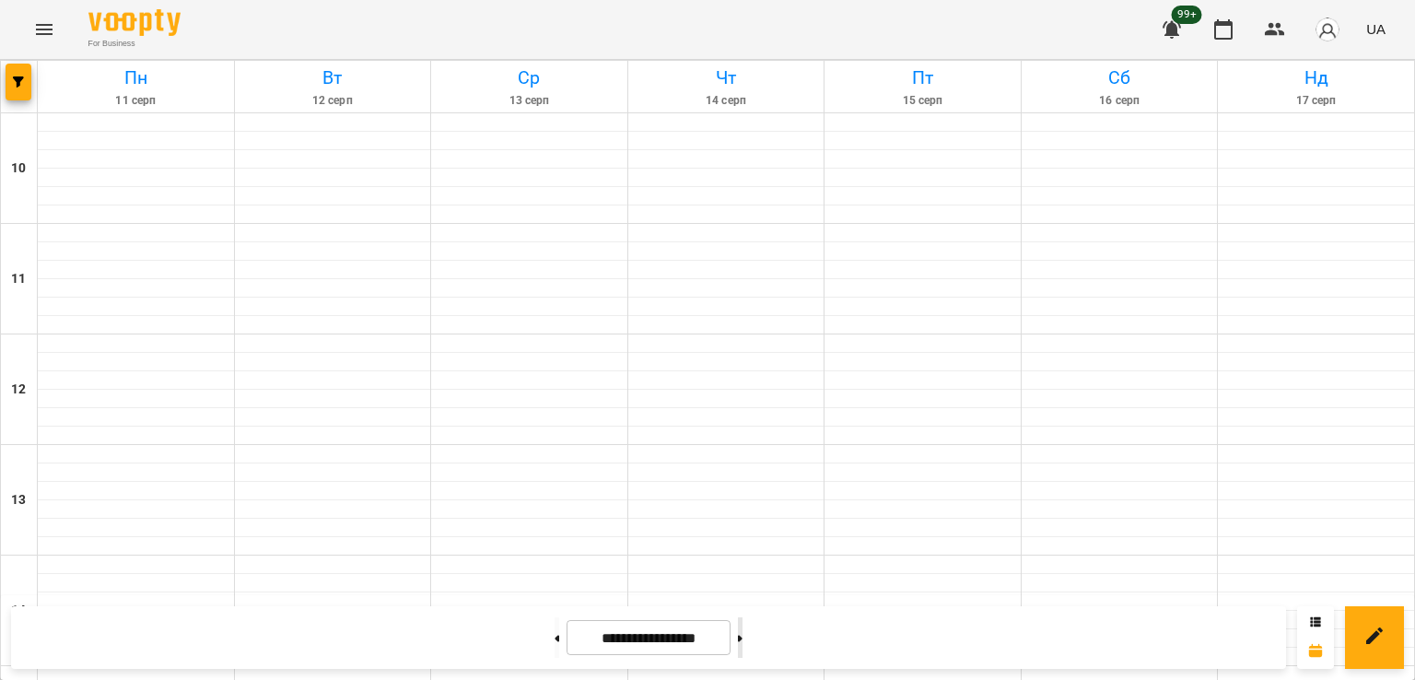
click at [743, 637] on button at bounding box center [740, 637] width 5 height 41
click at [18, 76] on icon "button" at bounding box center [18, 81] width 11 height 11
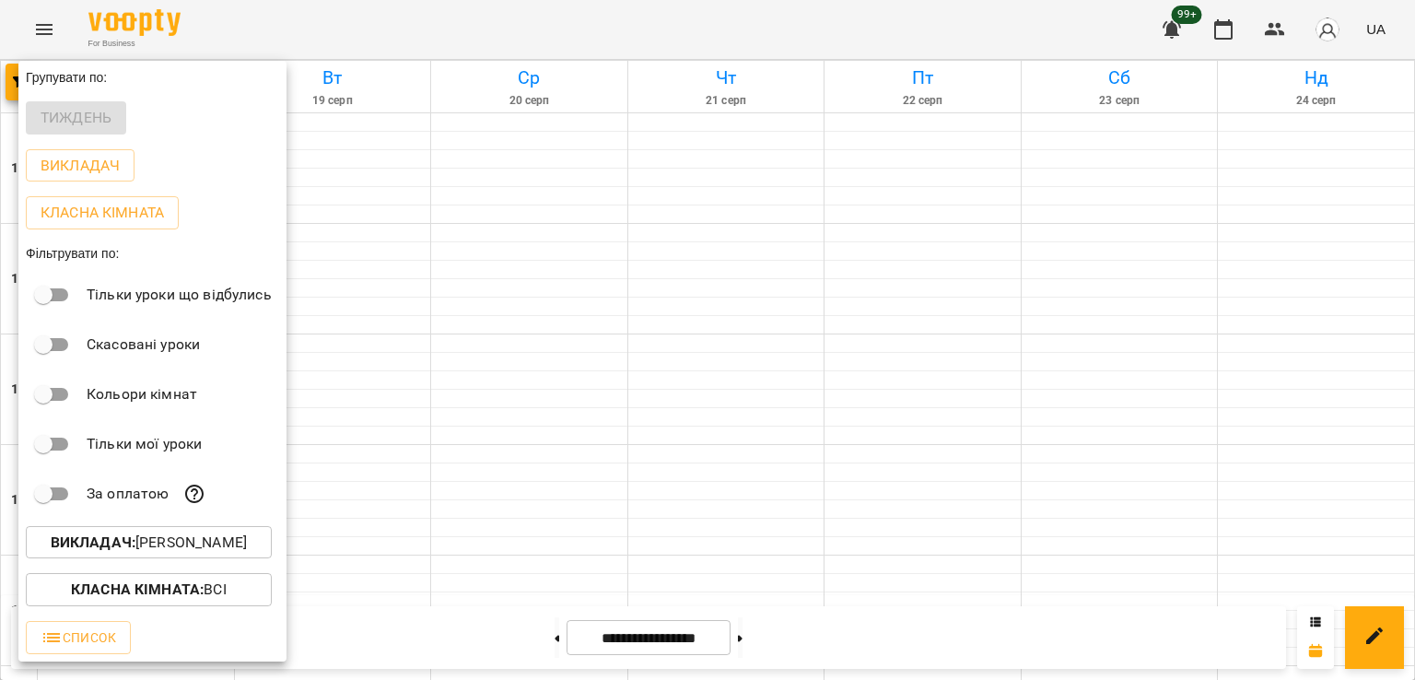
click at [232, 528] on div "Викладач : [PERSON_NAME]" at bounding box center [152, 543] width 268 height 48
click at [232, 539] on p "Викладач : [PERSON_NAME]" at bounding box center [149, 543] width 196 height 22
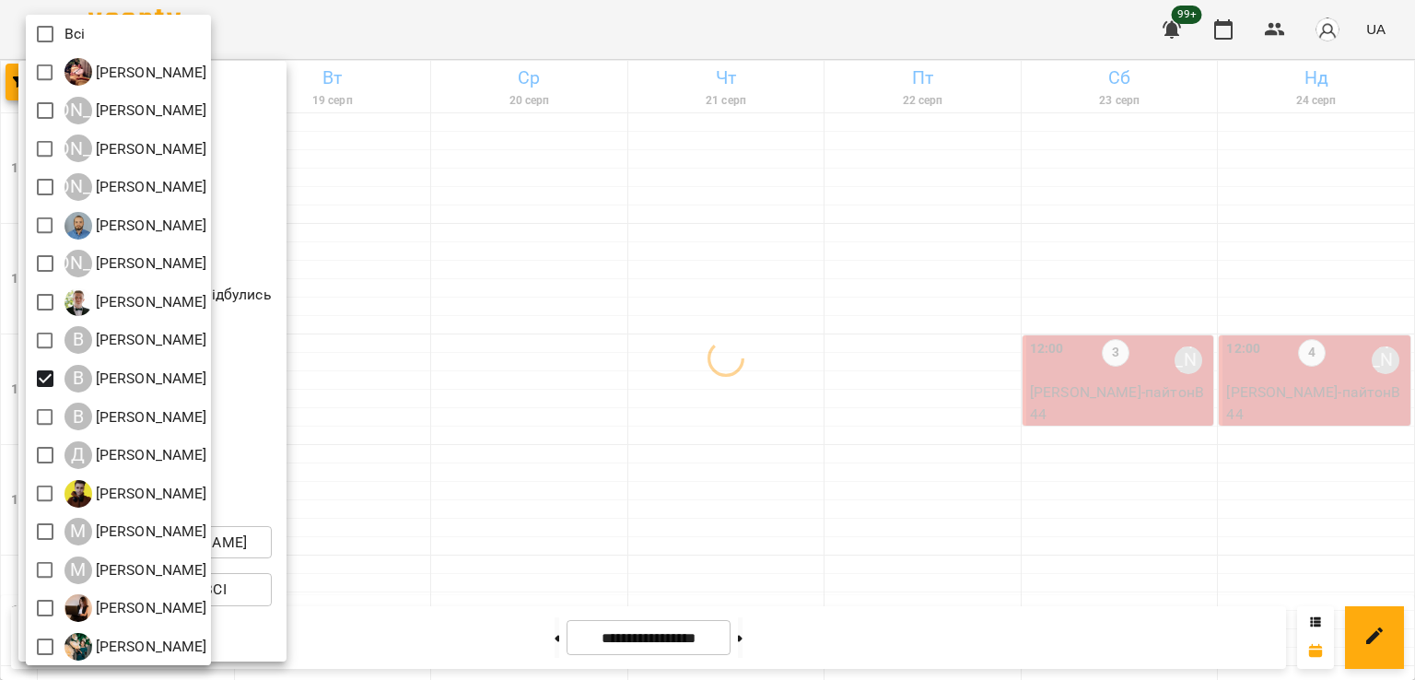
click at [582, 400] on div at bounding box center [707, 340] width 1415 height 680
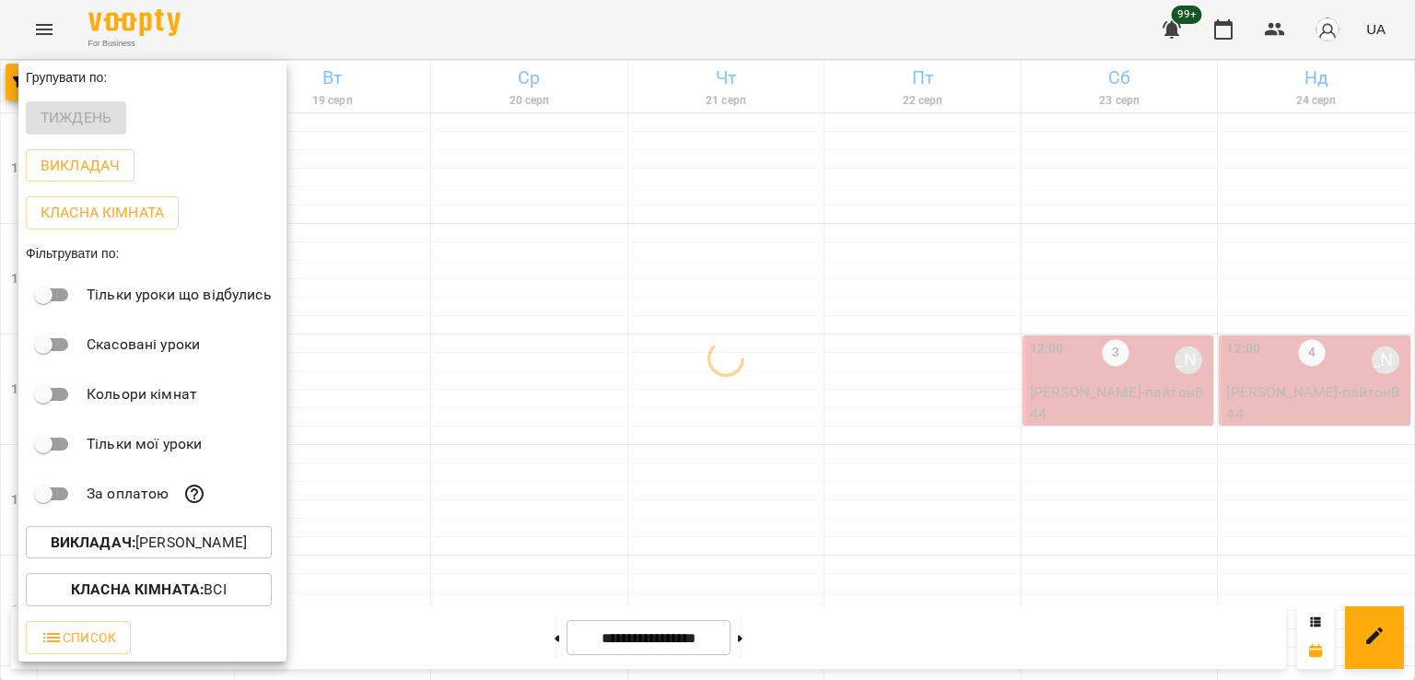
click at [783, 330] on div at bounding box center [707, 340] width 1415 height 680
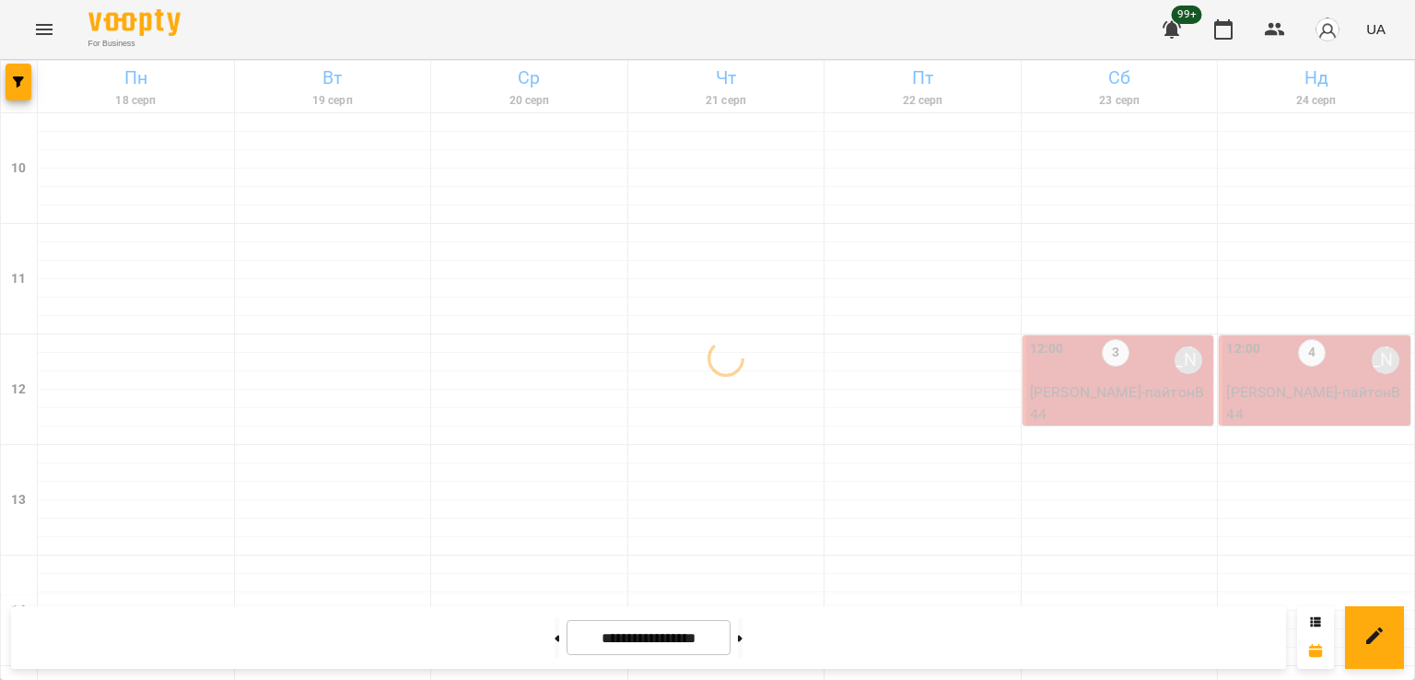
scroll to position [0, 0]
click at [1104, 377] on div "3" at bounding box center [1116, 360] width 28 height 42
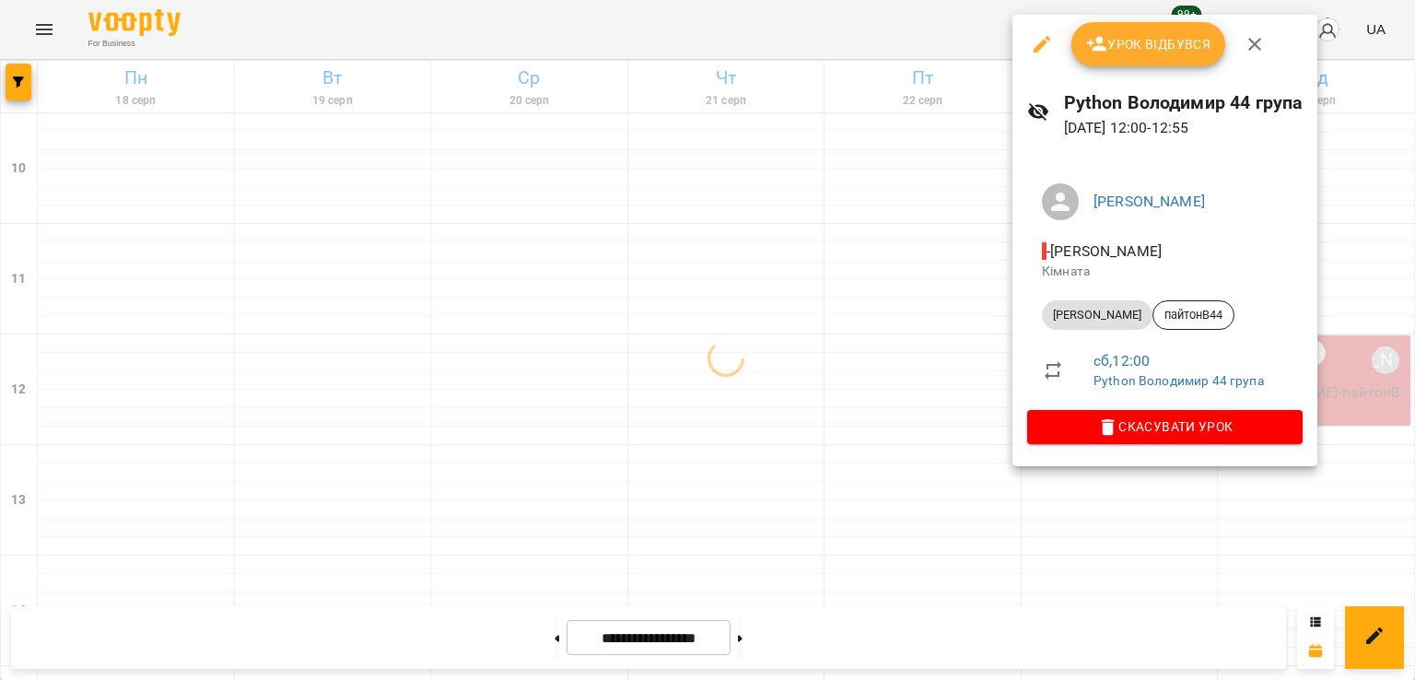
click at [863, 381] on div at bounding box center [707, 340] width 1415 height 680
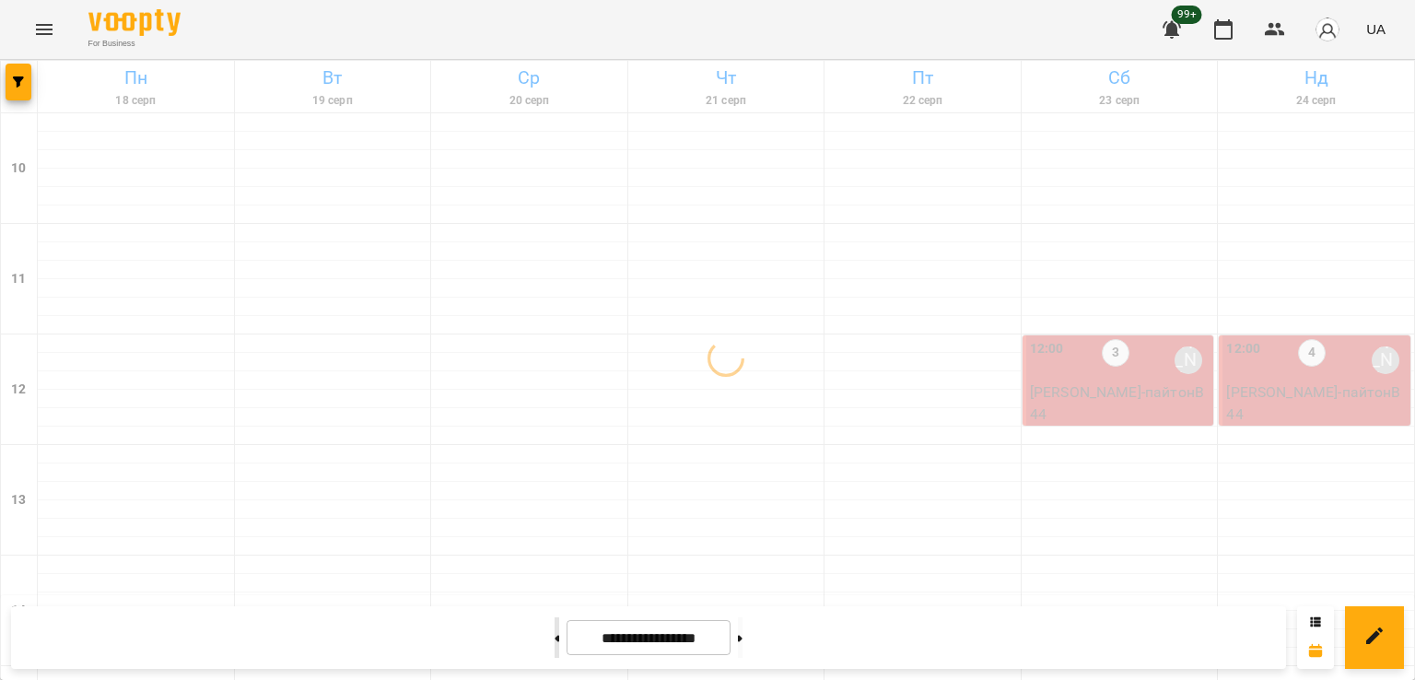
click at [555, 639] on icon at bounding box center [557, 638] width 5 height 7
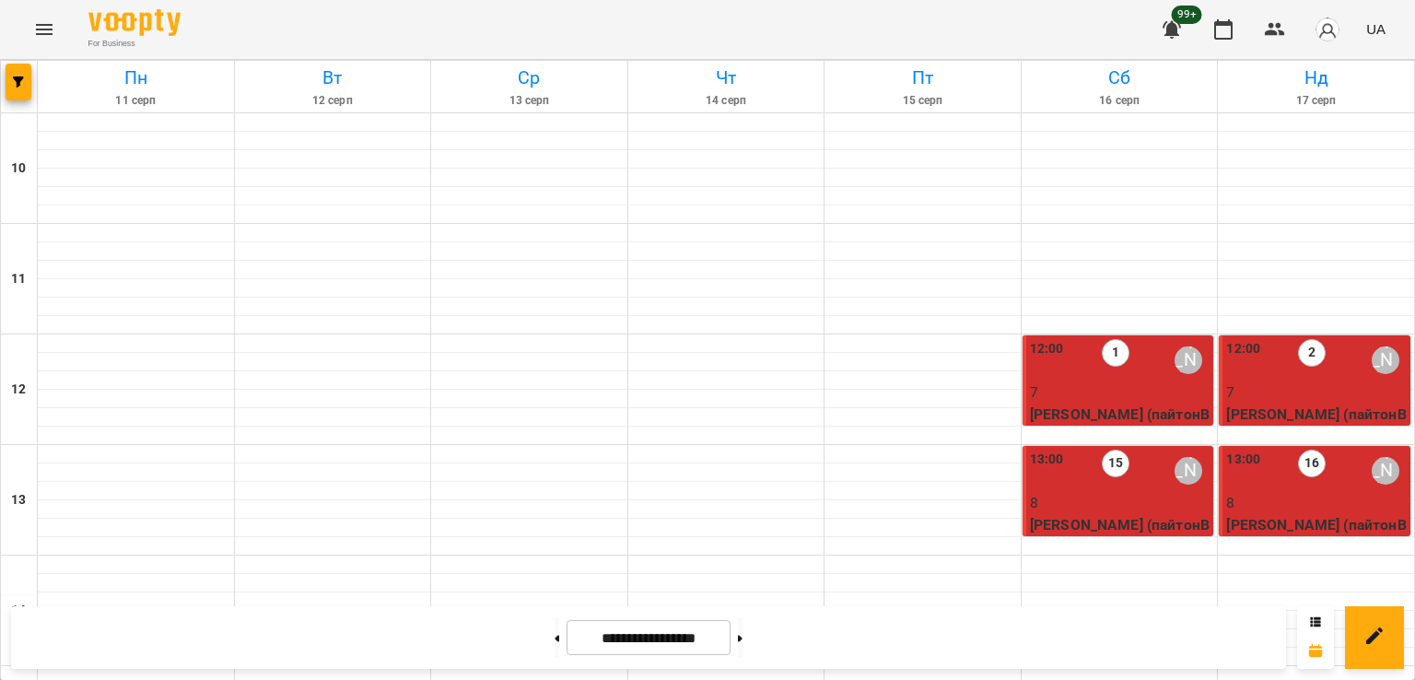
click at [1089, 484] on div "13:00 15 [PERSON_NAME]" at bounding box center [1120, 471] width 181 height 42
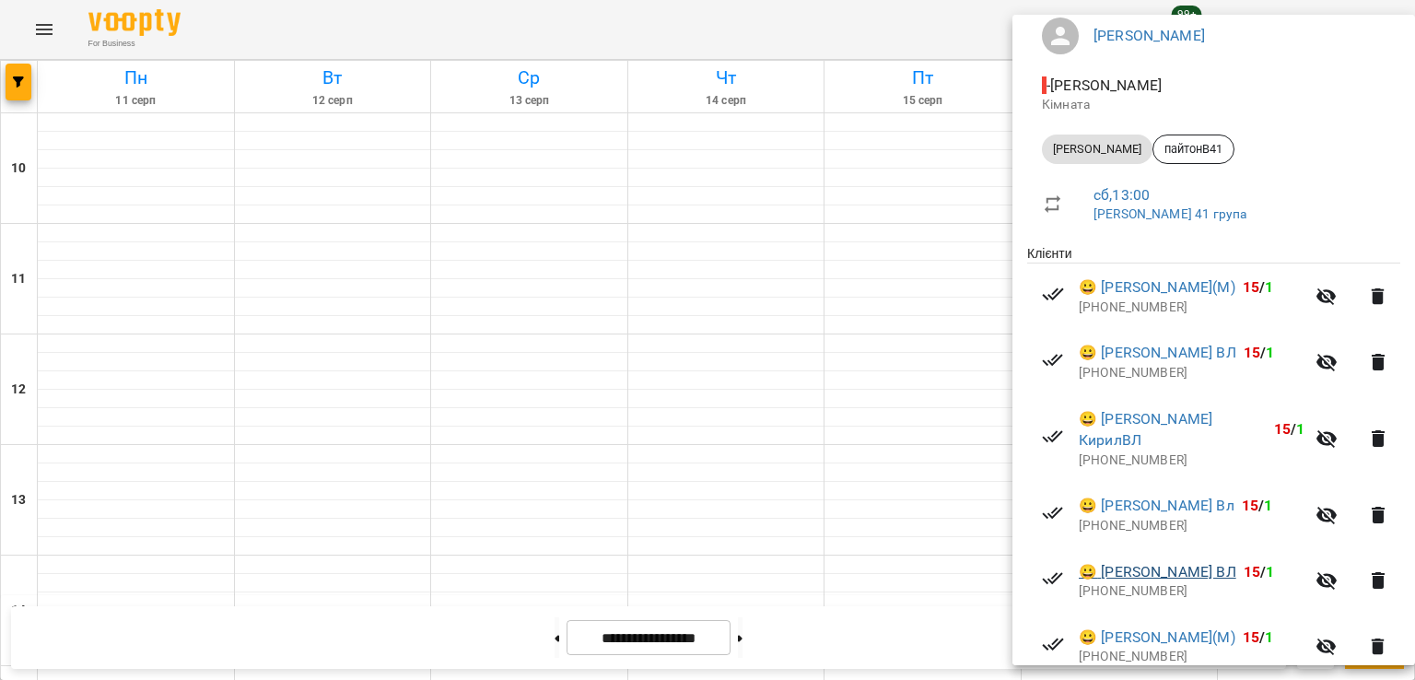
scroll to position [376, 0]
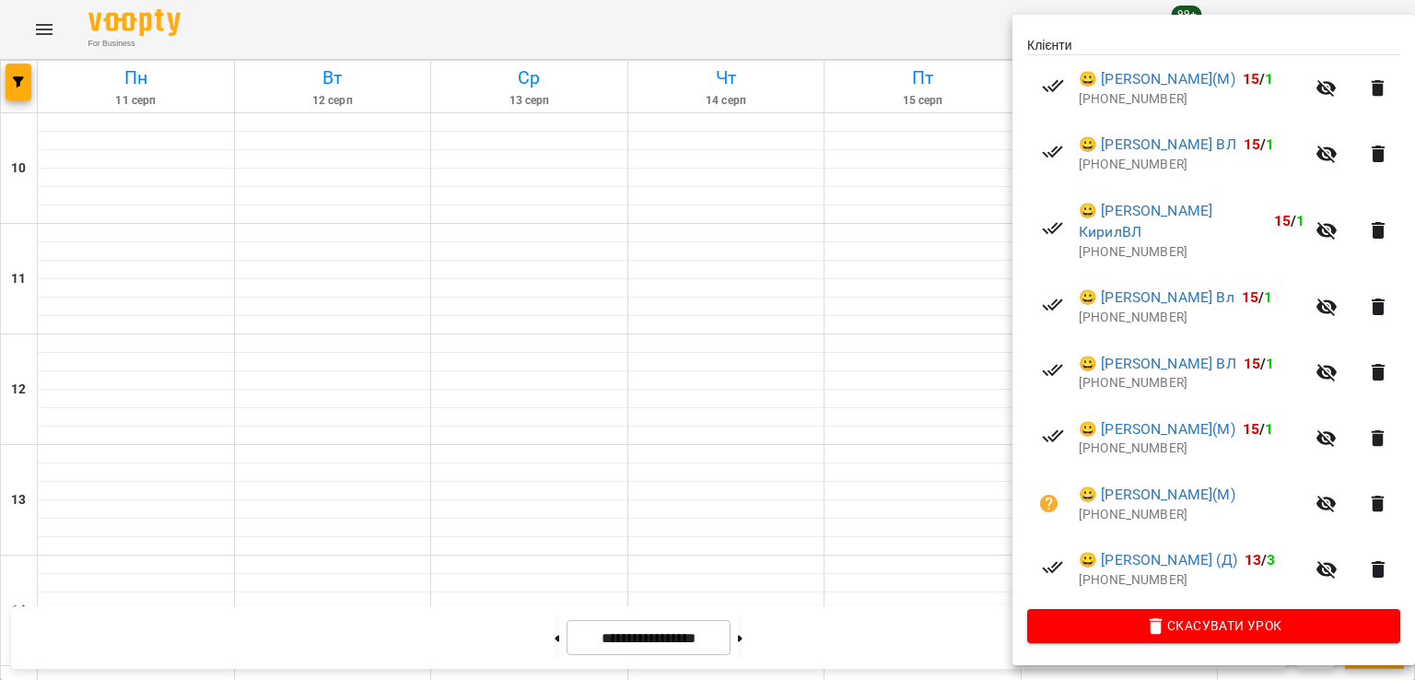
click at [833, 392] on div at bounding box center [707, 340] width 1415 height 680
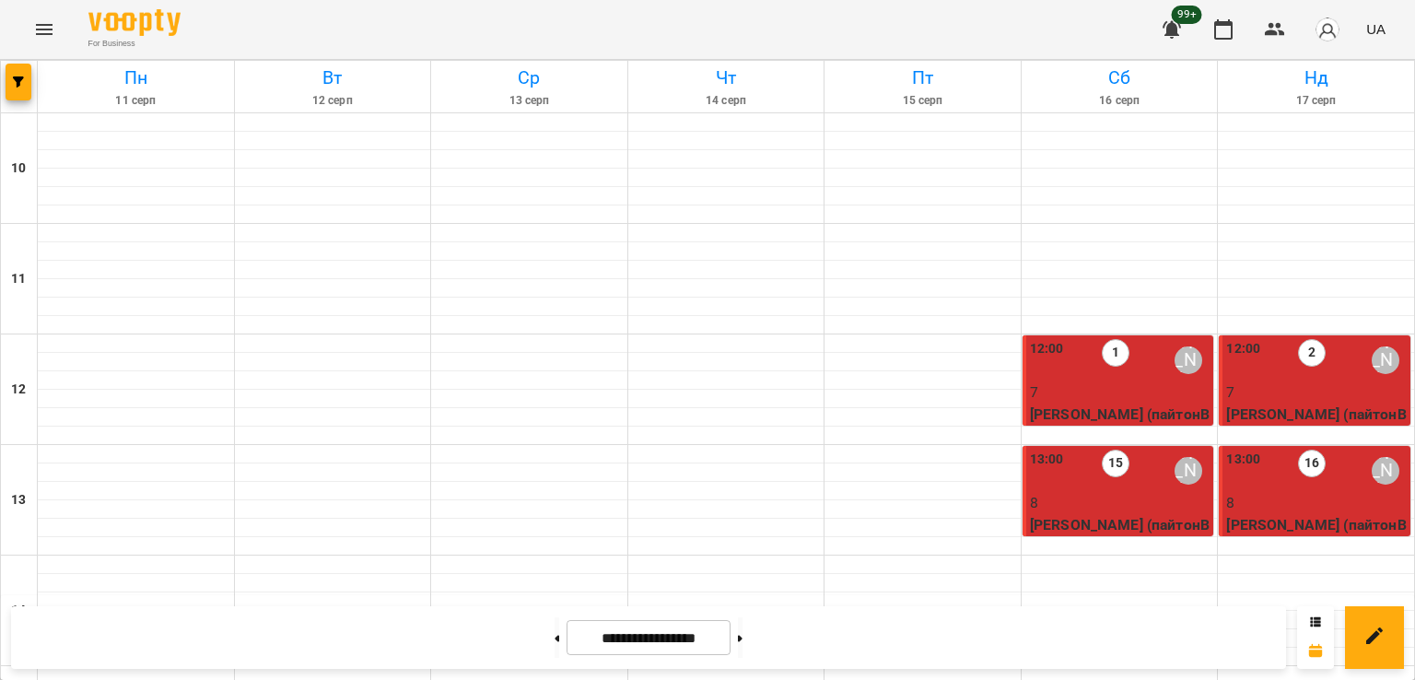
click at [1244, 481] on div "13:00" at bounding box center [1243, 471] width 34 height 42
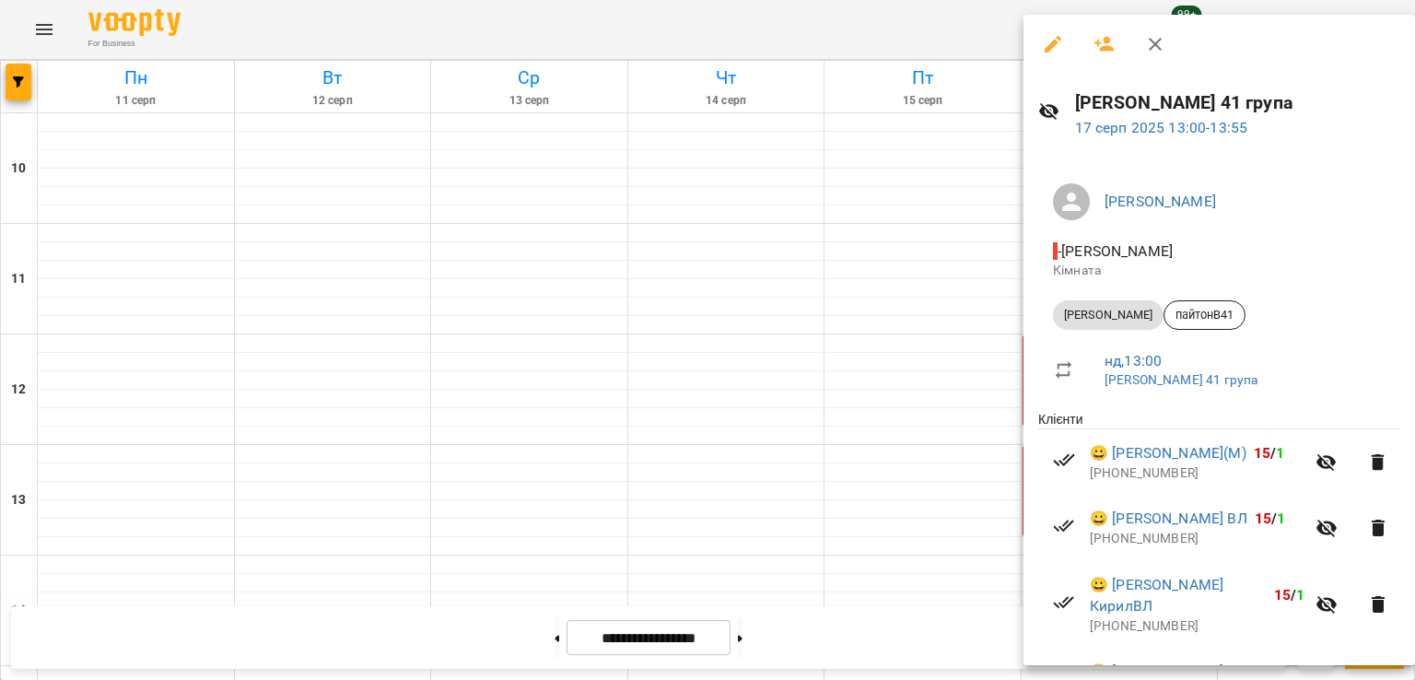
scroll to position [420, 0]
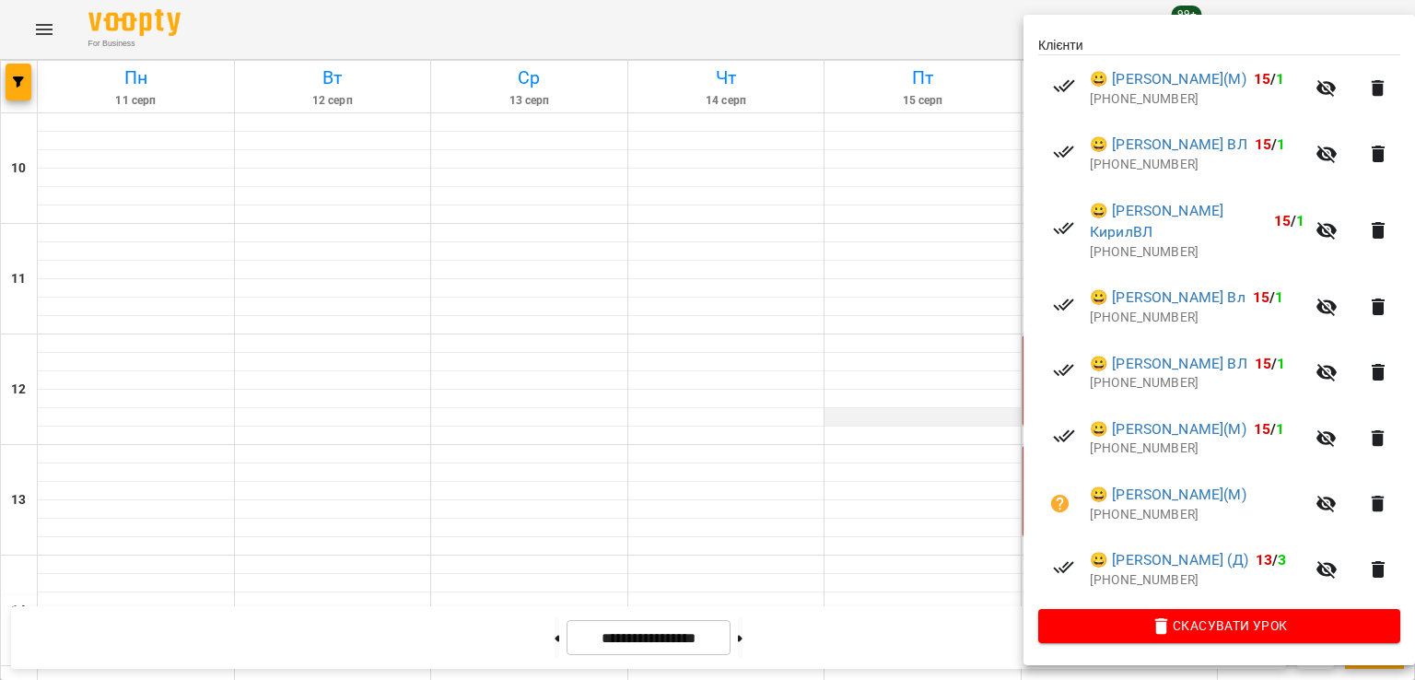
click at [844, 421] on div at bounding box center [707, 340] width 1415 height 680
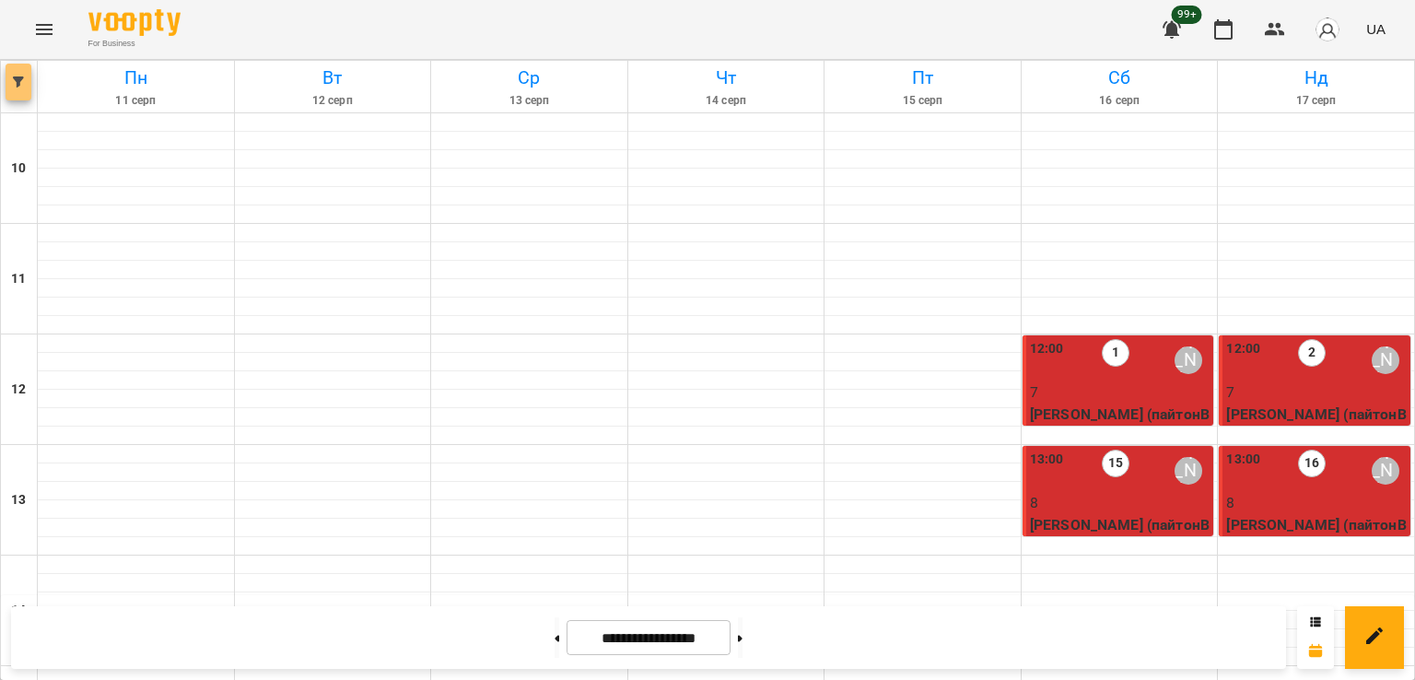
click at [20, 77] on icon "button" at bounding box center [18, 81] width 11 height 11
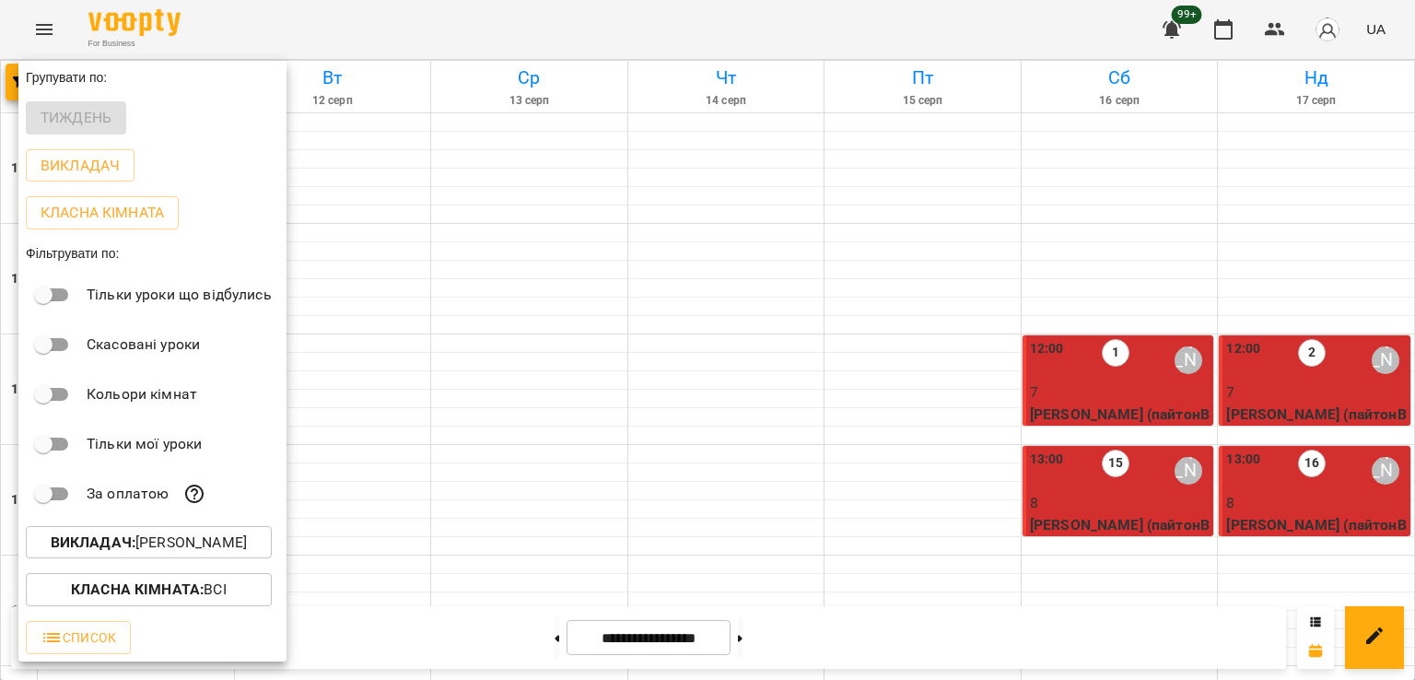
click at [210, 554] on p "Викладач : [PERSON_NAME]" at bounding box center [149, 543] width 196 height 22
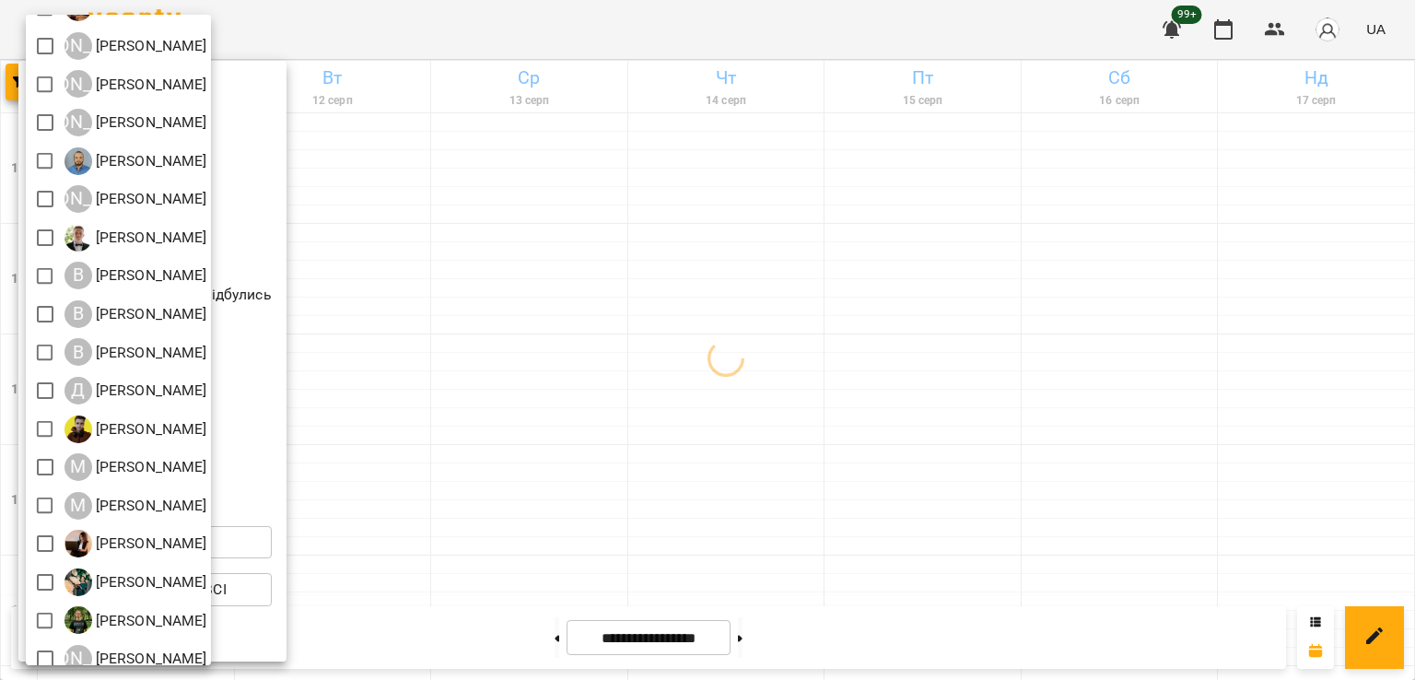
scroll to position [119, 0]
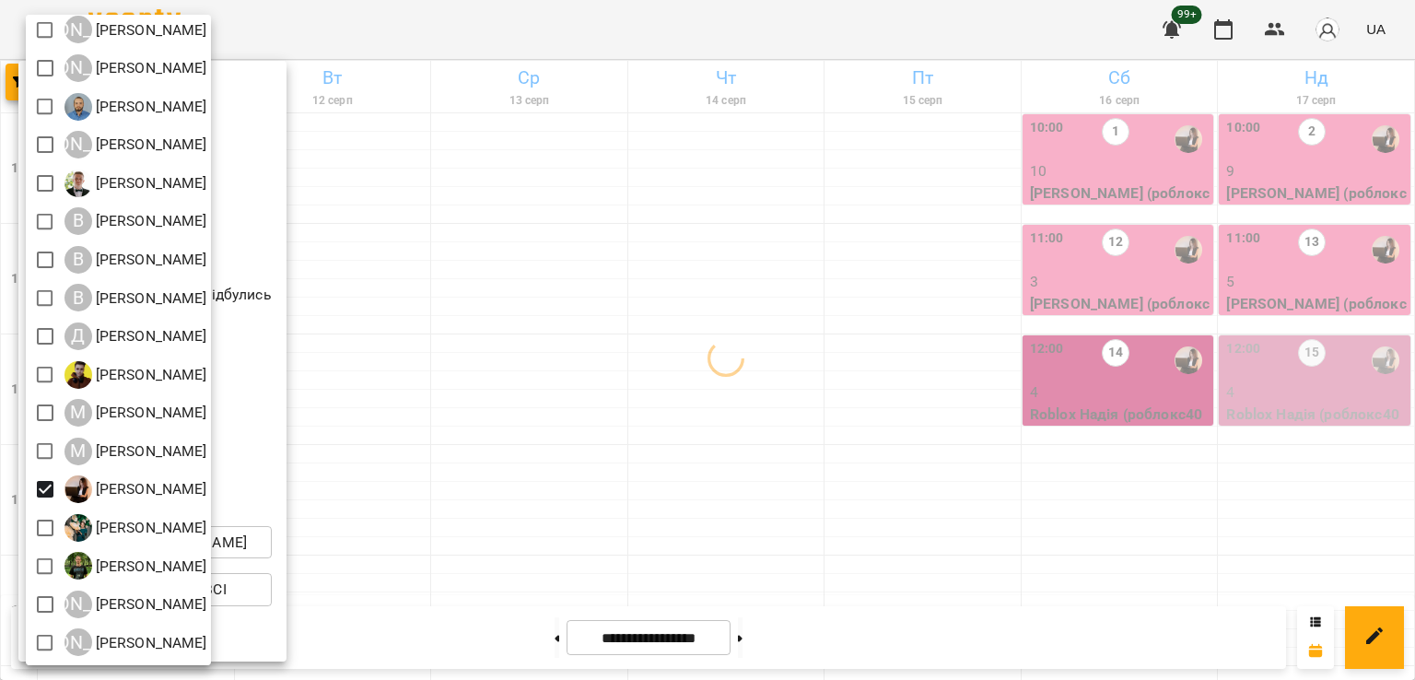
click at [721, 417] on div at bounding box center [707, 340] width 1415 height 680
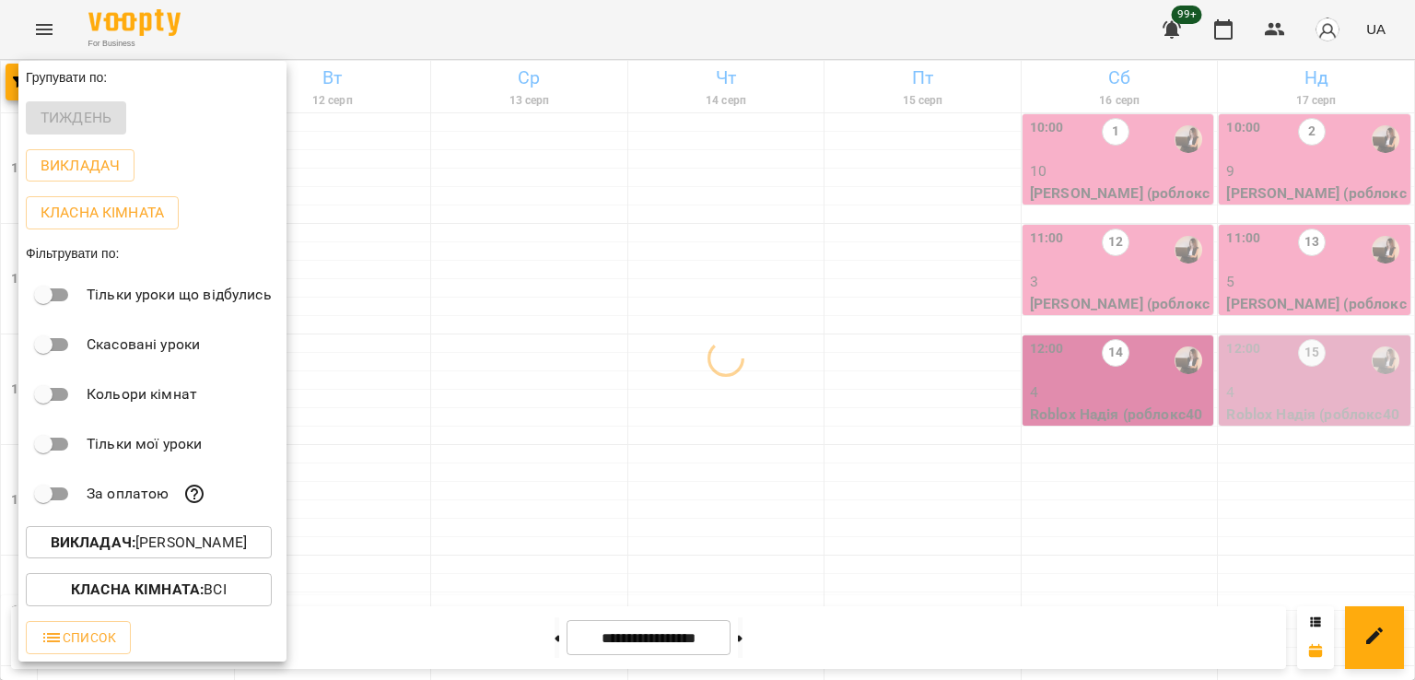
click at [638, 405] on div at bounding box center [707, 340] width 1415 height 680
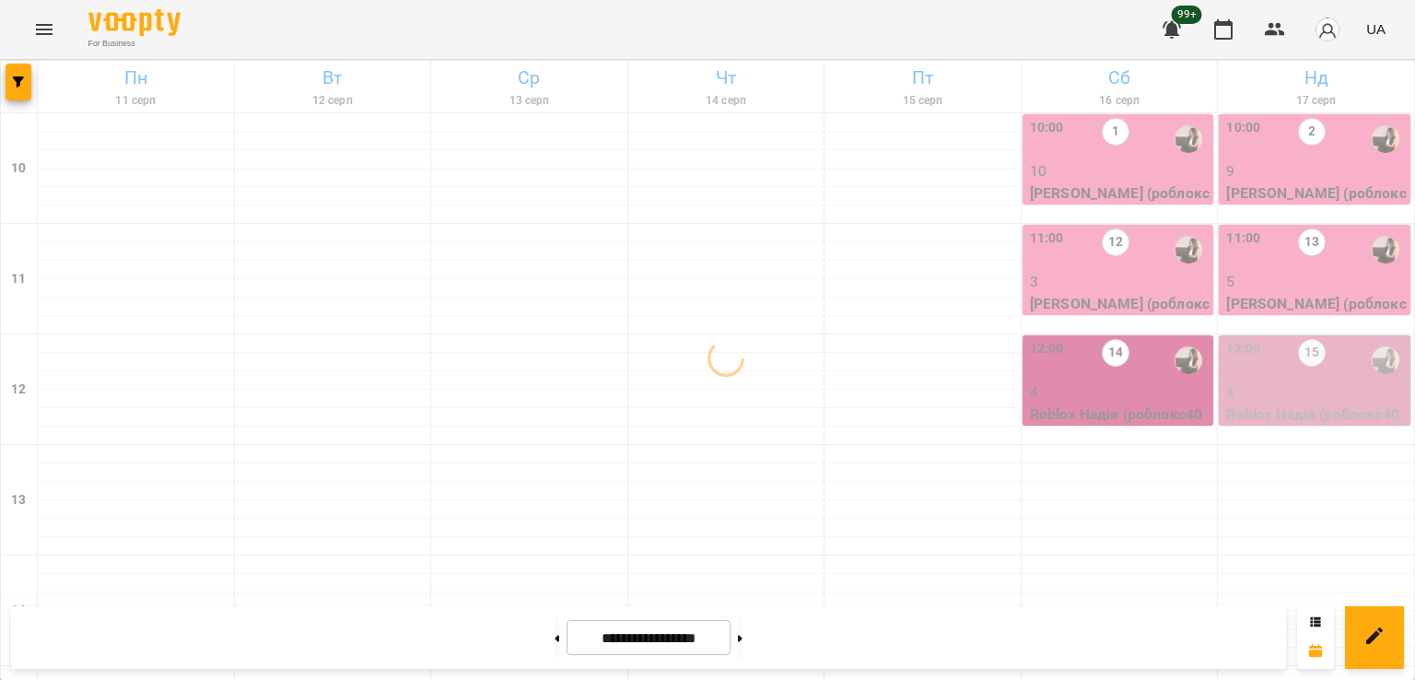
scroll to position [369, 0]
click at [743, 624] on button at bounding box center [740, 637] width 5 height 41
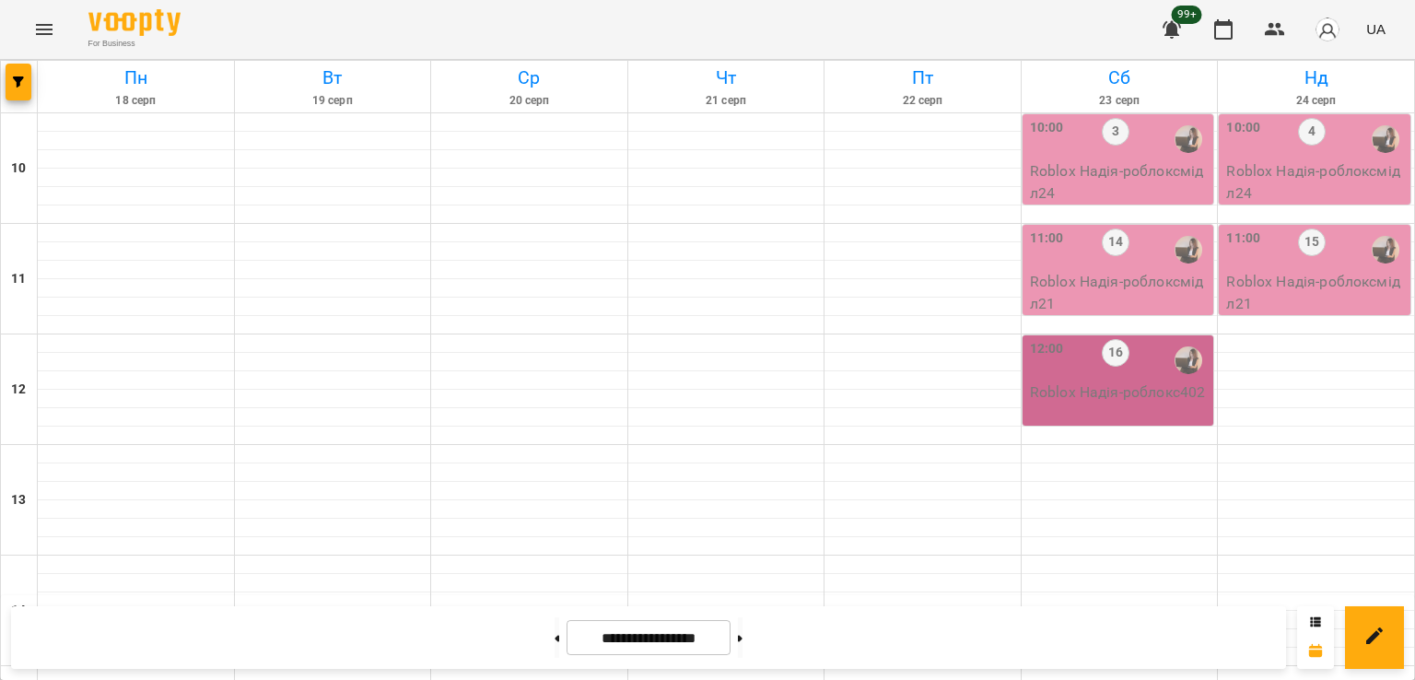
scroll to position [769, 0]
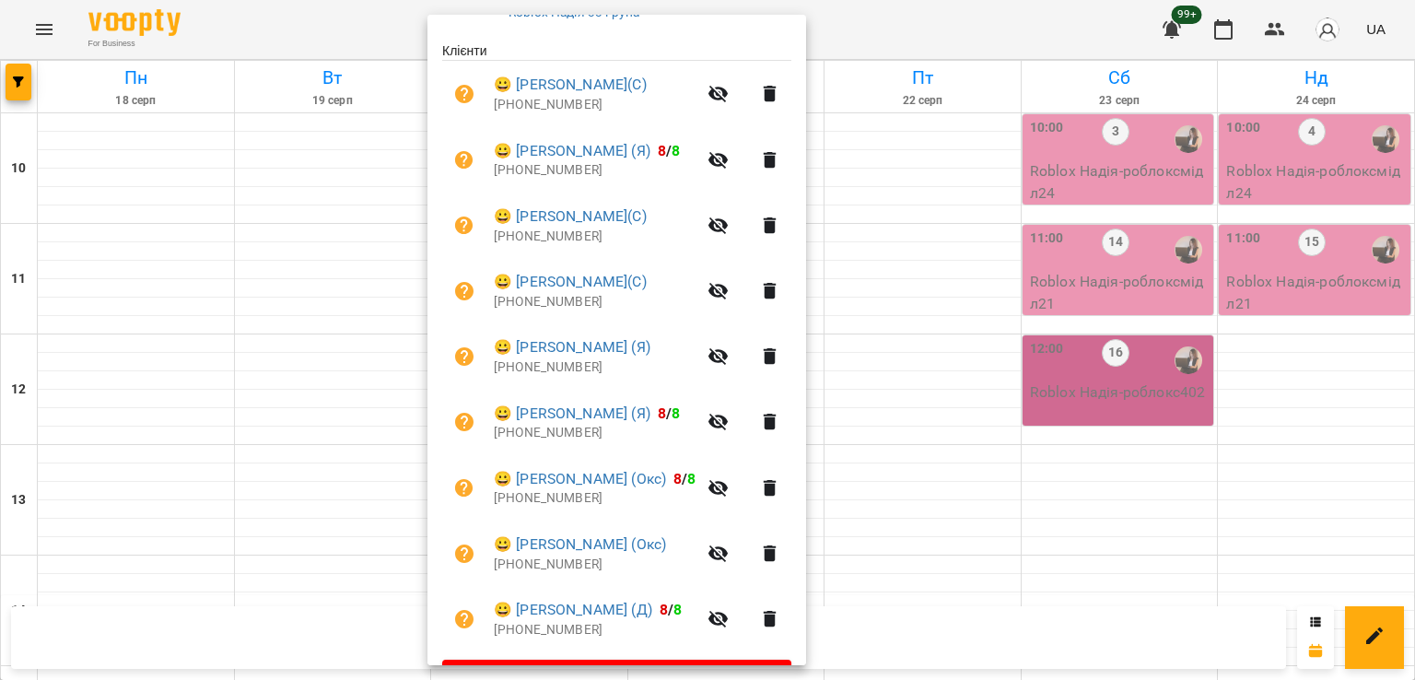
scroll to position [420, 0]
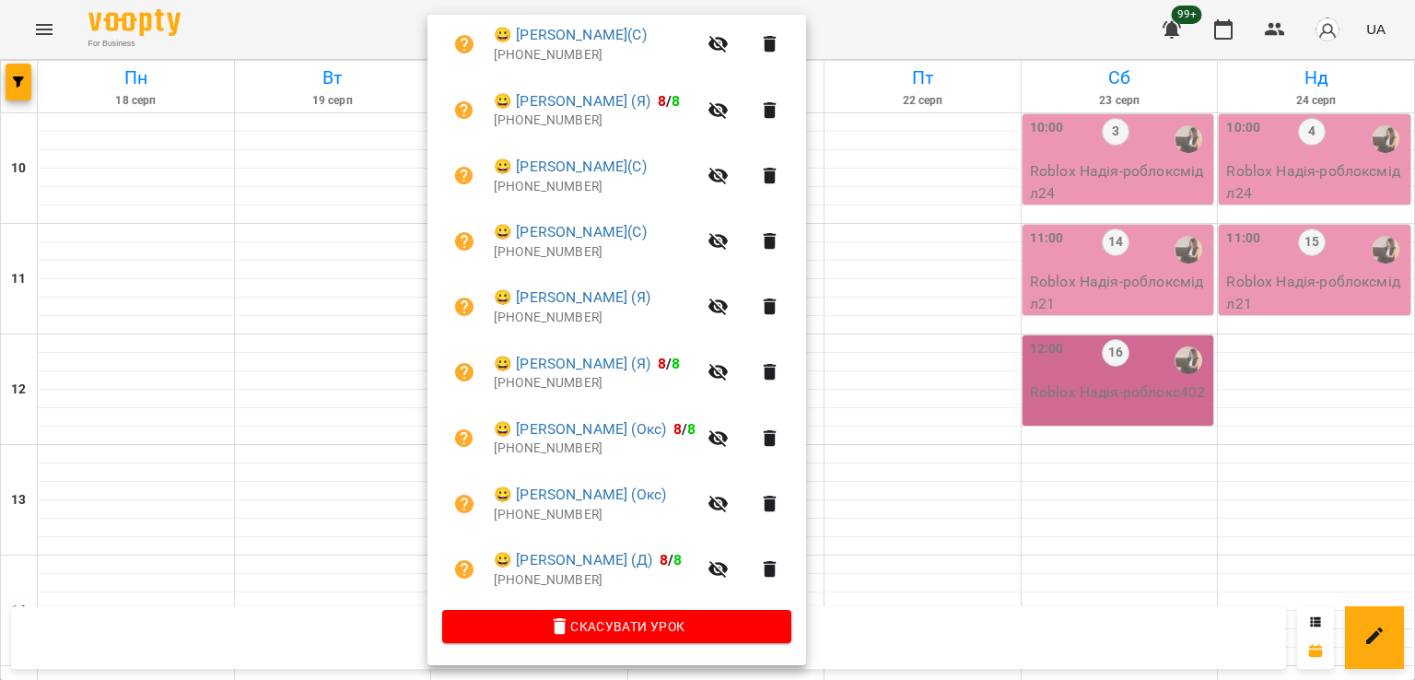
click at [251, 303] on div at bounding box center [707, 340] width 1415 height 680
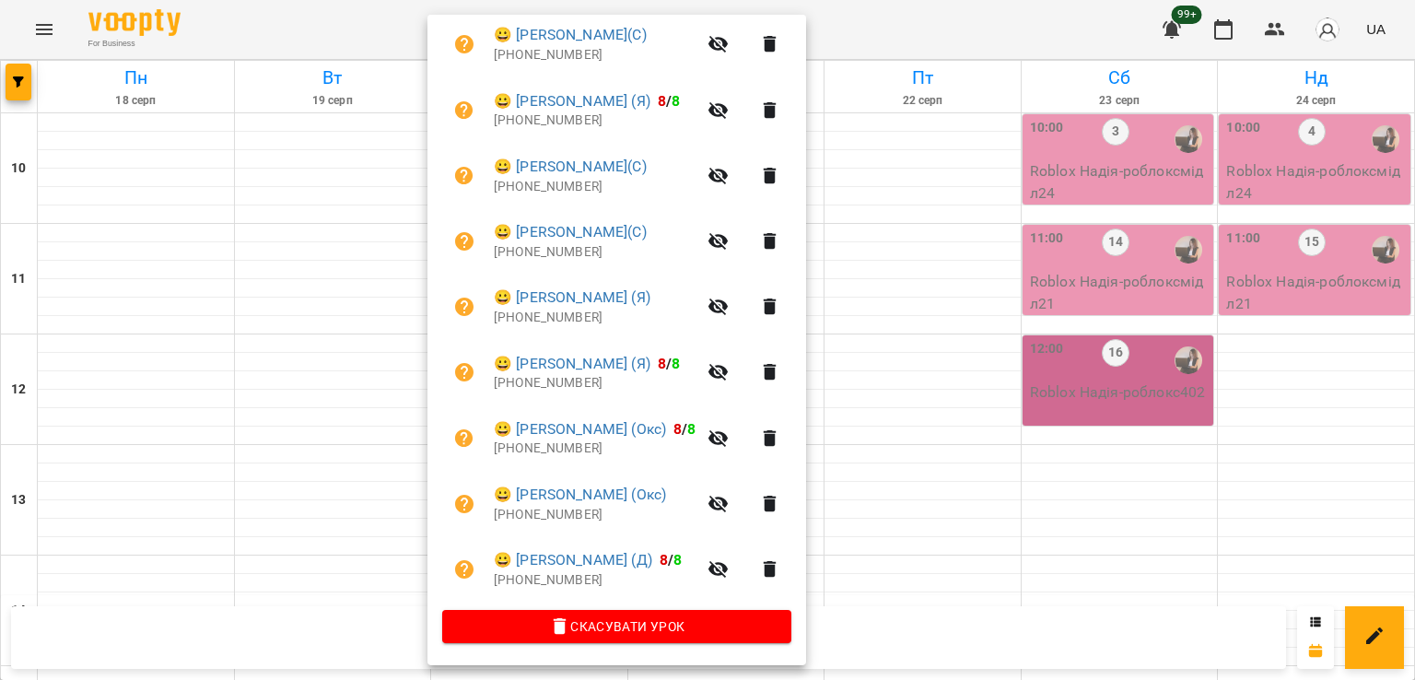
click at [255, 275] on div at bounding box center [707, 340] width 1415 height 680
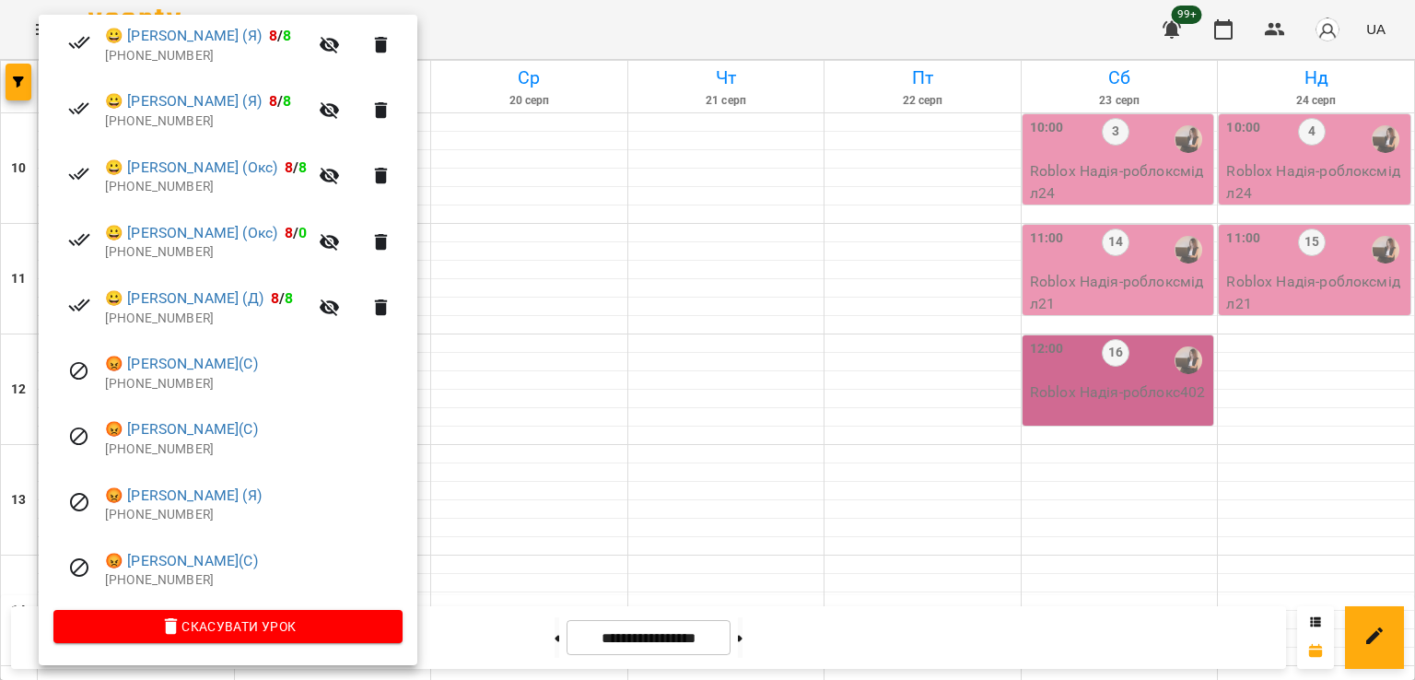
click at [531, 272] on div at bounding box center [707, 340] width 1415 height 680
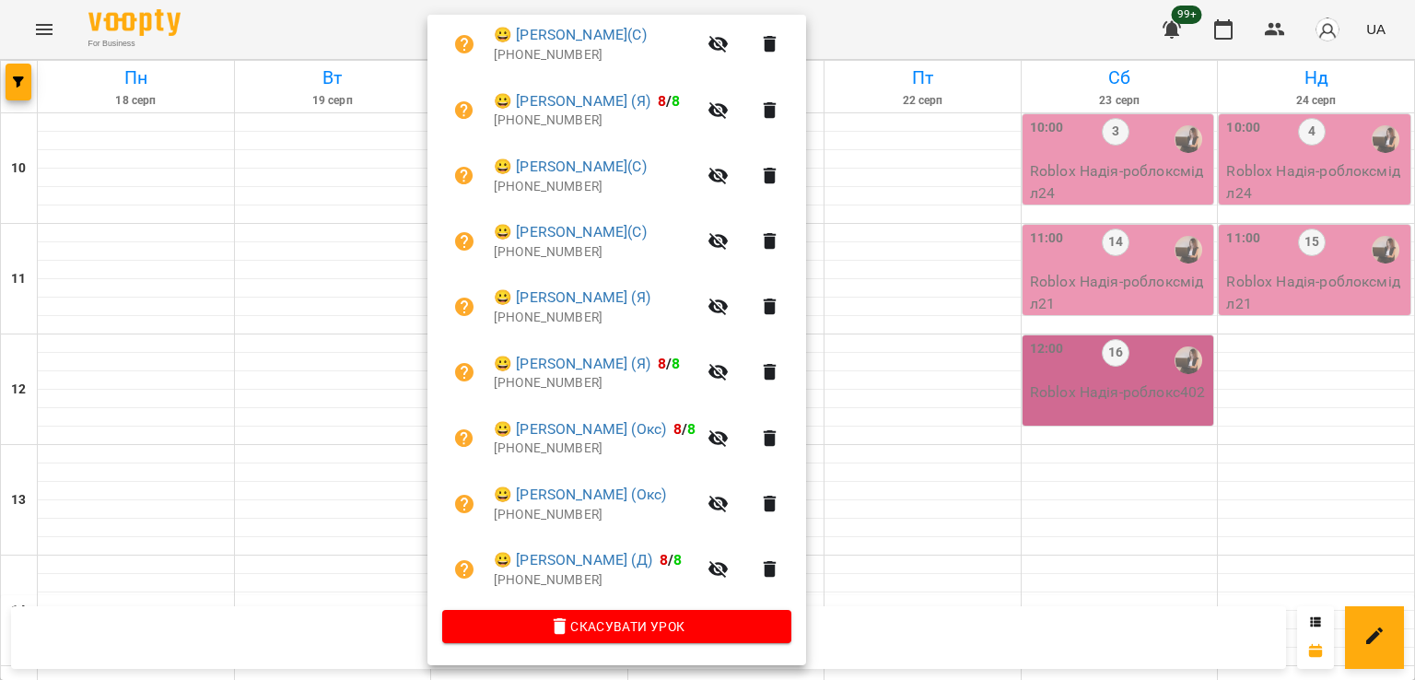
click at [278, 292] on div at bounding box center [707, 340] width 1415 height 680
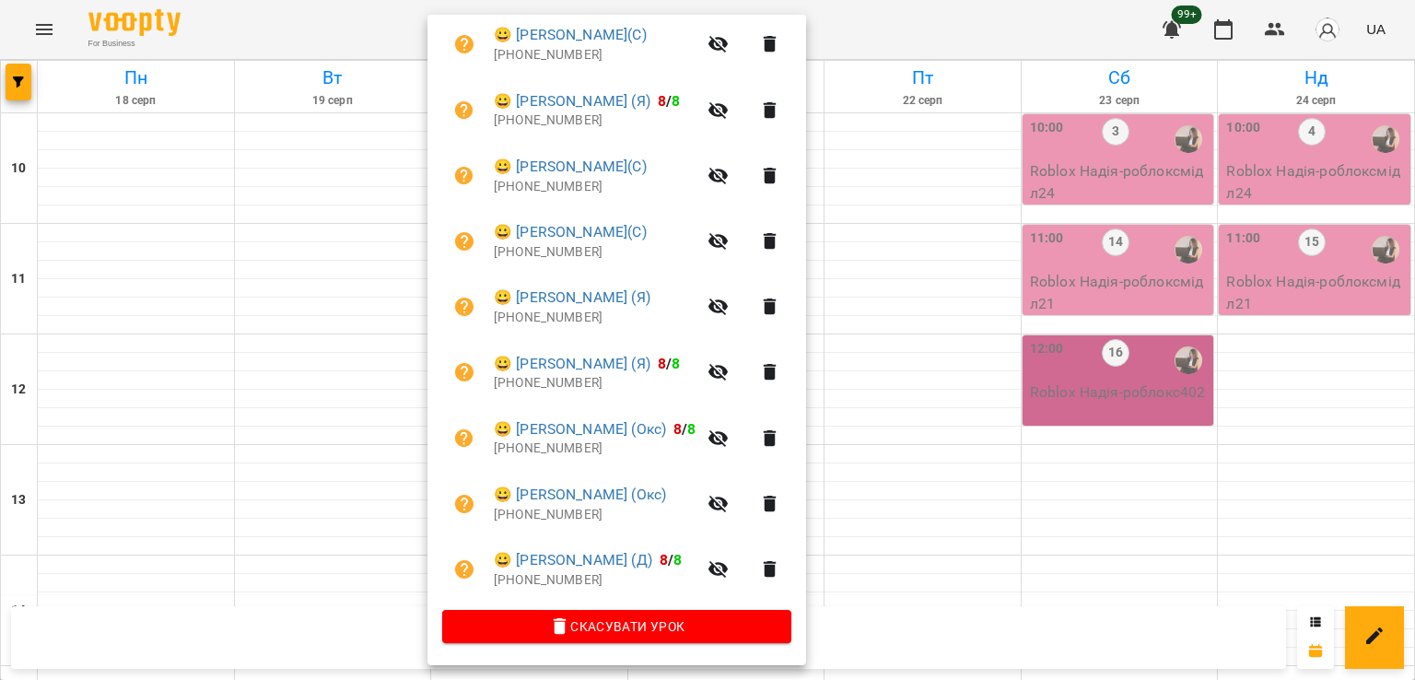
click at [323, 342] on div at bounding box center [707, 340] width 1415 height 680
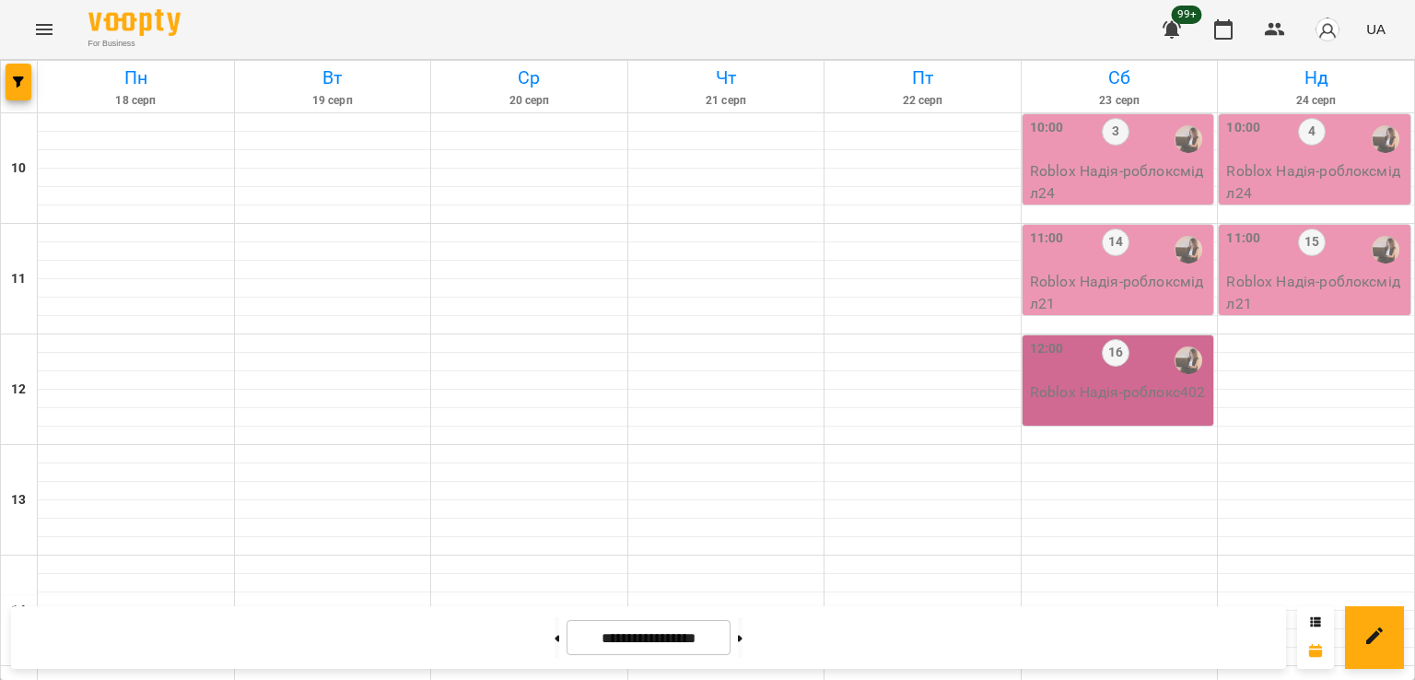
scroll to position [585, 0]
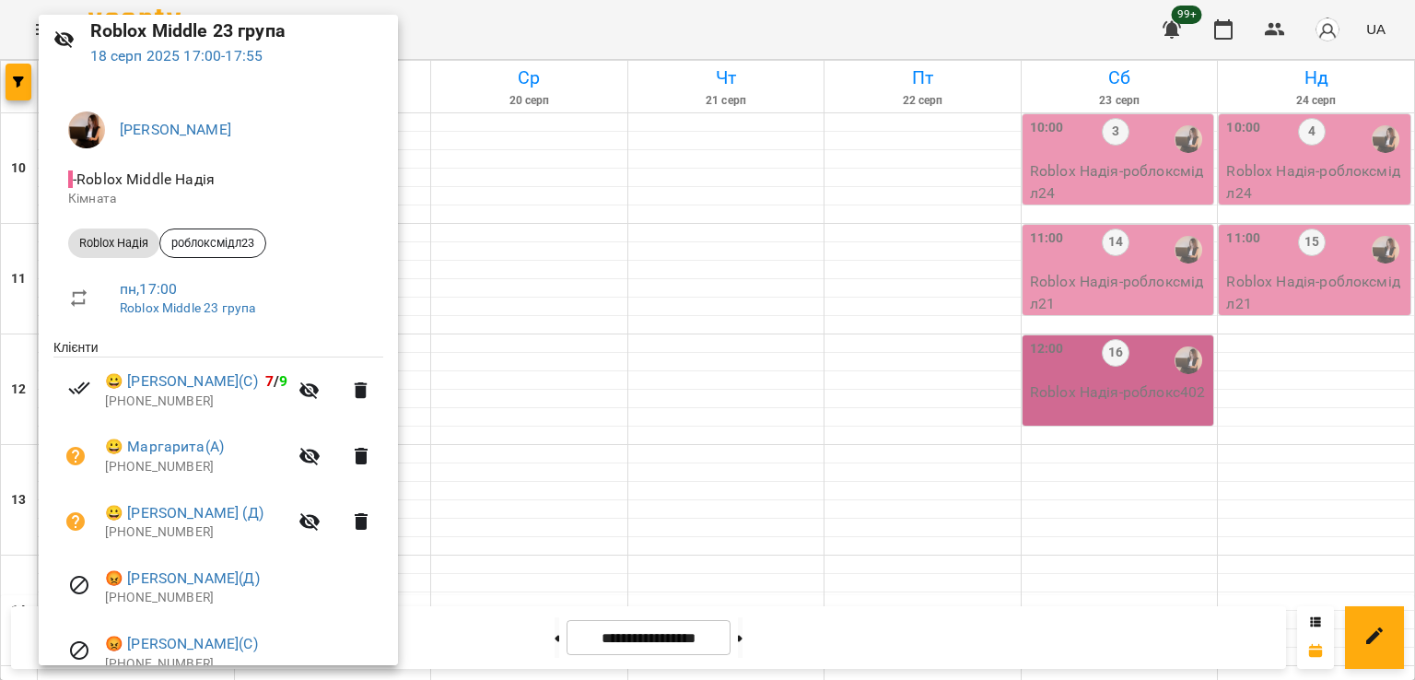
scroll to position [158, 0]
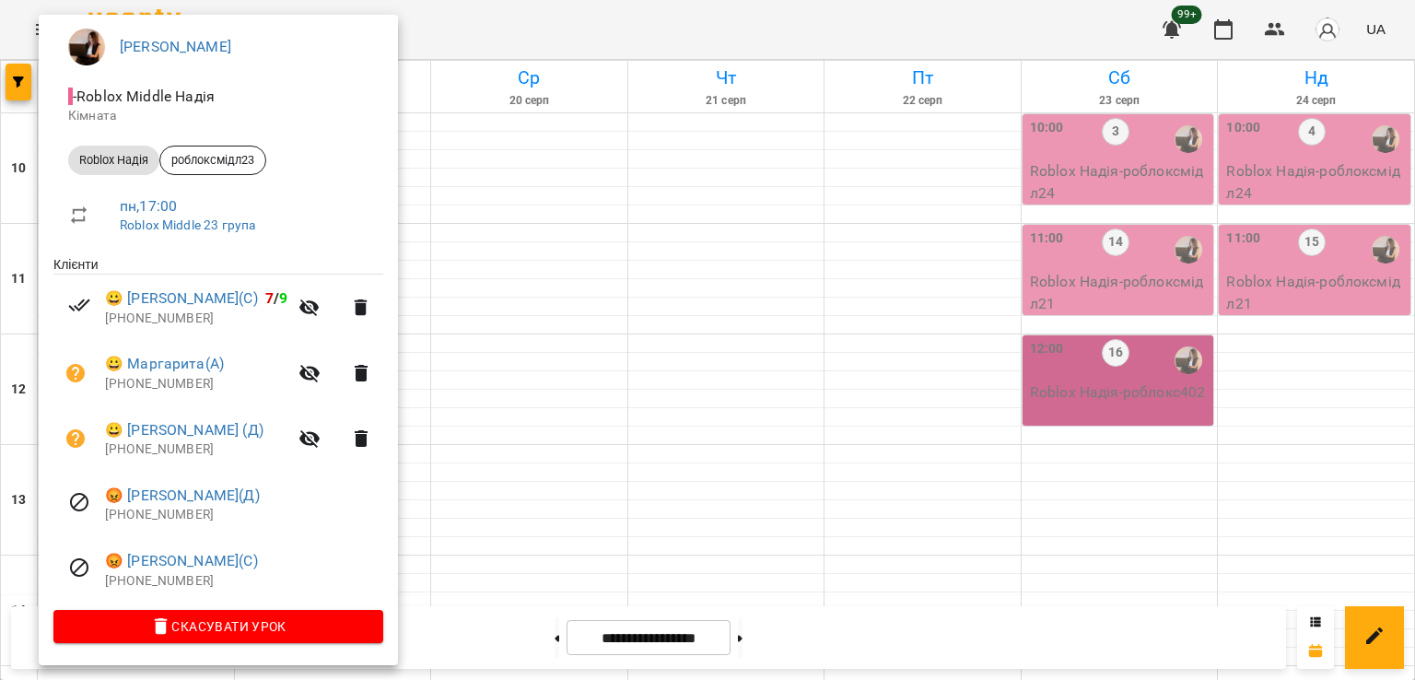
click at [576, 350] on div at bounding box center [707, 340] width 1415 height 680
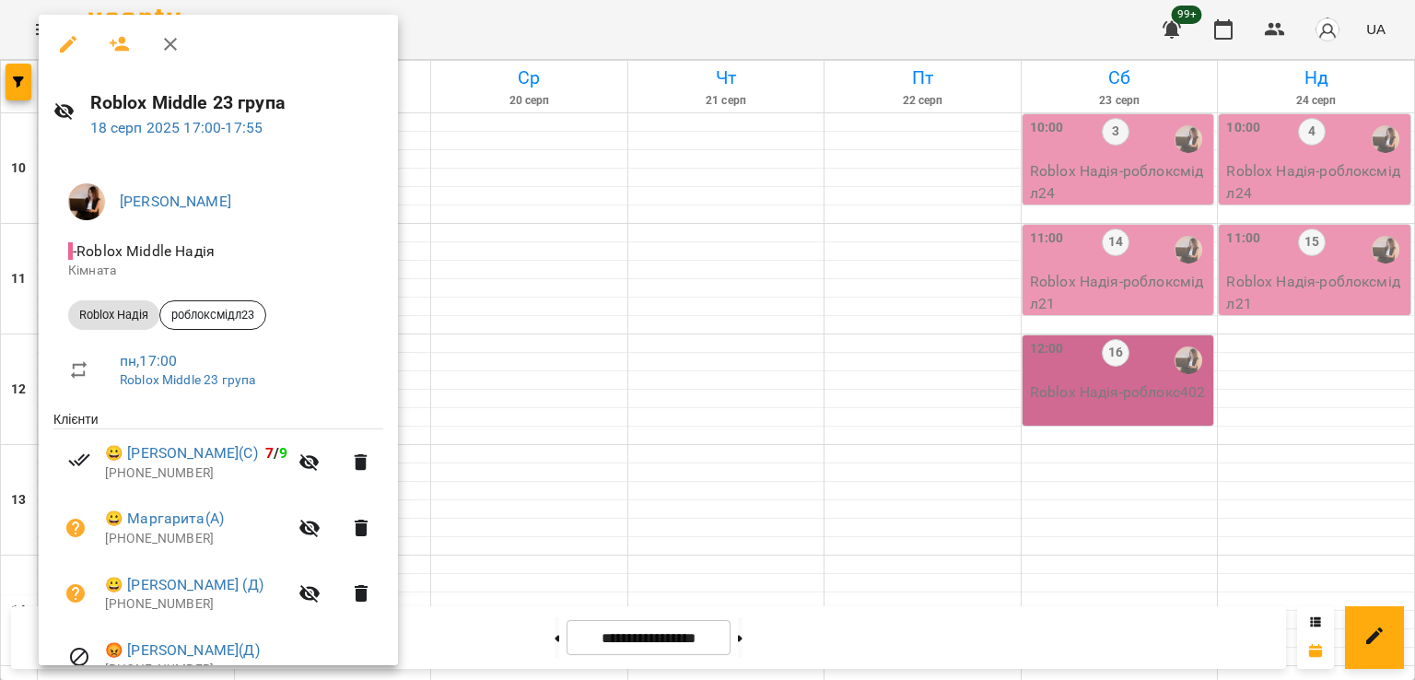
click at [487, 167] on div at bounding box center [707, 340] width 1415 height 680
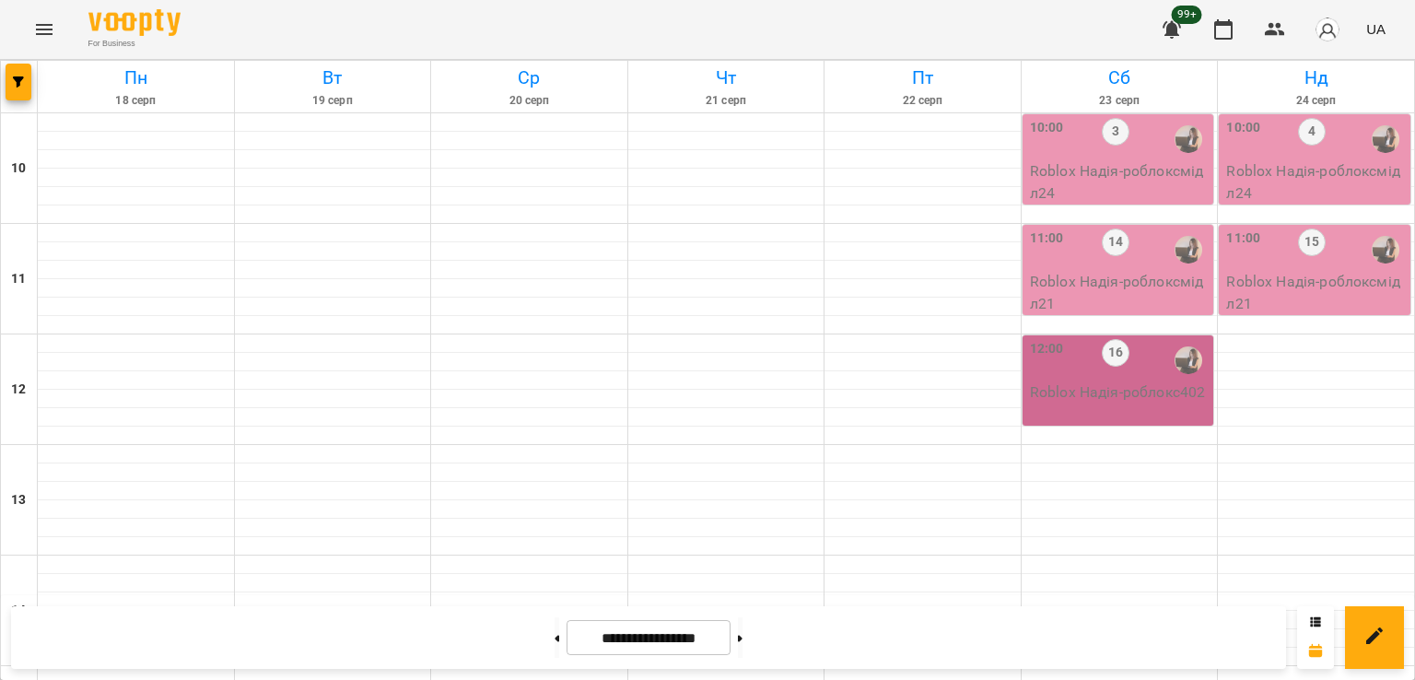
click at [41, 34] on icon "Menu" at bounding box center [44, 29] width 17 height 11
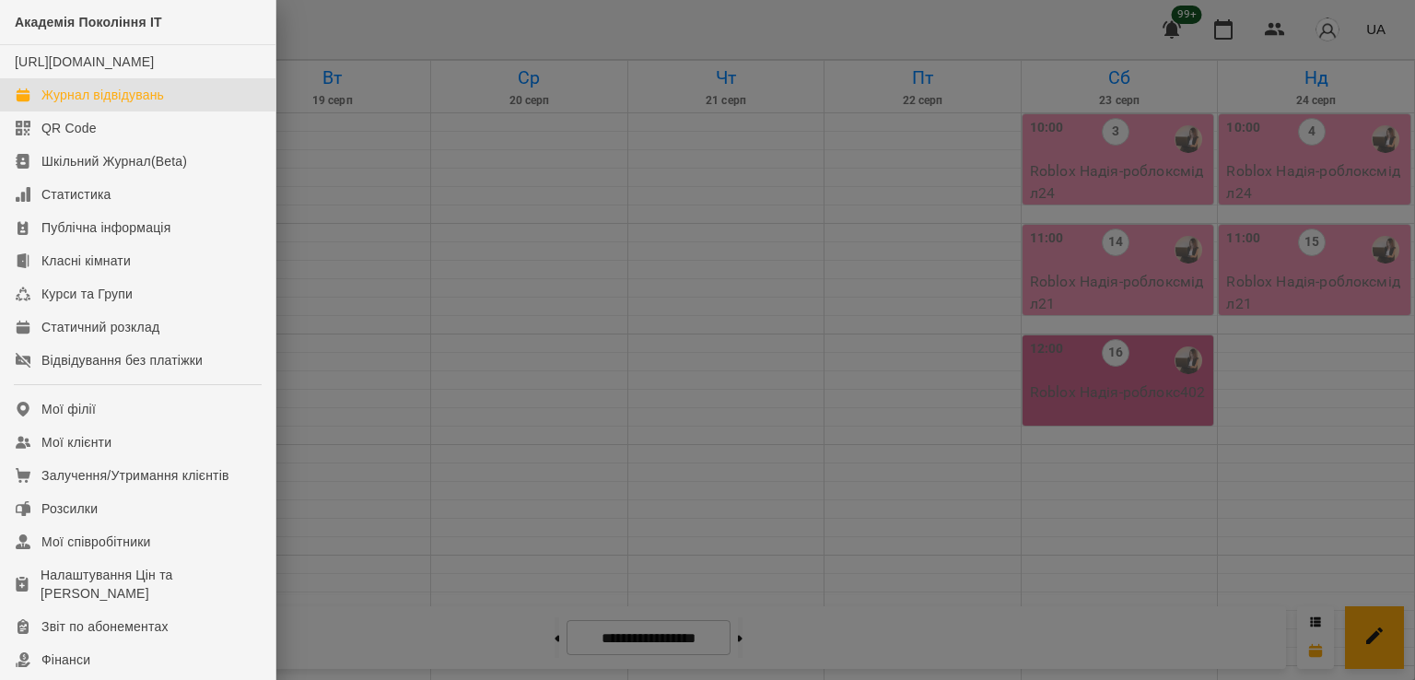
click at [582, 380] on div at bounding box center [707, 340] width 1415 height 680
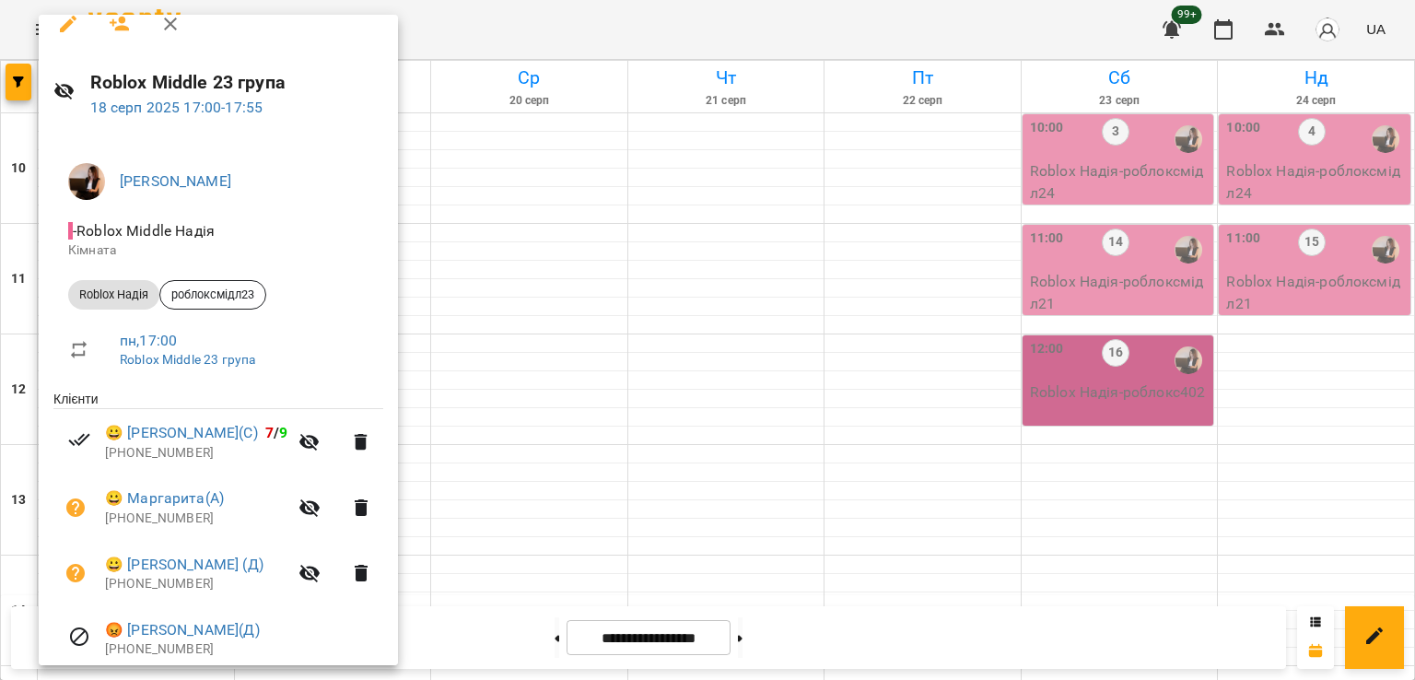
scroll to position [0, 0]
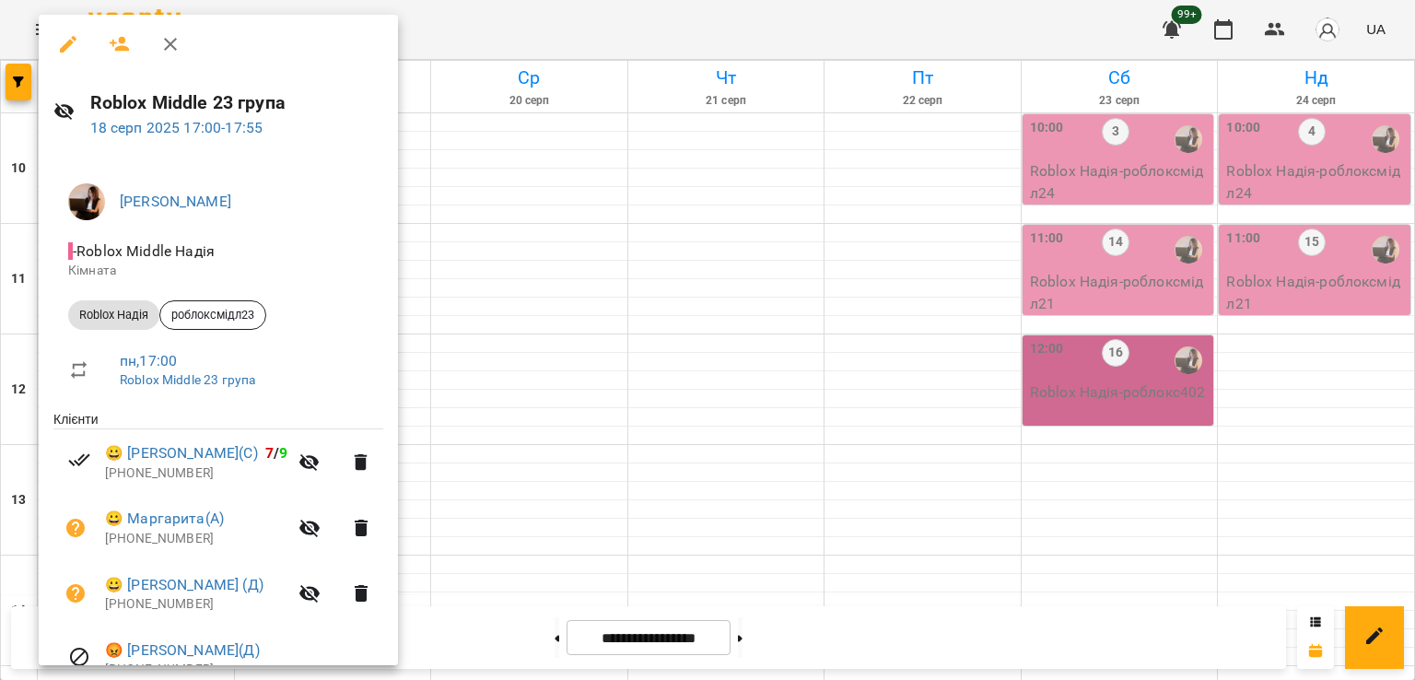
click at [487, 252] on div at bounding box center [707, 340] width 1415 height 680
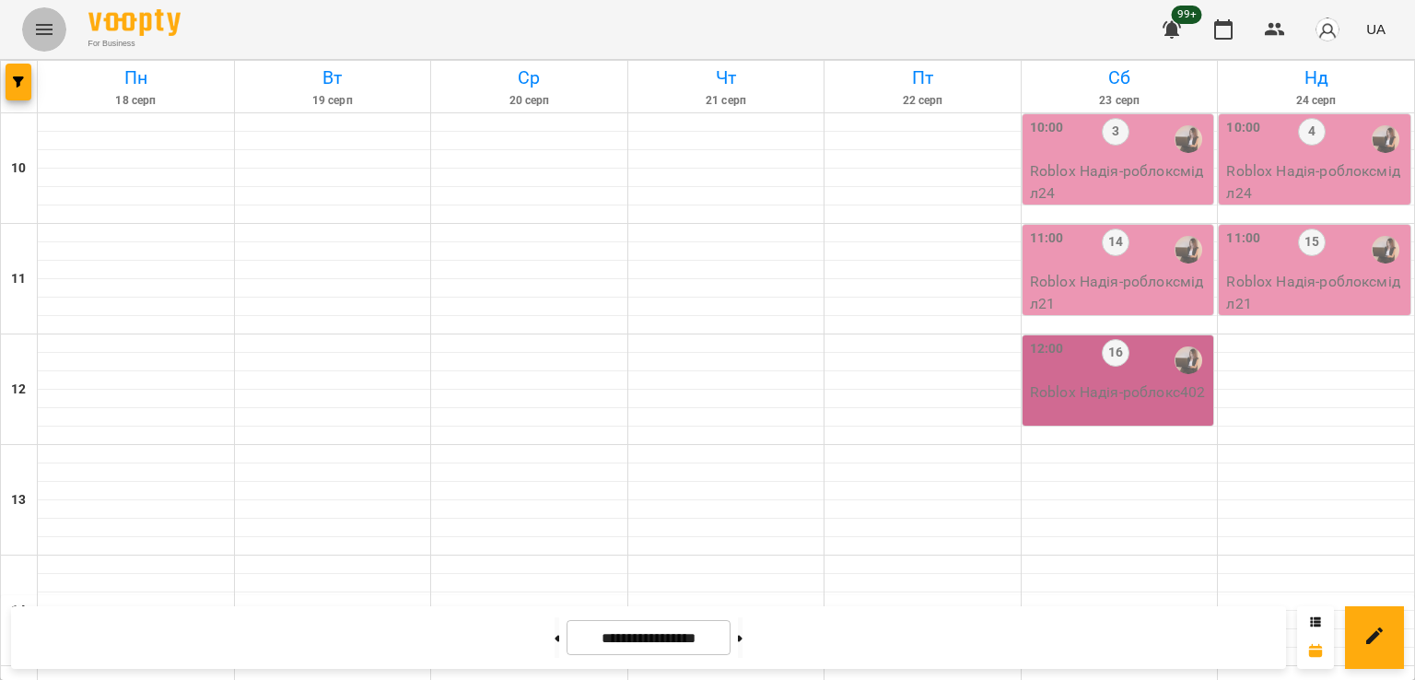
click at [37, 27] on icon "Menu" at bounding box center [44, 29] width 22 height 22
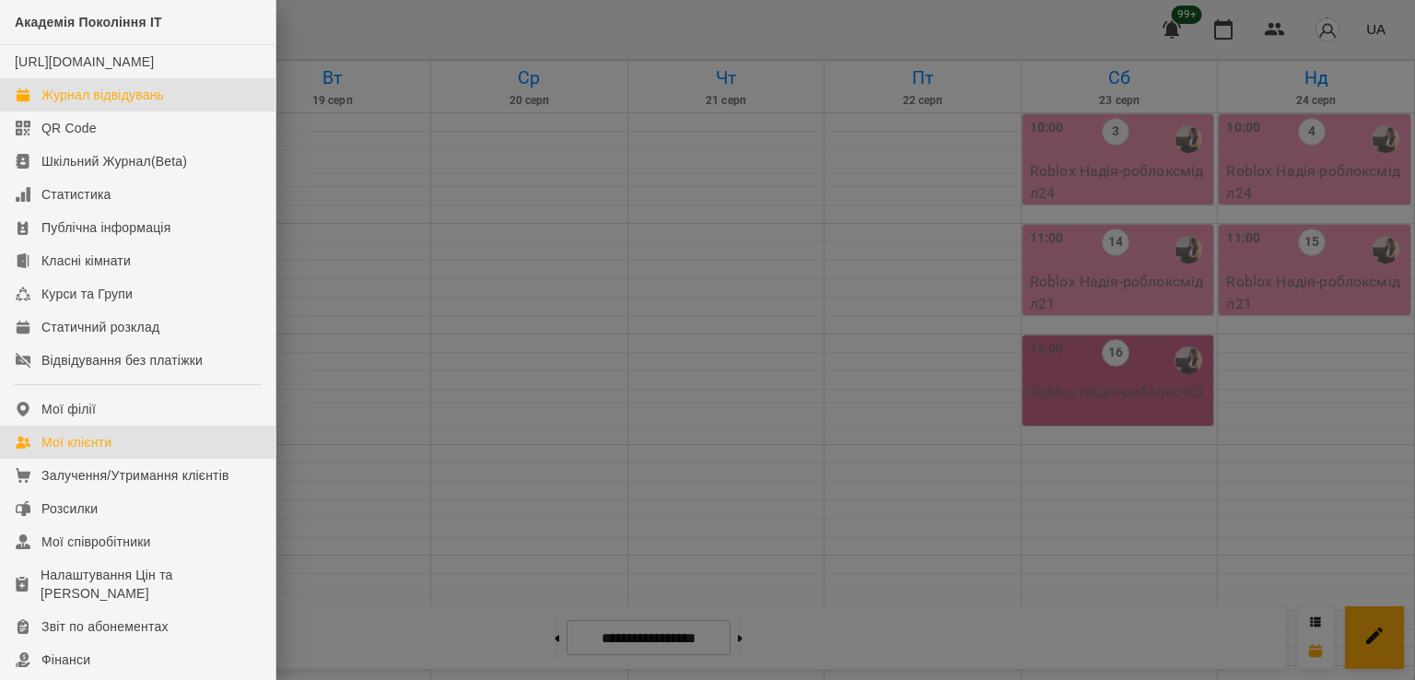
click at [120, 459] on link "Мої клієнти" at bounding box center [138, 442] width 276 height 33
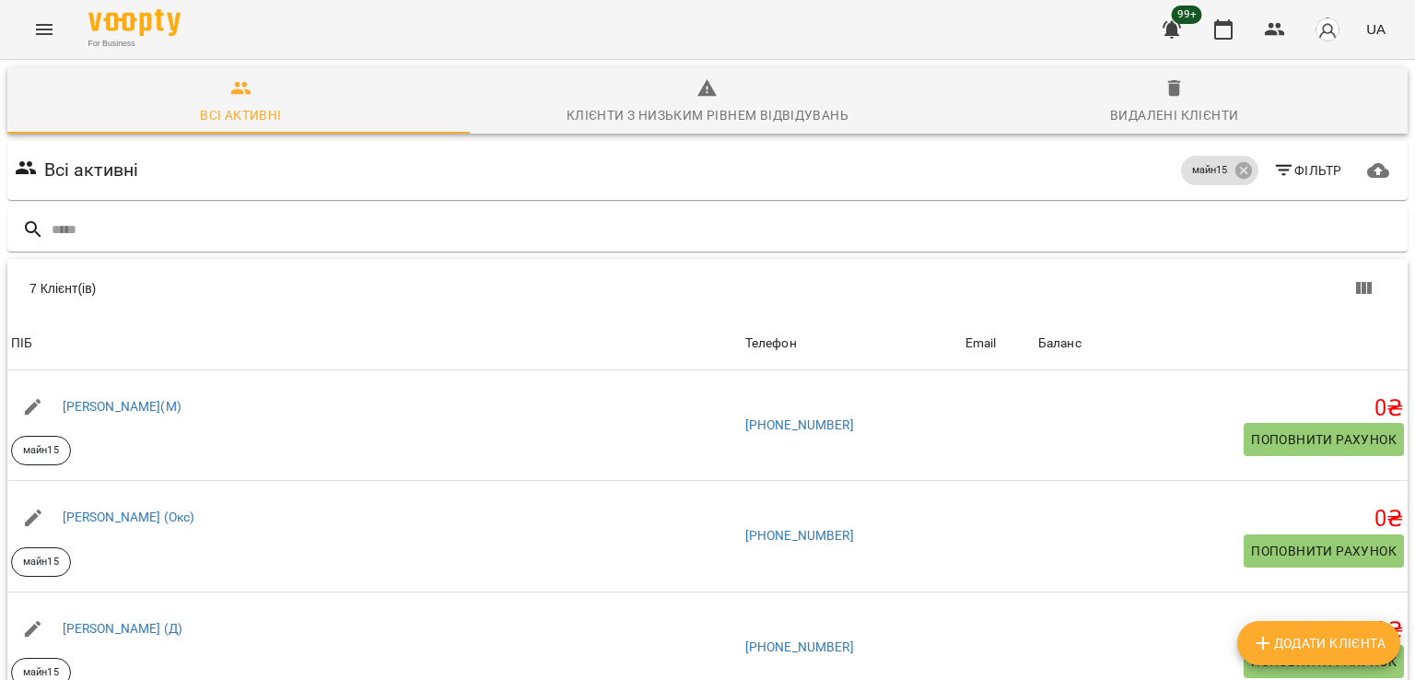
click at [1292, 647] on span "Додати клієнта" at bounding box center [1319, 643] width 134 height 22
select select "**"
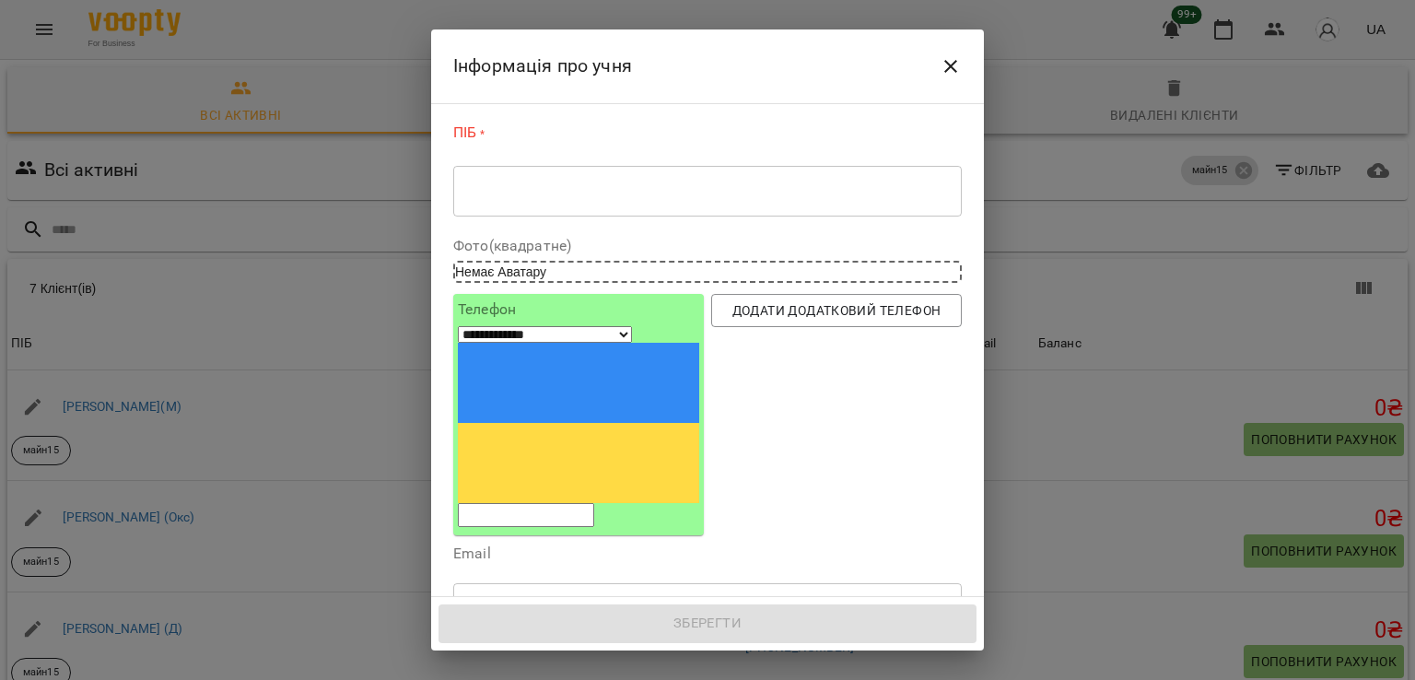
click at [568, 503] on input "tel" at bounding box center [526, 515] width 136 height 24
paste input "**********"
type input "**********"
drag, startPoint x: 578, startPoint y: 179, endPoint x: 572, endPoint y: 188, distance: 10.7
click at [575, 179] on div "* ​" at bounding box center [707, 191] width 509 height 52
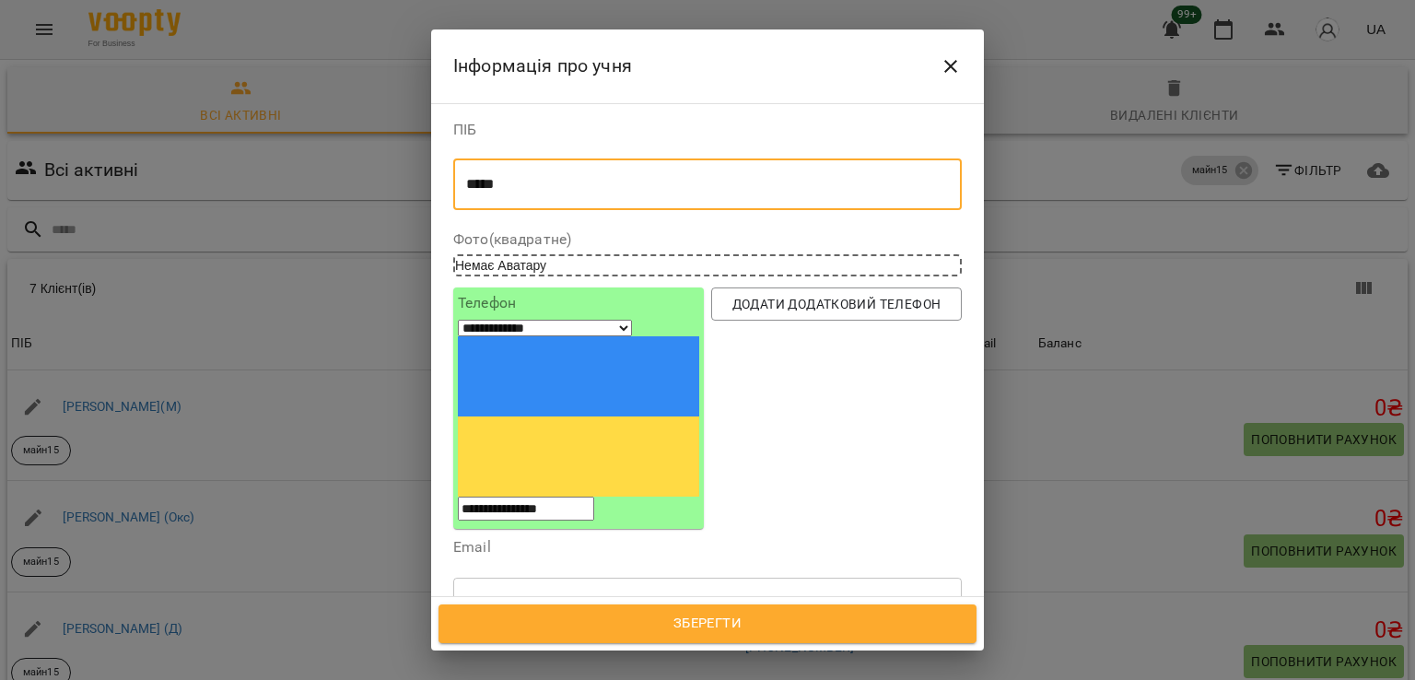
click at [590, 679] on div "Надрукуйте або оберіть..." at bounding box center [540, 689] width 154 height 18
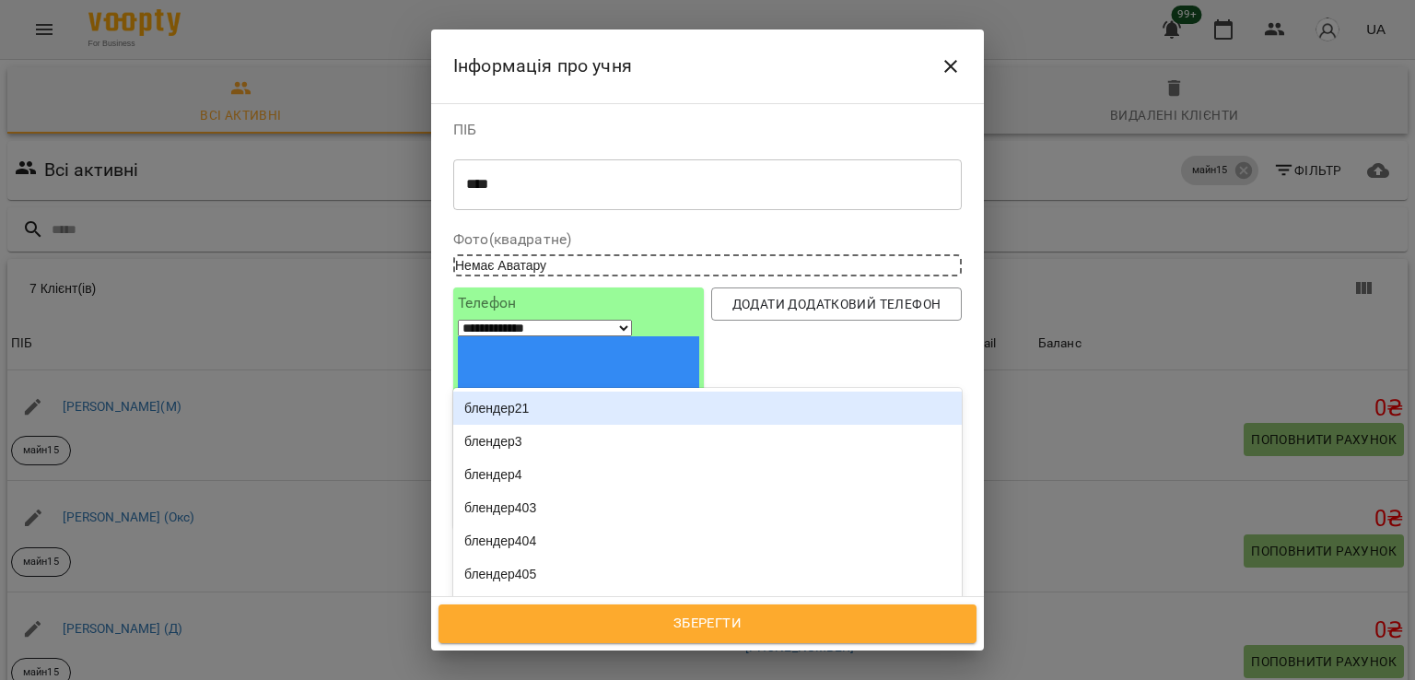
click at [524, 195] on div "**** * ​" at bounding box center [707, 184] width 509 height 52
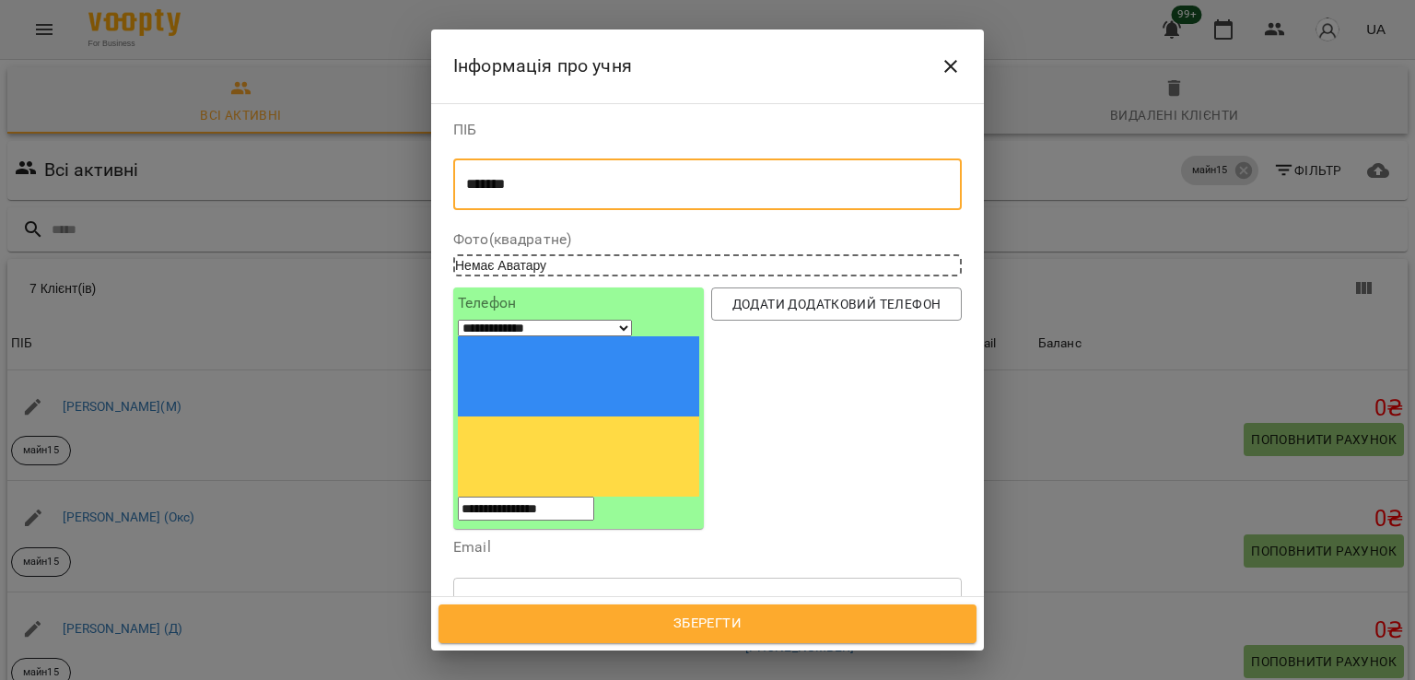
type textarea "*******"
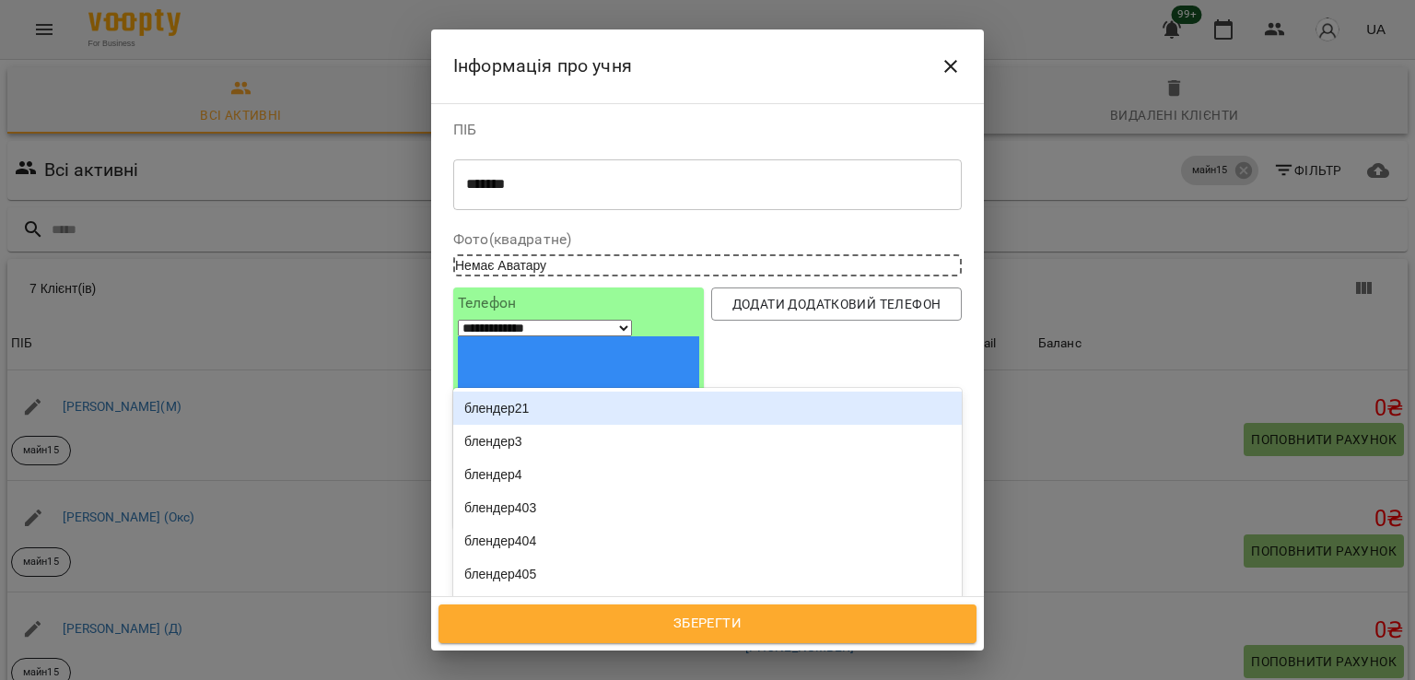
click at [593, 679] on div "Надрукуйте або оберіть..." at bounding box center [540, 689] width 154 height 18
type input "**********"
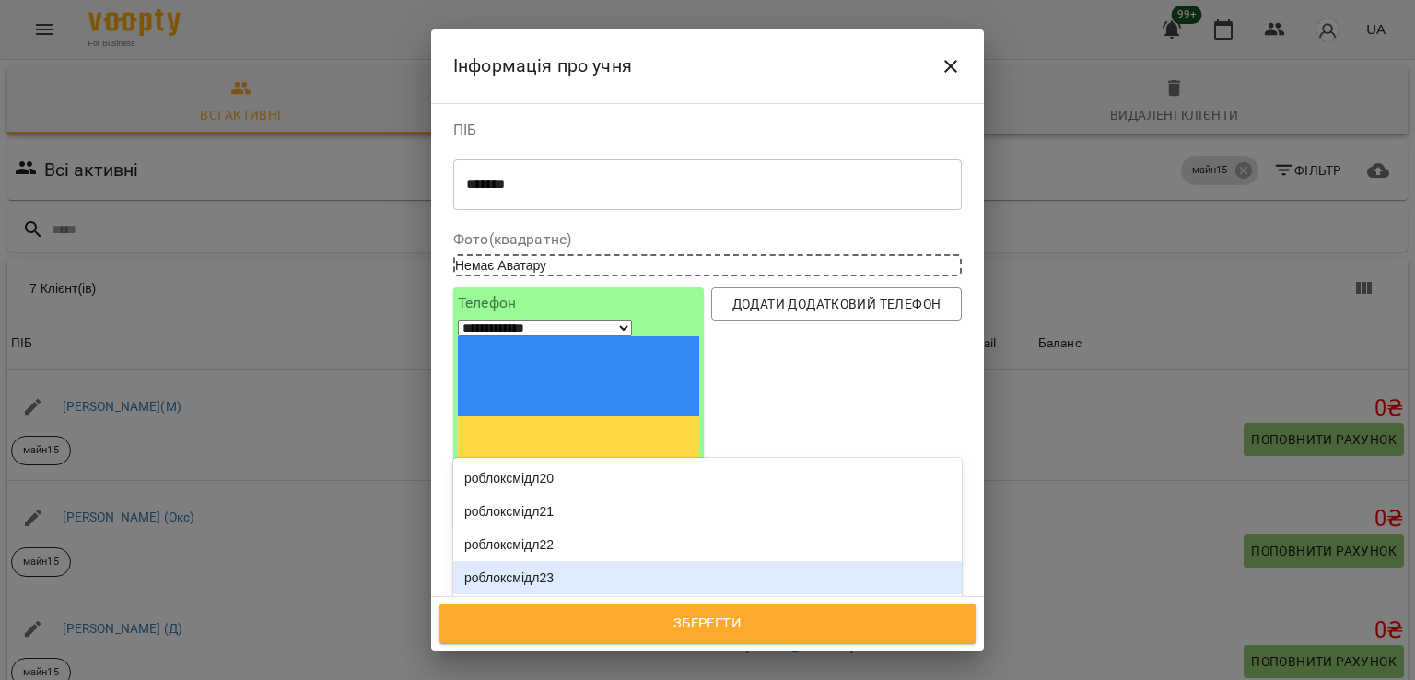
click at [598, 561] on div "роблоксмідл23" at bounding box center [707, 577] width 509 height 33
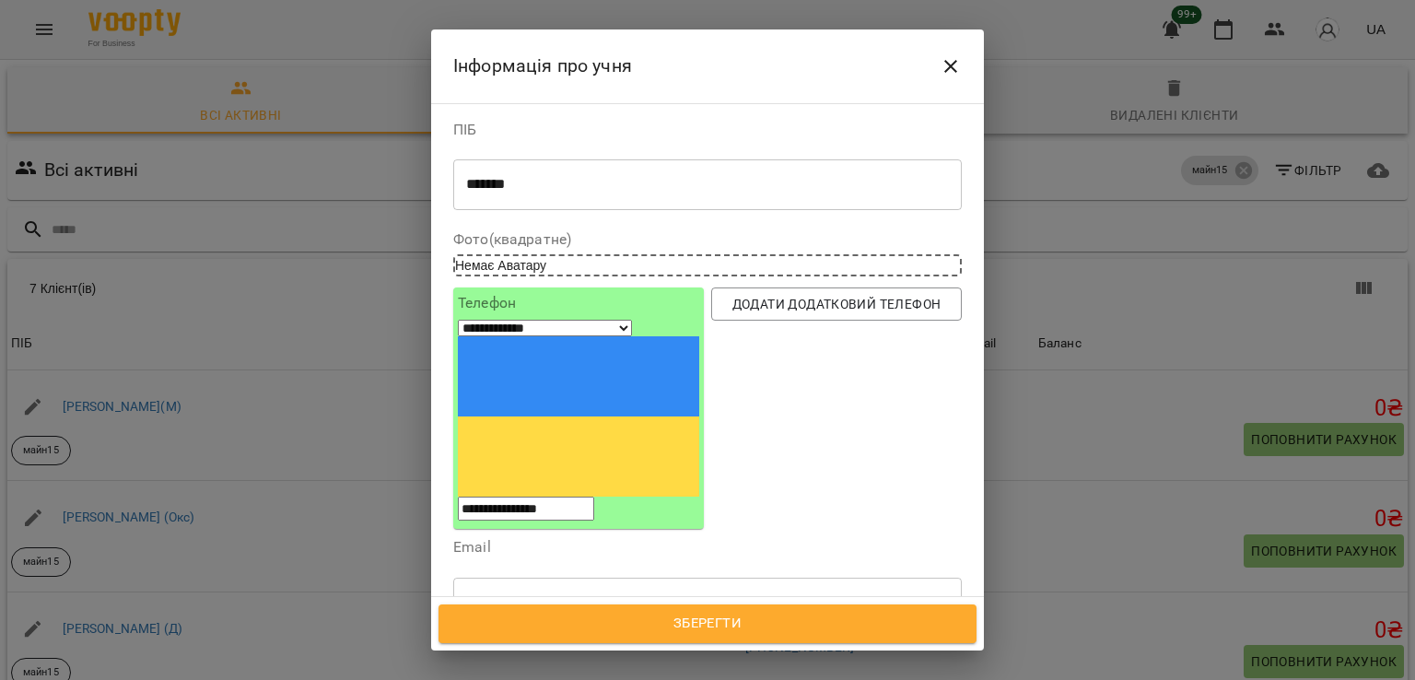
click at [719, 617] on span "Зберегти" at bounding box center [708, 624] width 498 height 24
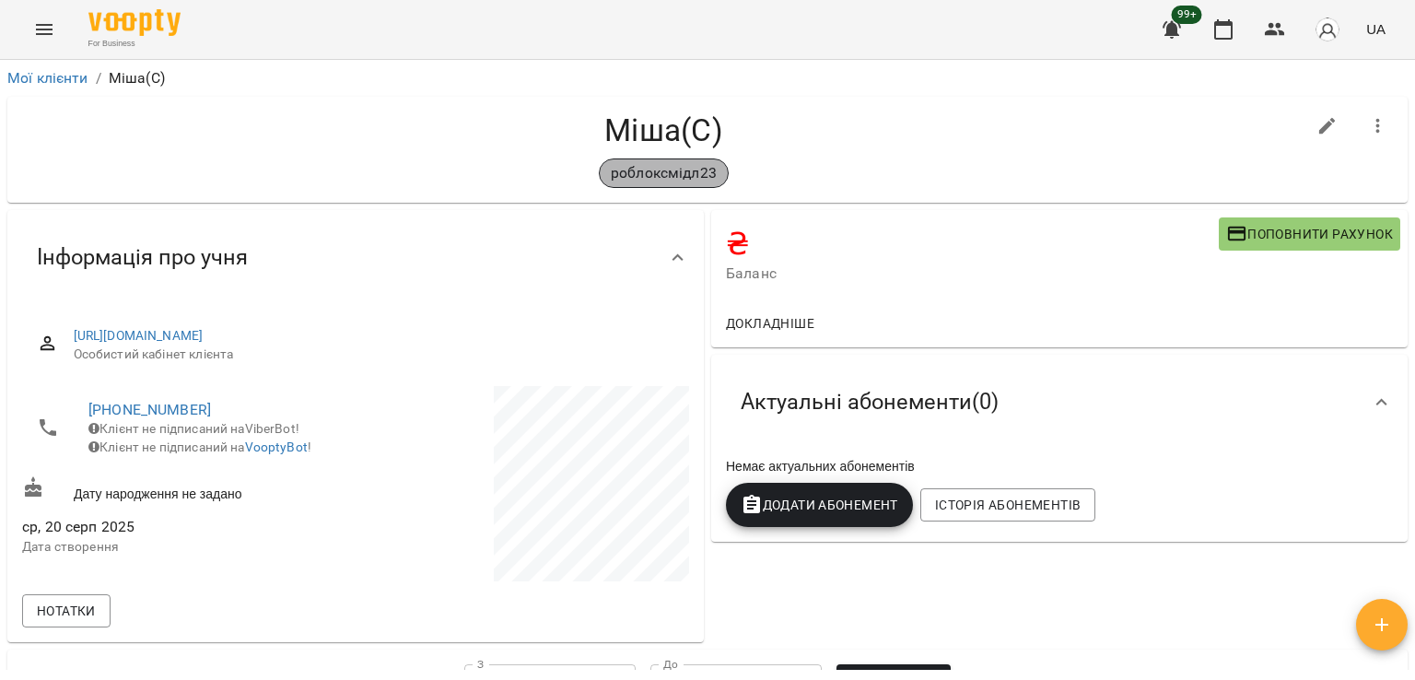
click at [663, 167] on p "роблоксмідл23" at bounding box center [664, 173] width 106 height 22
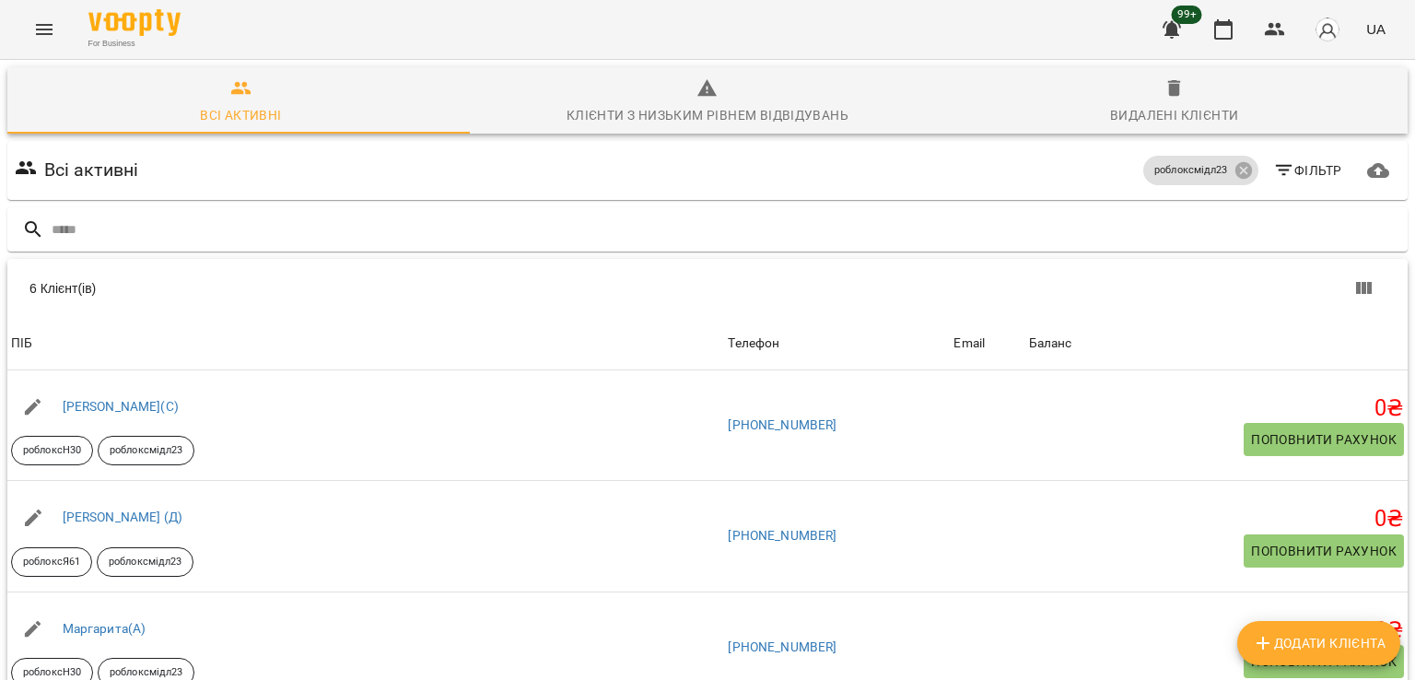
scroll to position [118, 0]
click at [77, 12] on div "For Business 99+ UA" at bounding box center [707, 29] width 1415 height 59
click at [41, 38] on icon "Menu" at bounding box center [44, 29] width 22 height 22
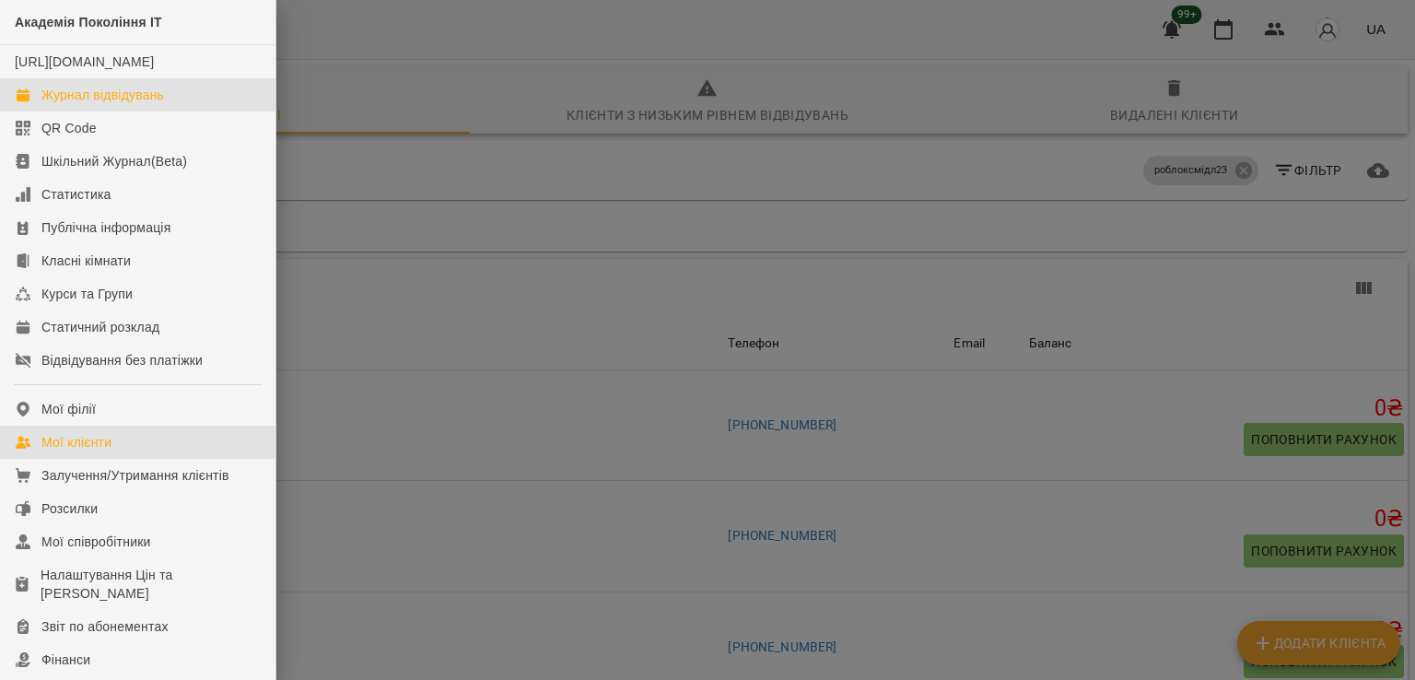
click at [122, 104] on div "Журнал відвідувань" at bounding box center [102, 95] width 123 height 18
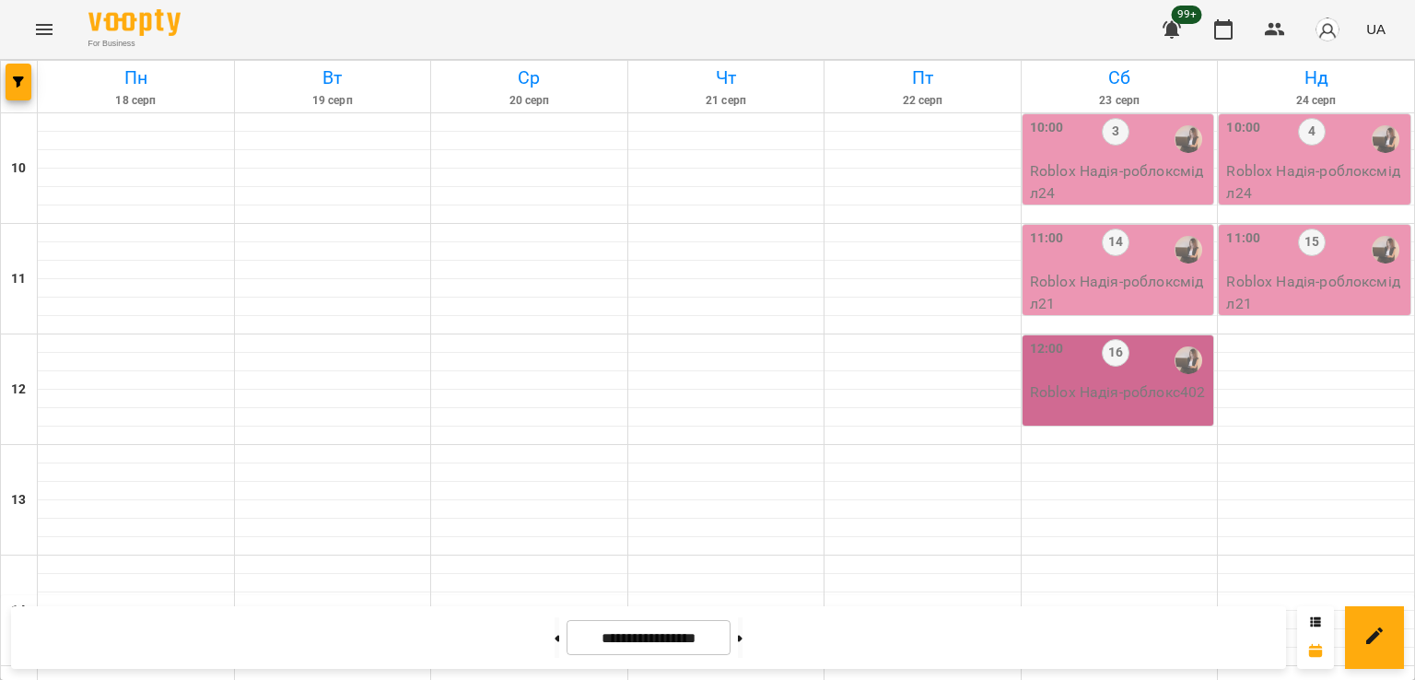
scroll to position [553, 0]
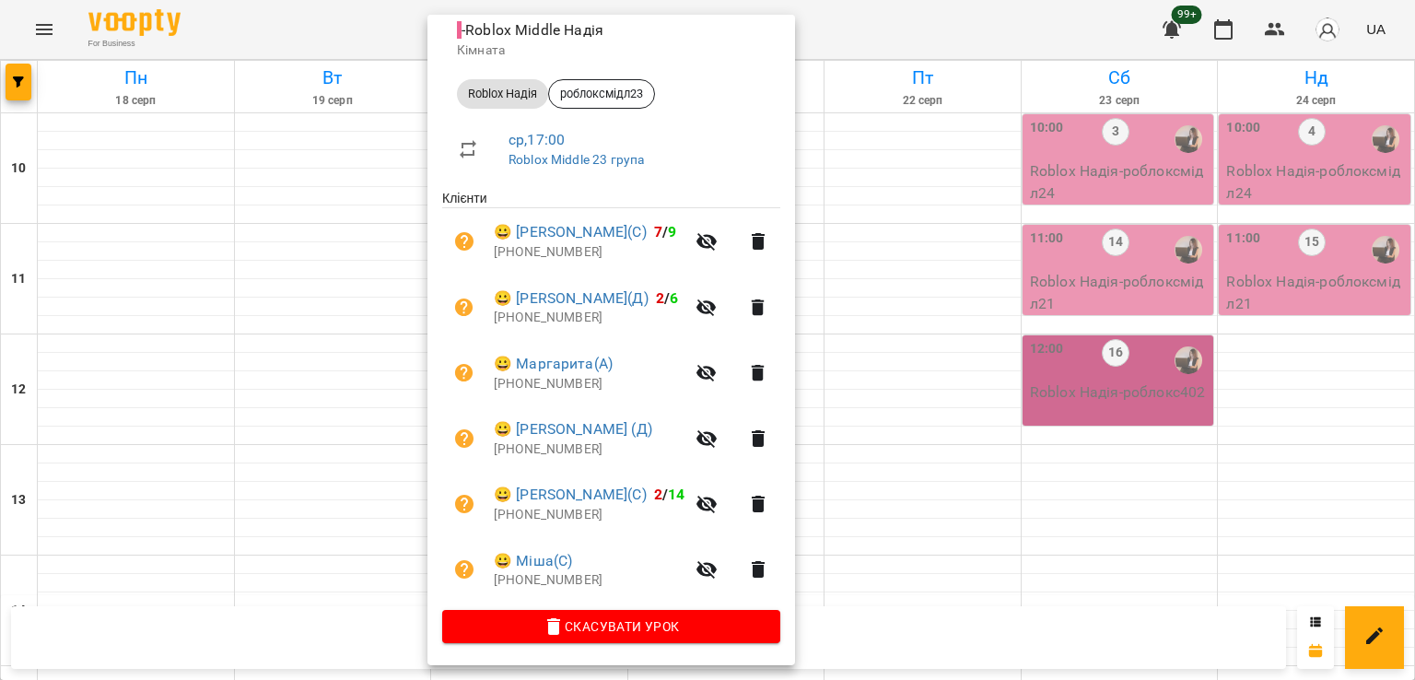
scroll to position [224, 0]
click at [355, 370] on div at bounding box center [707, 340] width 1415 height 680
